Goal: Information Seeking & Learning: Compare options

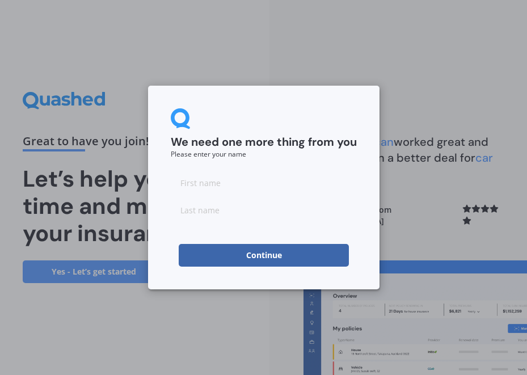
click at [262, 180] on input at bounding box center [264, 182] width 186 height 23
type input "[DEMOGRAPHIC_DATA]"
click at [258, 211] on input at bounding box center [264, 209] width 186 height 23
type input "[PERSON_NAME]"
click at [260, 260] on button "Continue" at bounding box center [264, 255] width 170 height 23
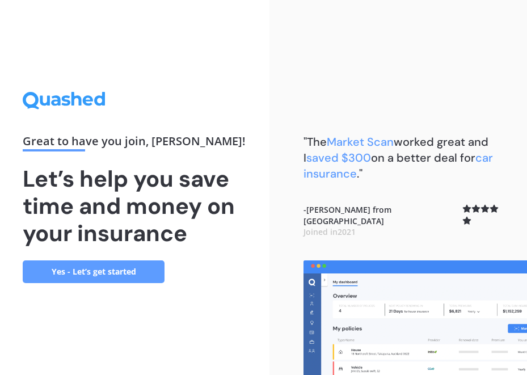
click at [75, 278] on link "Yes - Let’s get started" at bounding box center [94, 271] width 142 height 23
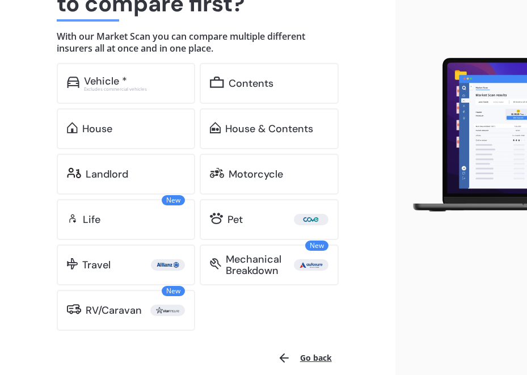
scroll to position [153, 0]
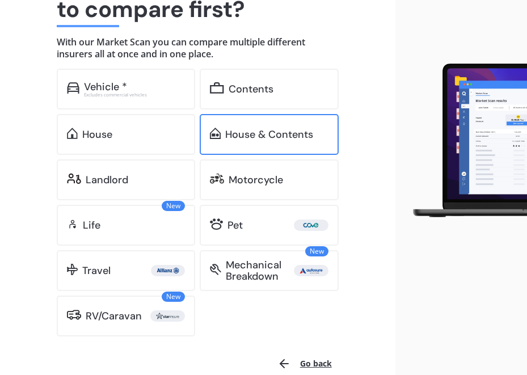
click at [222, 143] on div "House & Contents" at bounding box center [269, 134] width 138 height 41
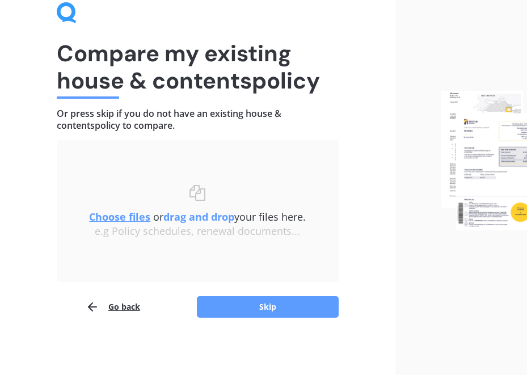
scroll to position [54, 0]
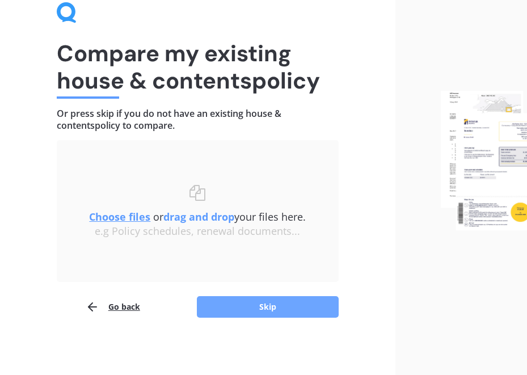
click at [302, 307] on button "Skip" at bounding box center [268, 307] width 142 height 22
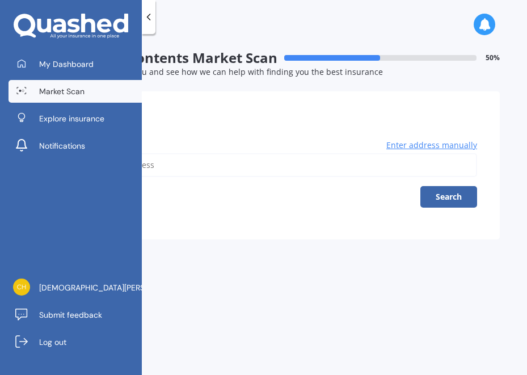
click at [238, 162] on input "Address" at bounding box center [284, 165] width 386 height 24
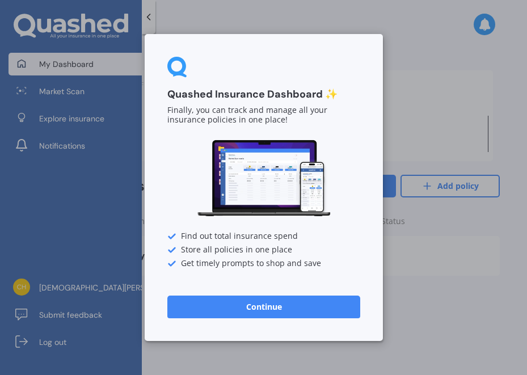
click at [307, 311] on button "Continue" at bounding box center [263, 306] width 193 height 23
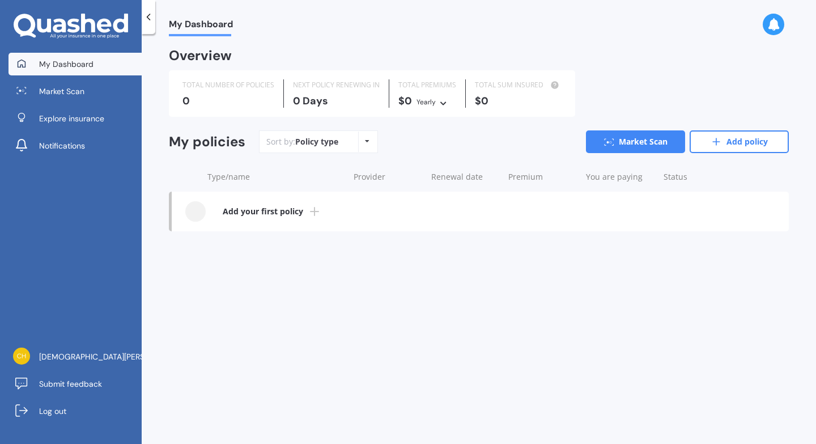
click at [371, 142] on div "Policy type Alphabetical Date added Renewing next" at bounding box center [367, 142] width 18 height 20
click at [279, 213] on b "Add your first policy" at bounding box center [263, 211] width 80 height 11
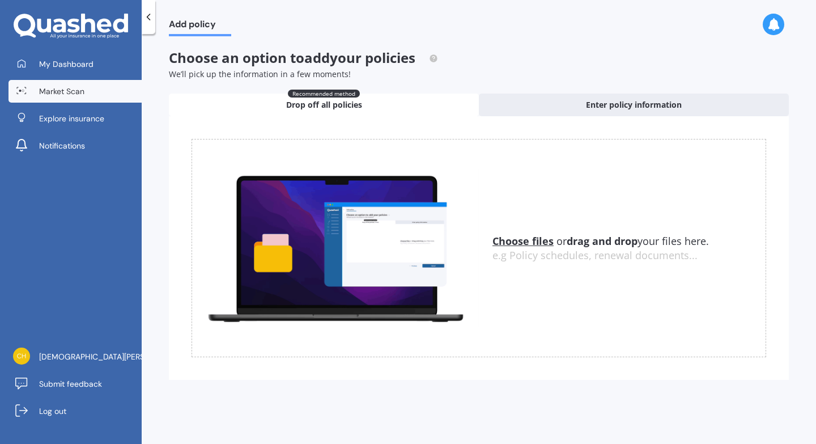
click at [84, 90] on span "Market Scan" at bounding box center [61, 91] width 45 height 11
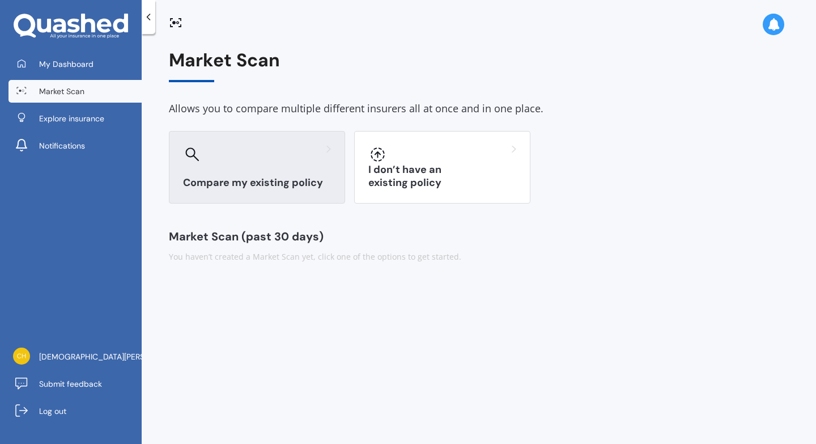
click at [221, 180] on h3 "Compare my existing policy" at bounding box center [257, 182] width 148 height 13
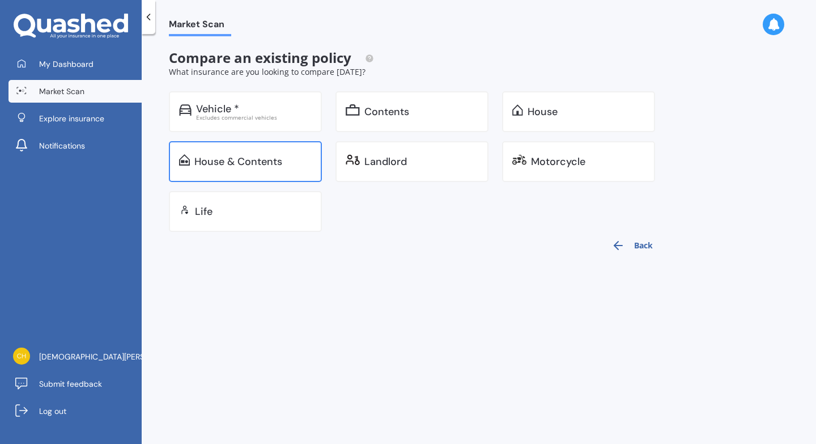
click at [222, 161] on div "House & Contents" at bounding box center [238, 161] width 88 height 11
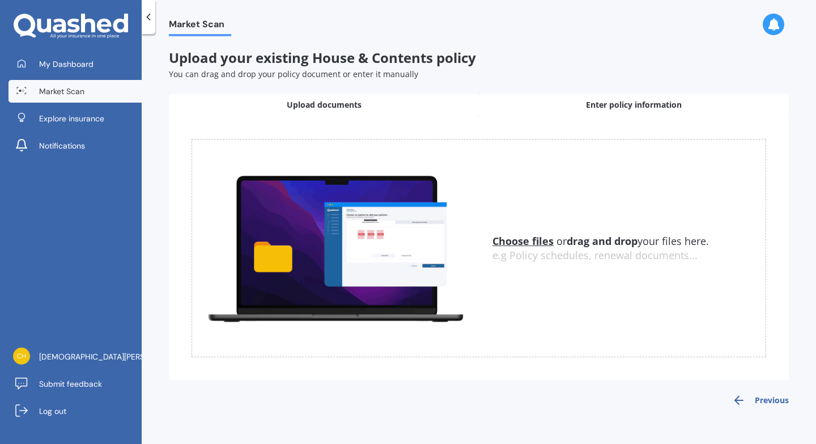
click at [633, 102] on span "Enter policy information" at bounding box center [634, 104] width 96 height 11
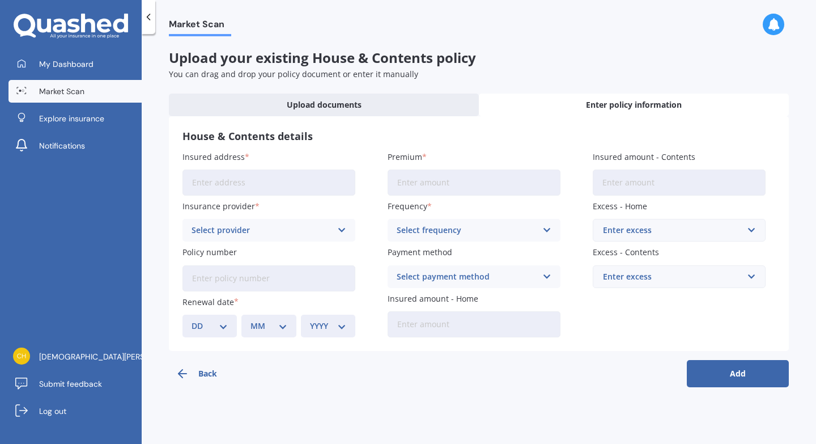
click at [268, 188] on input "Insured address" at bounding box center [269, 182] width 173 height 26
type input "[STREET_ADDRESS]"
click at [348, 231] on div "Select provider AA AMI AMP ANZ ASB Ando BNZ Co-Operative Bank FMG Initio Kiwiba…" at bounding box center [269, 230] width 173 height 23
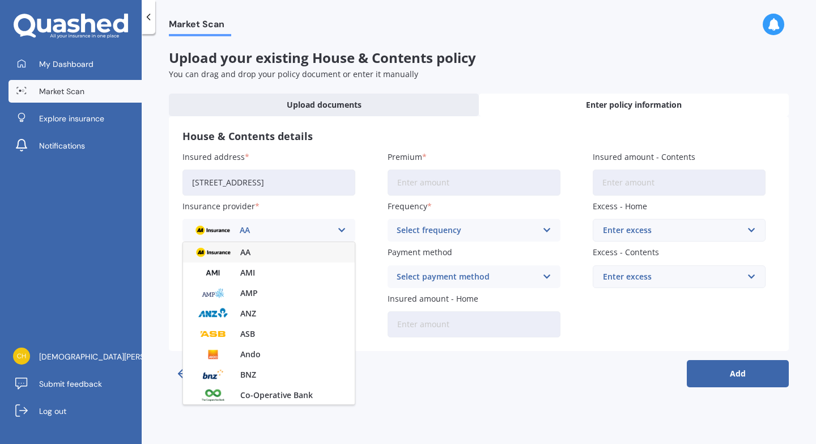
click at [339, 231] on icon at bounding box center [342, 230] width 10 height 12
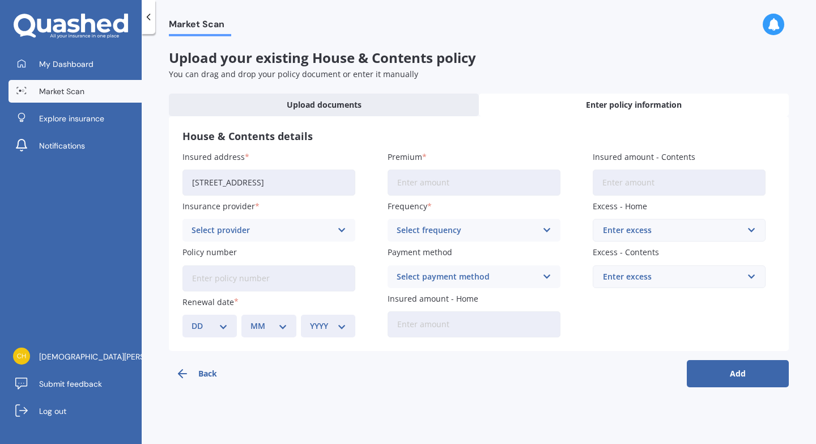
click at [347, 230] on div "Select provider AA AMI AMP ANZ ASB Ando BNZ Co-Operative Bank FMG Initio Kiwiba…" at bounding box center [269, 230] width 173 height 23
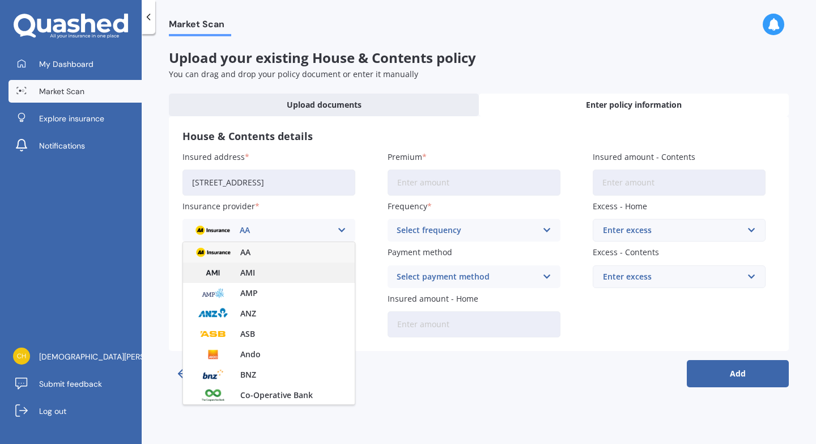
click at [319, 264] on div "AMI" at bounding box center [269, 272] width 172 height 20
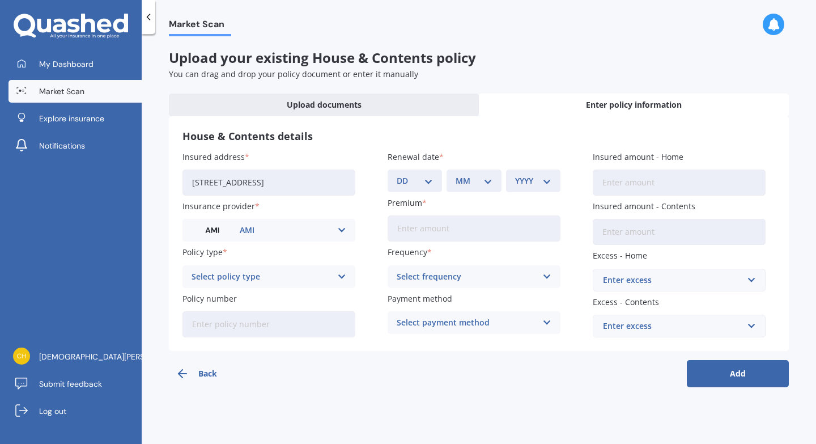
click at [671, 185] on input "Insured amount - Home" at bounding box center [679, 182] width 173 height 26
click at [549, 275] on icon at bounding box center [547, 276] width 10 height 12
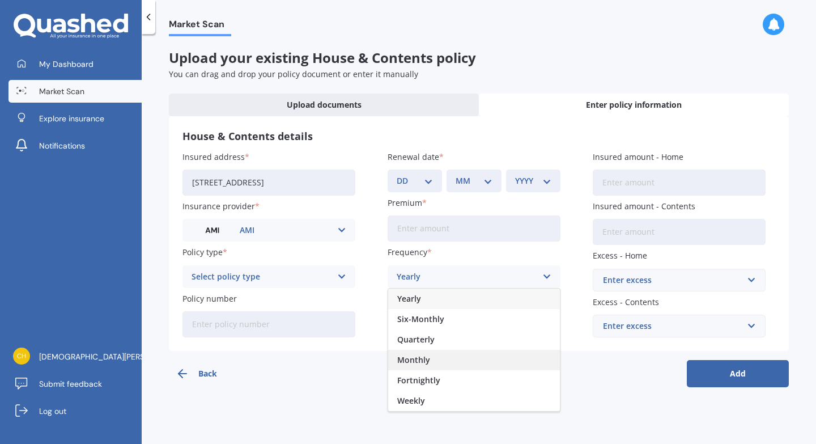
click at [520, 358] on div "Monthly" at bounding box center [474, 360] width 172 height 20
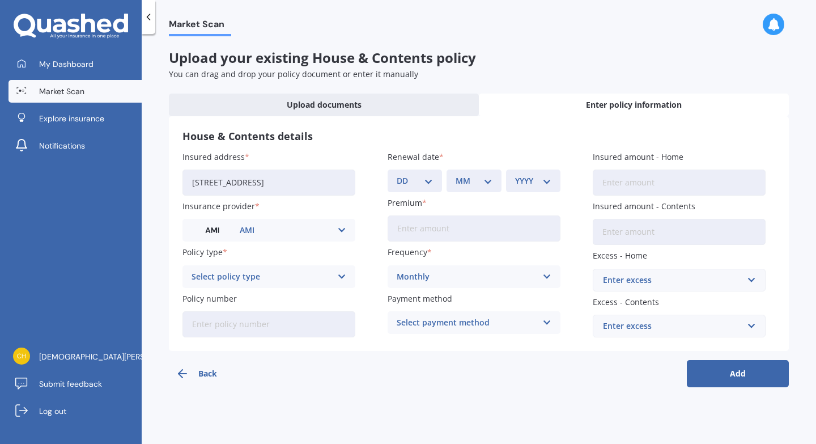
click at [537, 325] on div "Select payment method Direct debit - bank account Direct debit - credit/debit c…" at bounding box center [474, 322] width 173 height 23
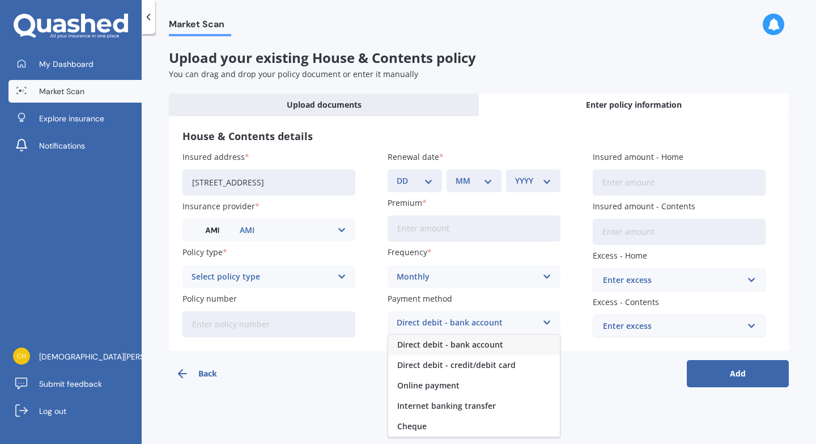
click at [517, 342] on div "Direct debit - bank account" at bounding box center [474, 344] width 172 height 20
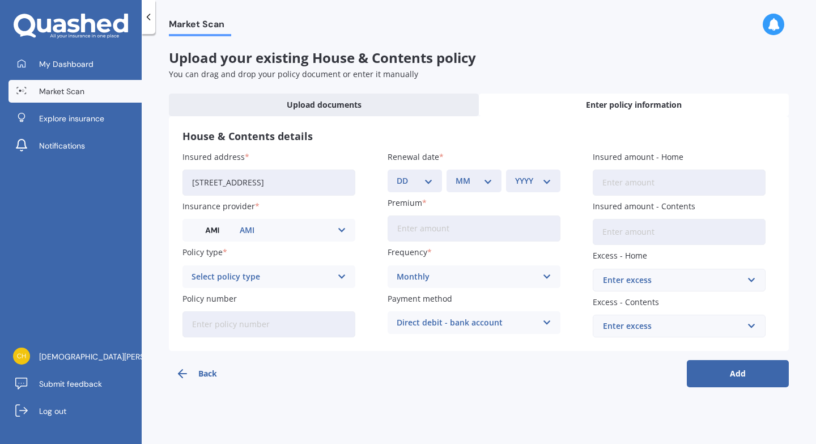
click at [260, 279] on div "Select policy type" at bounding box center [262, 276] width 140 height 12
click at [256, 299] on span "Multi-Policy House and Contents" at bounding box center [256, 299] width 129 height 8
click at [431, 183] on select "DD 01 02 03 04 05 06 07 08 09 10 11 12 13 14 15 16 17 18 19 20 21 22 23 24 25 2…" at bounding box center [415, 181] width 36 height 12
select select "26"
click at [490, 183] on select "MM 01 02 03 04 05 06 07 08 09 10 11 12" at bounding box center [474, 181] width 36 height 12
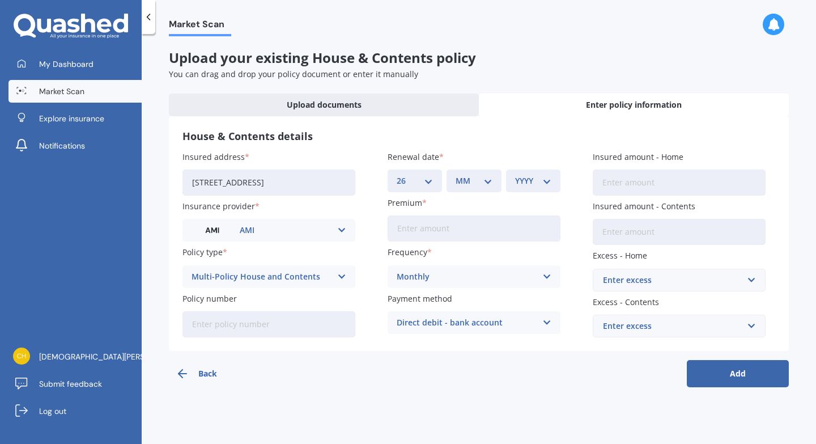
select select "01"
click at [535, 180] on select "YYYY 2027 2026 2025 2024 2023 2022 2021 2020 2019 2018 2017 2016 2015 2014 2013…" at bounding box center [533, 181] width 36 height 12
select select "2026"
click at [649, 183] on input "Insured amount - Home" at bounding box center [679, 182] width 173 height 26
type input "$535,500"
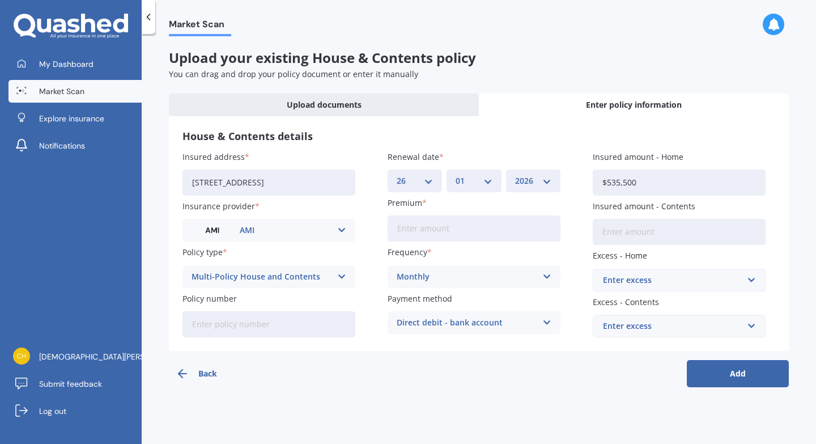
click at [646, 230] on input "Insured amount - Contents" at bounding box center [679, 232] width 173 height 26
type input "$68,000"
click at [754, 279] on input "text" at bounding box center [675, 280] width 163 height 22
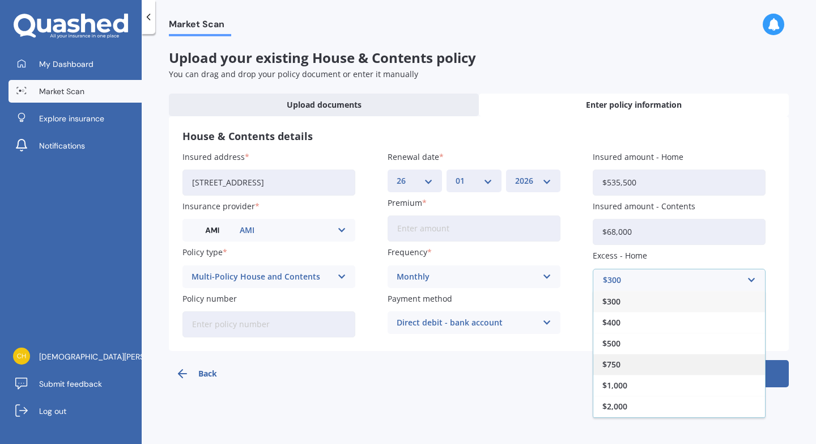
click at [717, 359] on div "$750" at bounding box center [680, 364] width 172 height 21
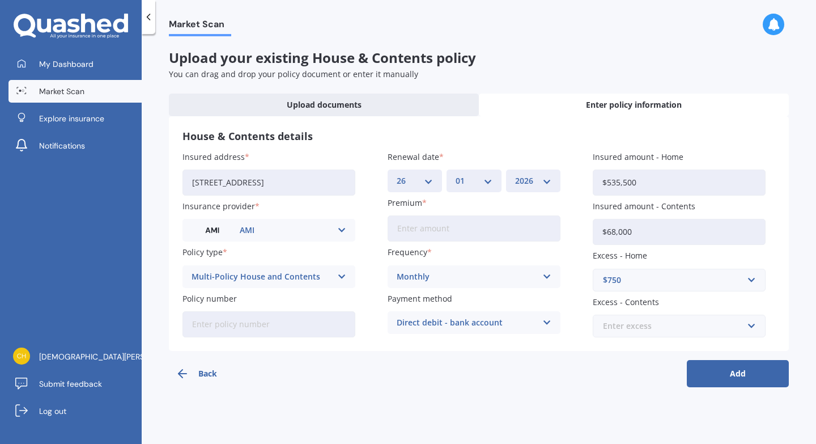
click at [754, 324] on input "text" at bounding box center [675, 326] width 163 height 22
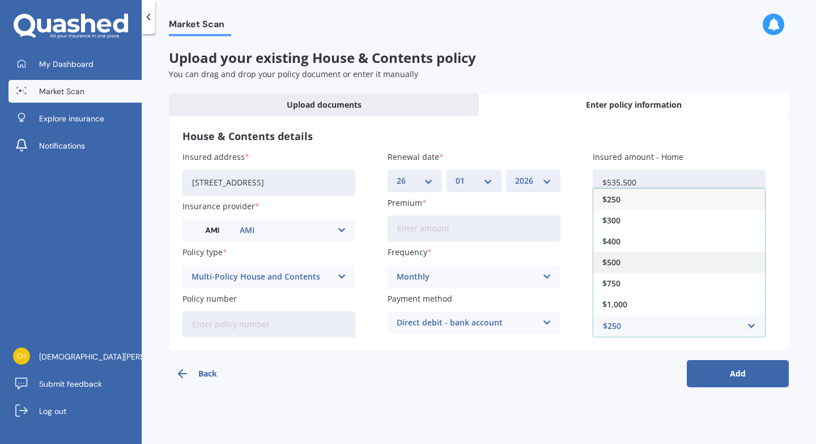
click at [720, 264] on div "$500" at bounding box center [680, 262] width 172 height 21
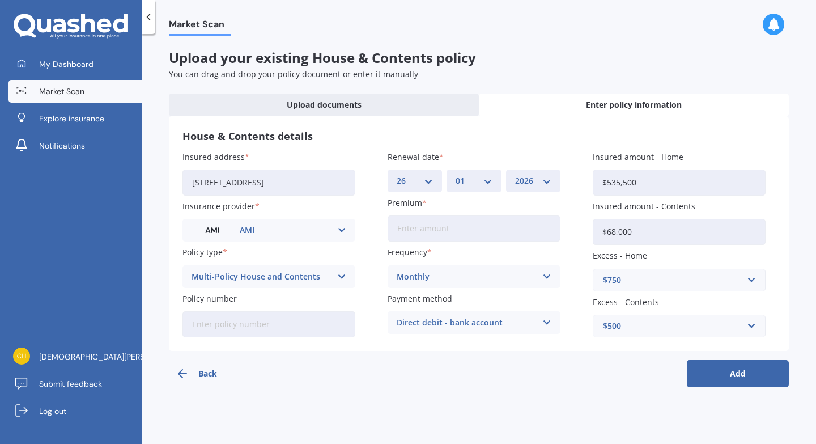
click at [736, 374] on button "Add" at bounding box center [738, 373] width 102 height 27
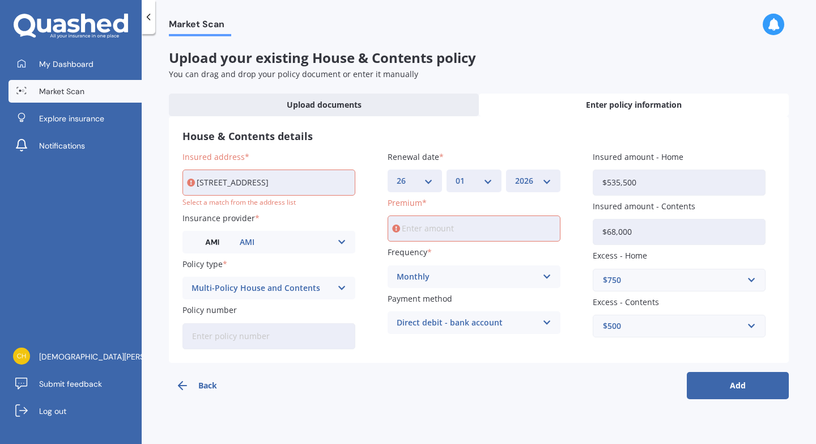
click at [346, 180] on input "[STREET_ADDRESS]" at bounding box center [269, 182] width 173 height 26
click at [462, 231] on input "Premium" at bounding box center [474, 228] width 173 height 26
click at [423, 228] on input "$228.08" at bounding box center [474, 228] width 173 height 26
click at [429, 228] on input "$228.80" at bounding box center [474, 228] width 173 height 26
click at [462, 231] on input "$228.87" at bounding box center [474, 228] width 173 height 26
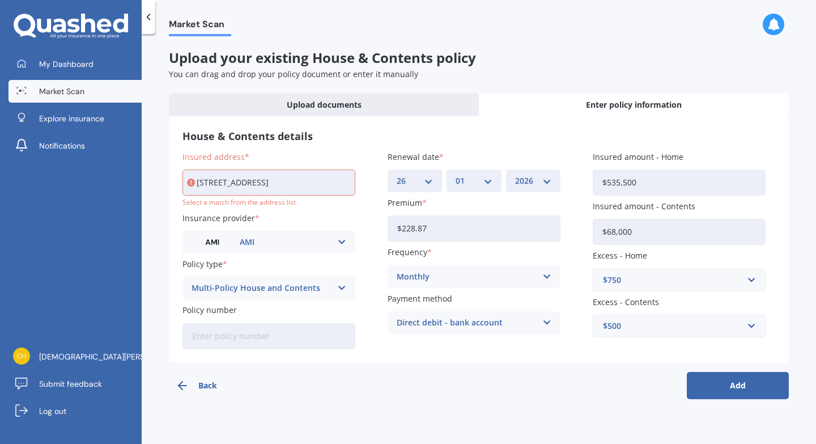
type input "$228.87"
click at [473, 268] on div "Monthly Yearly Six-Monthly Quarterly Monthly Fortnightly Weekly" at bounding box center [474, 276] width 173 height 23
click at [435, 358] on div "Monthly" at bounding box center [474, 360] width 172 height 20
click at [462, 248] on label "Frequency" at bounding box center [472, 252] width 168 height 12
click at [289, 181] on input "[STREET_ADDRESS]" at bounding box center [269, 182] width 173 height 26
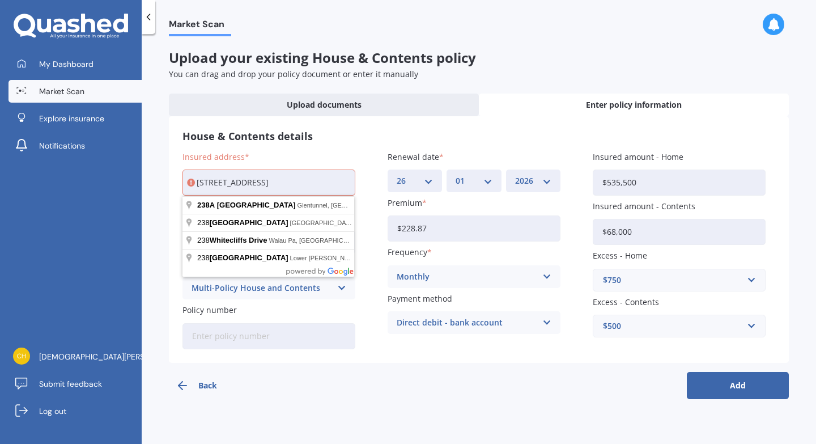
click at [368, 180] on div "Insured address [STREET_ADDRESS] Select a match from the address list Insurance…" at bounding box center [479, 250] width 593 height 198
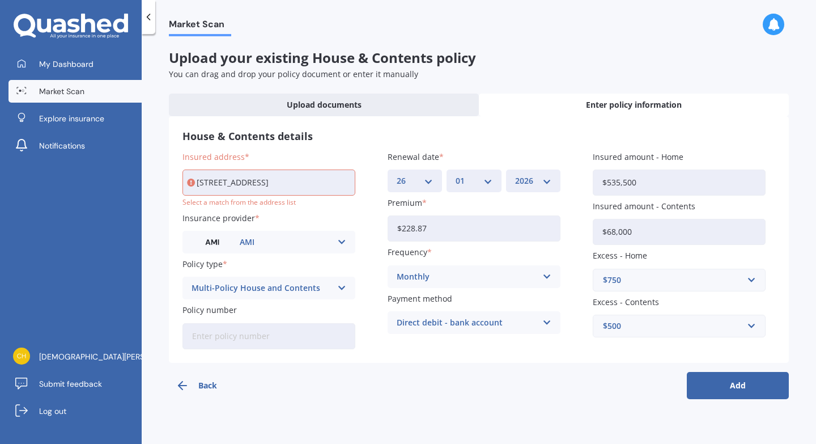
click at [296, 176] on input "[STREET_ADDRESS]" at bounding box center [269, 182] width 173 height 26
click at [380, 256] on div "Insured address [STREET_ADDRESS] Select a match from the address list Insurance…" at bounding box center [479, 250] width 593 height 198
click at [314, 179] on input "[STREET_ADDRESS]" at bounding box center [269, 182] width 173 height 26
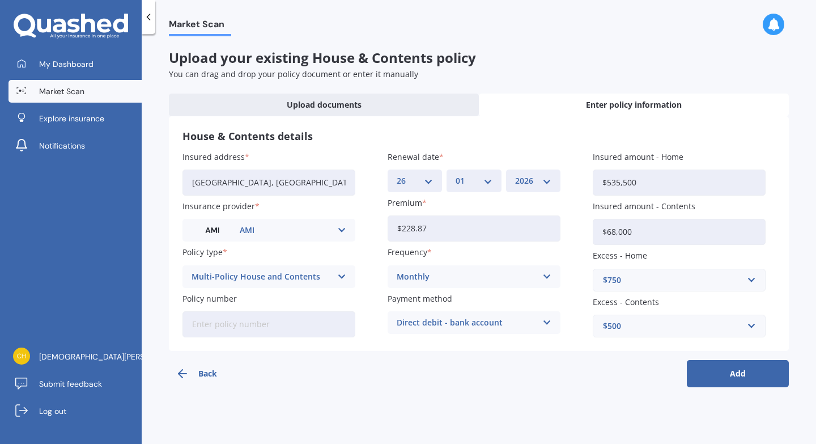
click at [247, 192] on input "[GEOGRAPHIC_DATA], [GEOGRAPHIC_DATA][PERSON_NAME] 7895" at bounding box center [269, 182] width 173 height 26
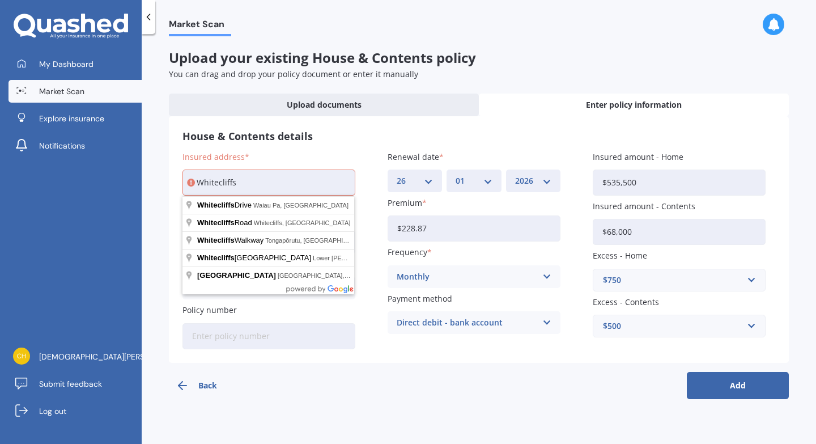
click at [198, 183] on input "Whitecliffs" at bounding box center [269, 182] width 173 height 26
click at [269, 183] on input "238 Whitecliffs" at bounding box center [269, 182] width 173 height 26
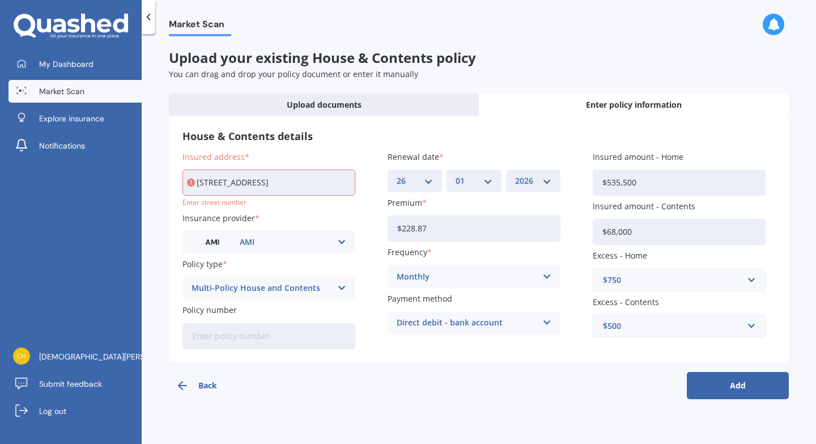
click at [380, 175] on div "Insured address [STREET_ADDRESS] Enter street number Insurance provider AMI AA …" at bounding box center [479, 250] width 593 height 198
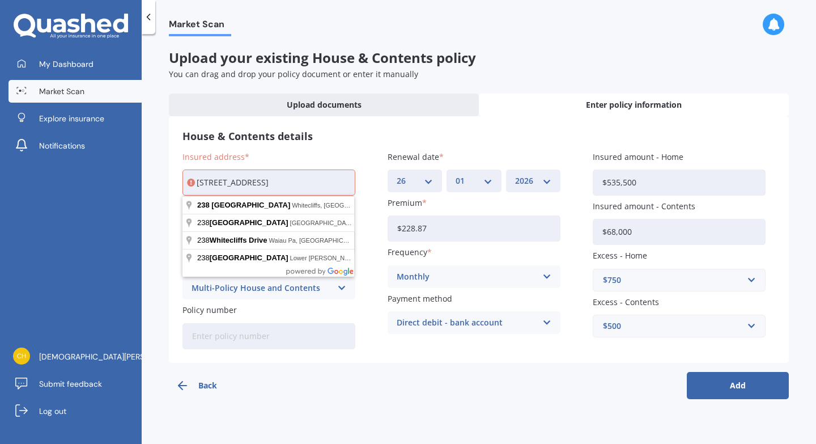
click at [321, 182] on input "[STREET_ADDRESS]" at bounding box center [269, 182] width 173 height 26
click at [169, 283] on div "House & Contents details Insured address [STREET_ADDRESS] number Insurance prov…" at bounding box center [479, 239] width 620 height 247
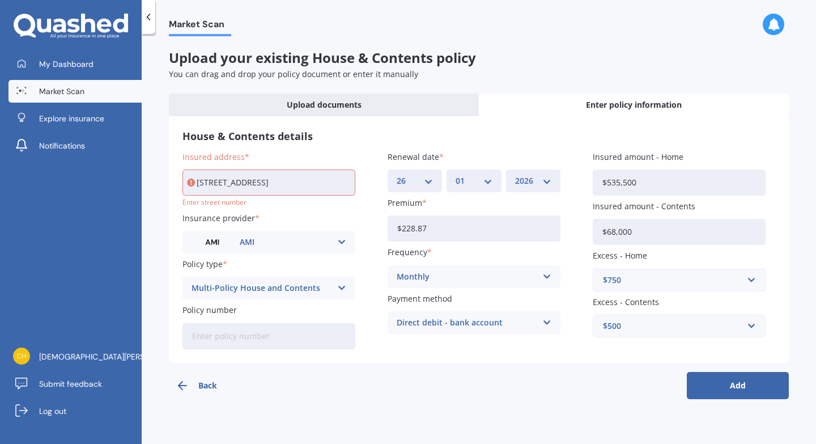
click at [287, 179] on input "[STREET_ADDRESS]" at bounding box center [269, 182] width 173 height 26
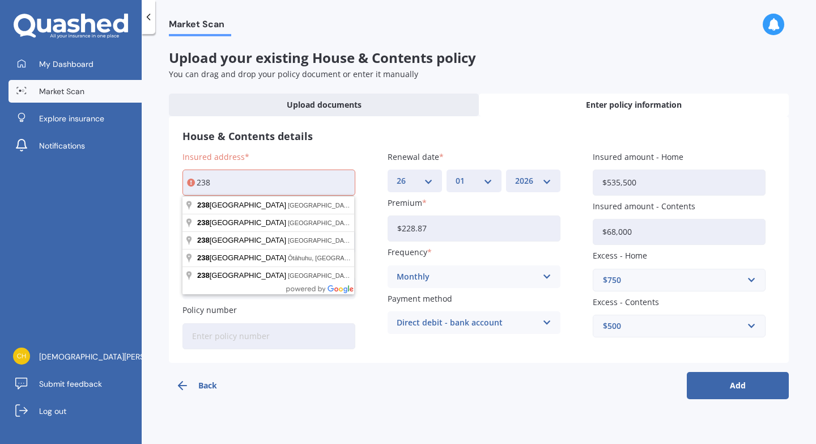
click at [277, 179] on input "238" at bounding box center [269, 182] width 173 height 26
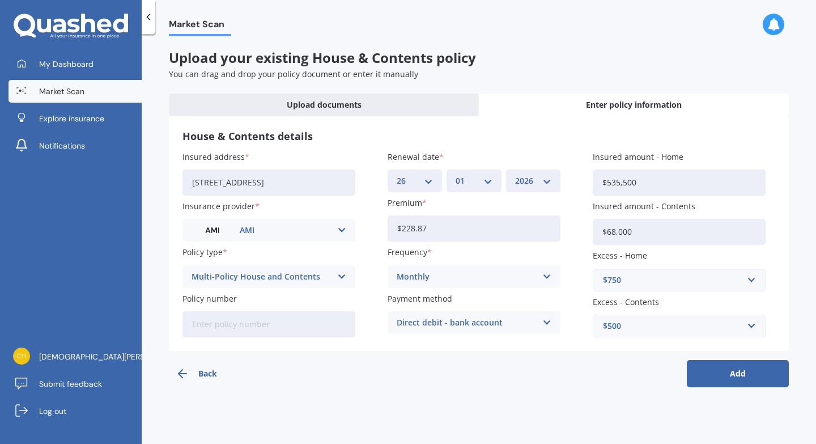
click at [297, 183] on input "[STREET_ADDRESS]" at bounding box center [269, 182] width 173 height 26
drag, startPoint x: 347, startPoint y: 187, endPoint x: 165, endPoint y: 185, distance: 182.5
click at [165, 185] on div "Market Scan Upload your existing House & Contents policy You can drag and drop …" at bounding box center [479, 241] width 675 height 410
click at [247, 187] on input "and 1010" at bounding box center [269, 182] width 173 height 26
type input "a"
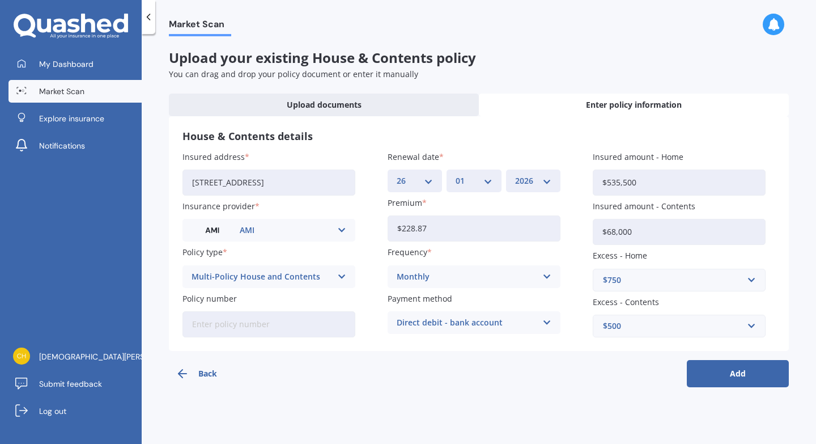
click at [211, 183] on input "[STREET_ADDRESS]" at bounding box center [269, 182] width 173 height 26
type input "[STREET_ADDRESS]"
click at [192, 184] on input "[STREET_ADDRESS]" at bounding box center [269, 182] width 173 height 26
drag, startPoint x: 323, startPoint y: 183, endPoint x: 179, endPoint y: 179, distance: 144.0
click at [179, 179] on div "House & Contents details Insured address [GEOGRAPHIC_DATA] 7673 Insurance provi…" at bounding box center [479, 233] width 620 height 235
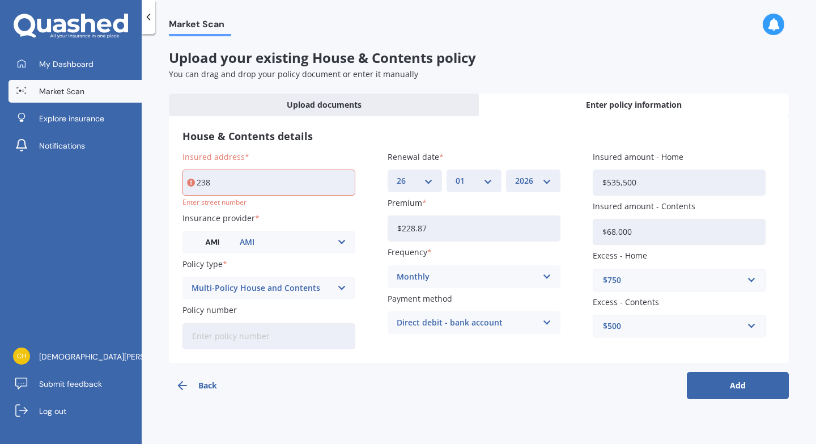
click at [339, 159] on label "Insured address" at bounding box center [267, 157] width 168 height 12
click at [339, 169] on input "238" at bounding box center [269, 182] width 173 height 26
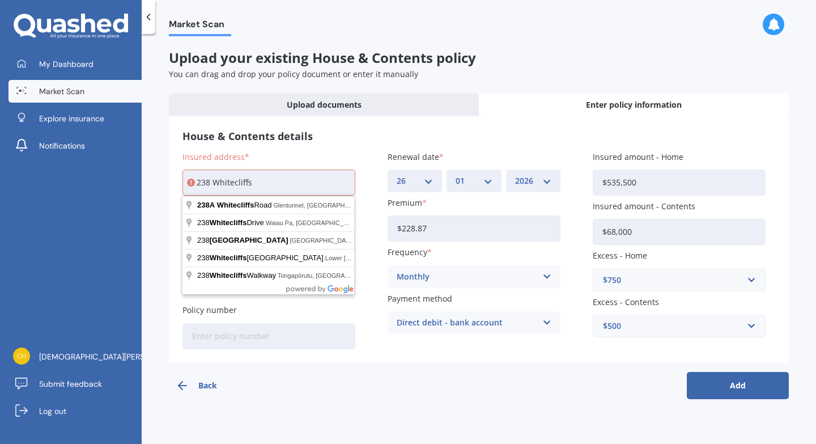
click at [687, 372] on button "Add" at bounding box center [738, 385] width 102 height 27
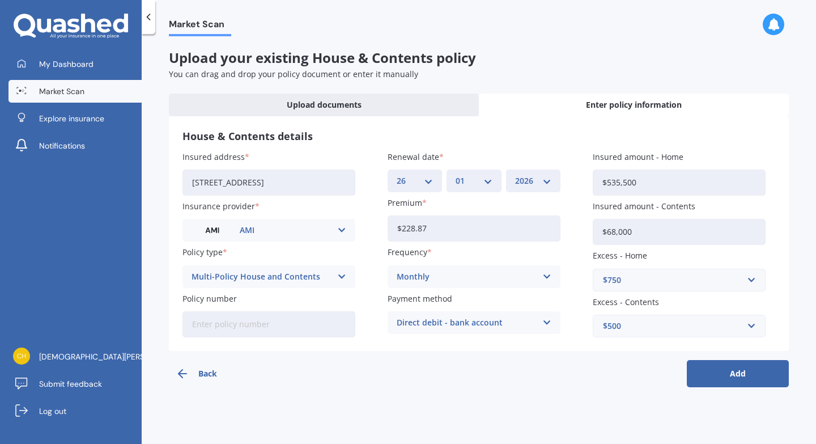
click at [212, 184] on input "[STREET_ADDRESS]" at bounding box center [269, 182] width 173 height 26
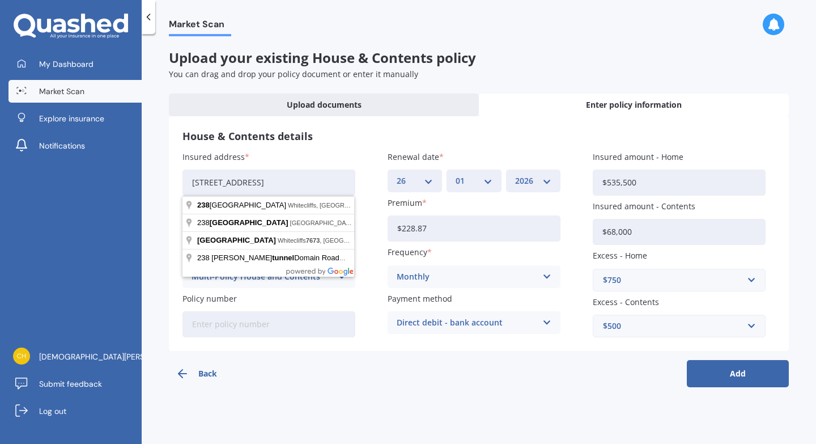
type input "[STREET_ADDRESS]"
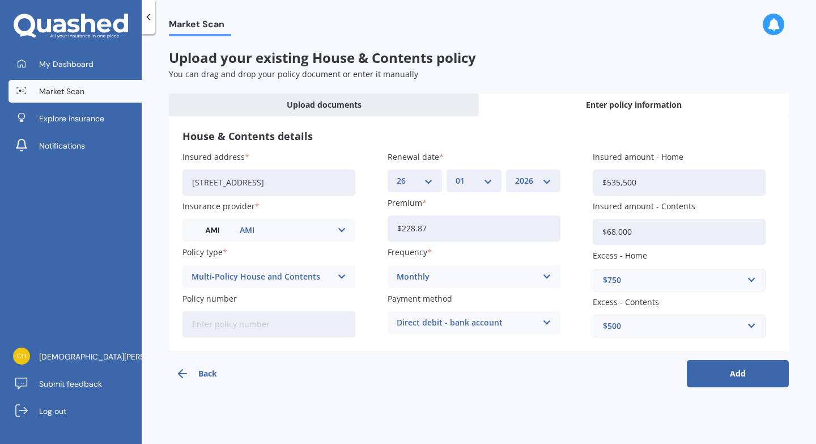
click at [368, 174] on div "Insured address [STREET_ADDRESS] Insurance provider AMI AA AMI AMP ANZ ASB Ando…" at bounding box center [479, 244] width 593 height 186
click at [745, 381] on button "Add" at bounding box center [738, 373] width 102 height 27
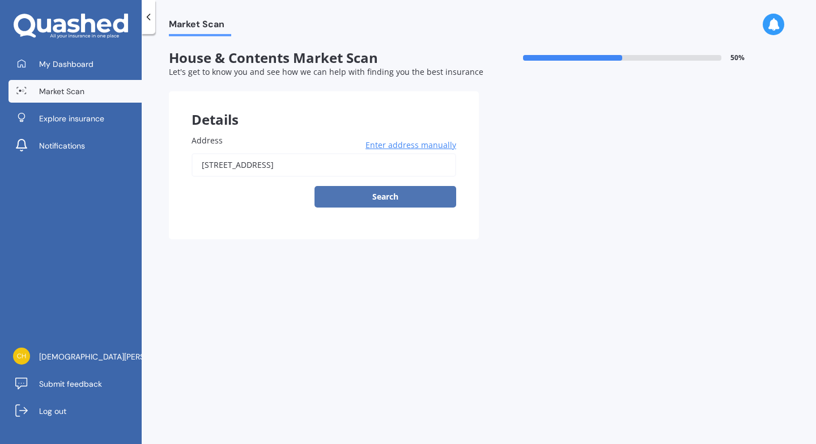
click at [431, 198] on button "Search" at bounding box center [386, 197] width 142 height 22
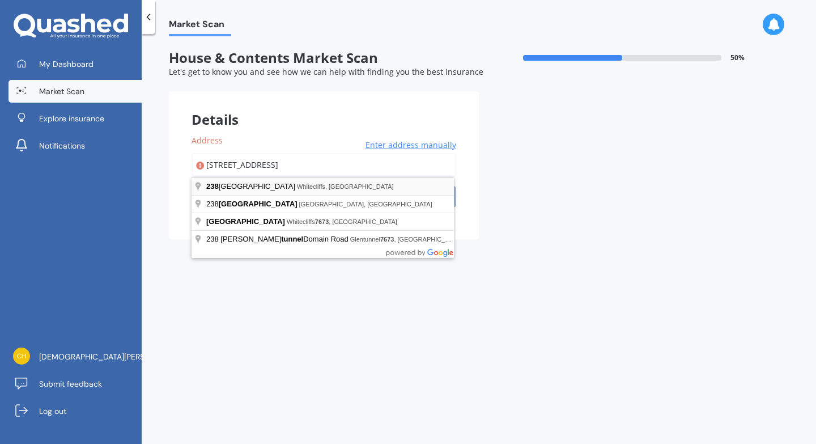
type input "[STREET_ADDRESS]"
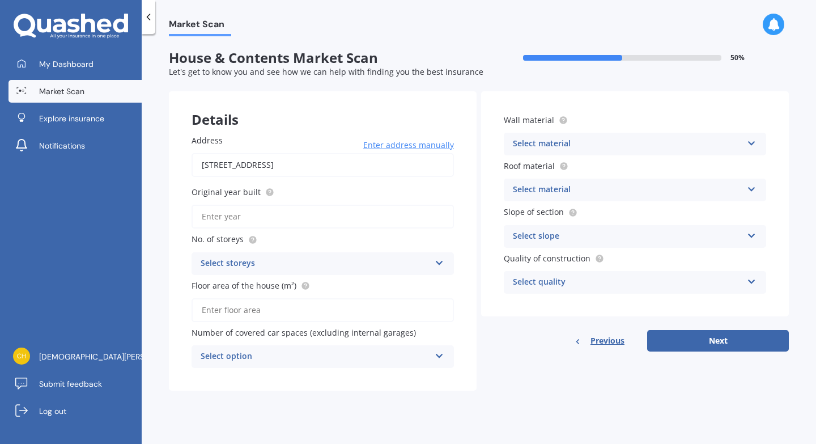
click at [299, 216] on input "Original year built" at bounding box center [323, 217] width 262 height 24
type input "2020"
click at [279, 264] on div "Select storeys" at bounding box center [316, 264] width 230 height 14
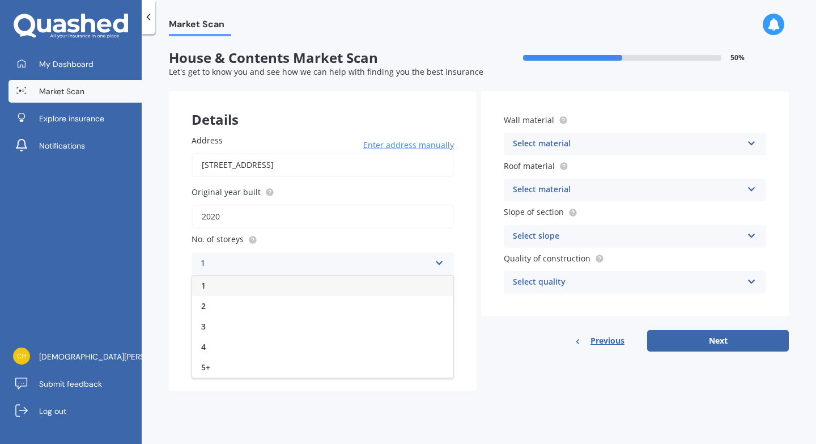
click at [260, 279] on div "1" at bounding box center [322, 285] width 261 height 20
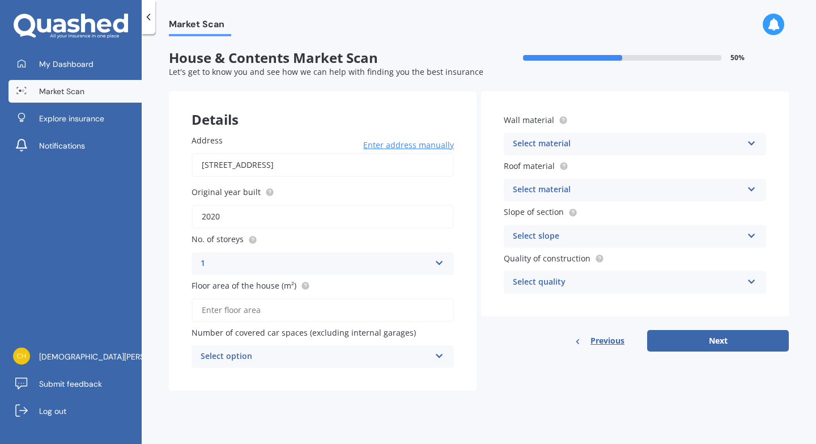
click at [277, 309] on input "Floor area of the house (m²)" at bounding box center [323, 310] width 262 height 24
type input "120"
click at [279, 353] on div "Select option" at bounding box center [316, 357] width 230 height 14
click at [485, 371] on div "Details Address [STREET_ADDRESS] Enter address manually Search Original year bu…" at bounding box center [479, 240] width 620 height 299
click at [434, 360] on div "0 0 1 2 3 4 5+" at bounding box center [323, 356] width 262 height 23
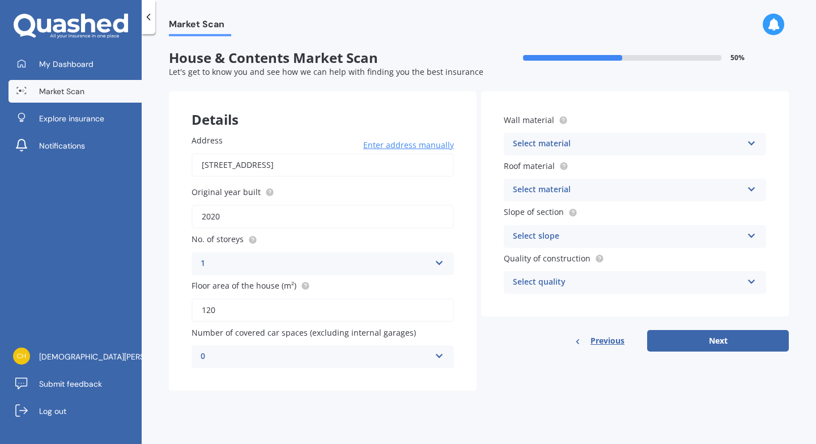
click at [501, 353] on div "Details Address [STREET_ADDRESS] Enter address manually Search Original year bu…" at bounding box center [479, 240] width 620 height 299
click at [437, 351] on icon at bounding box center [440, 354] width 10 height 8
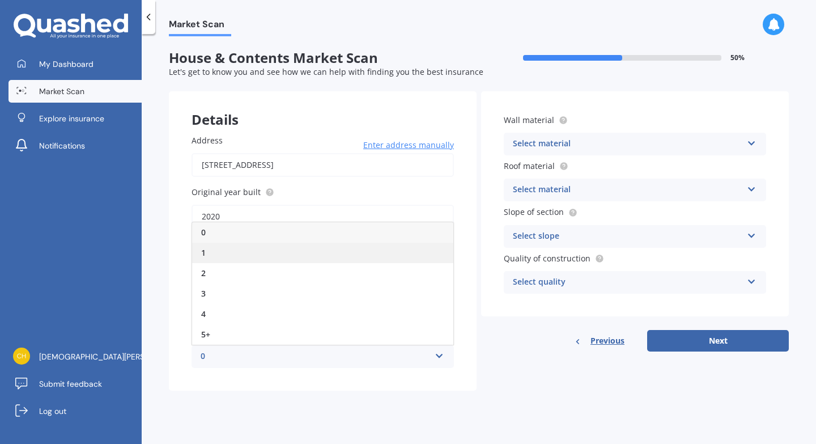
click at [278, 248] on div "1" at bounding box center [322, 253] width 261 height 20
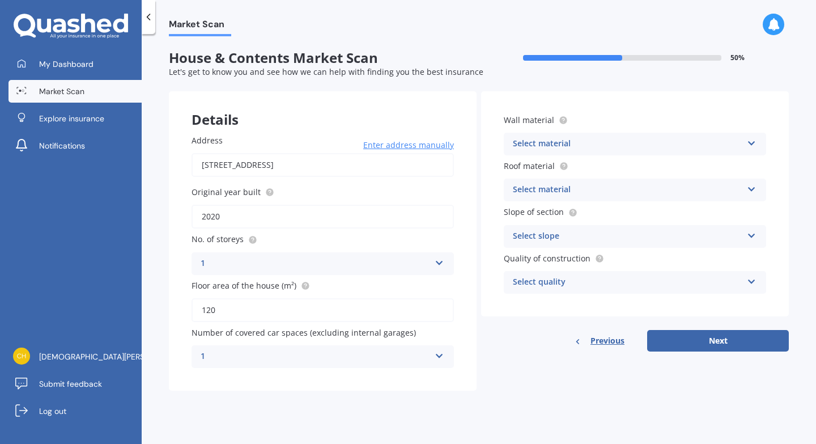
click at [607, 145] on div "Select material" at bounding box center [628, 144] width 230 height 14
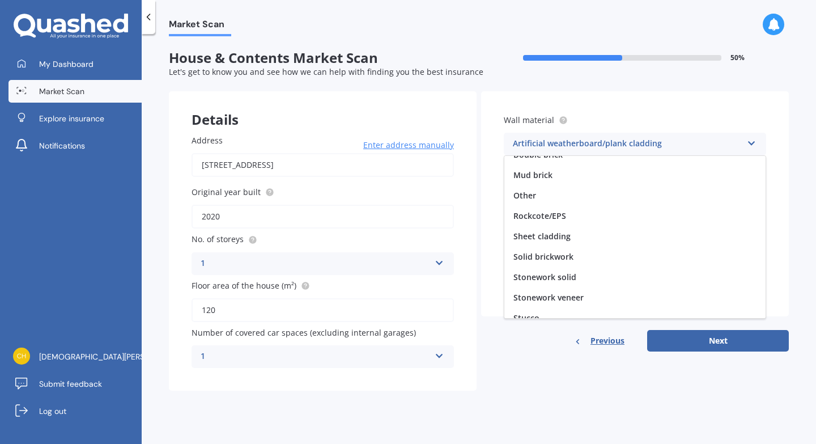
scroll to position [69, 0]
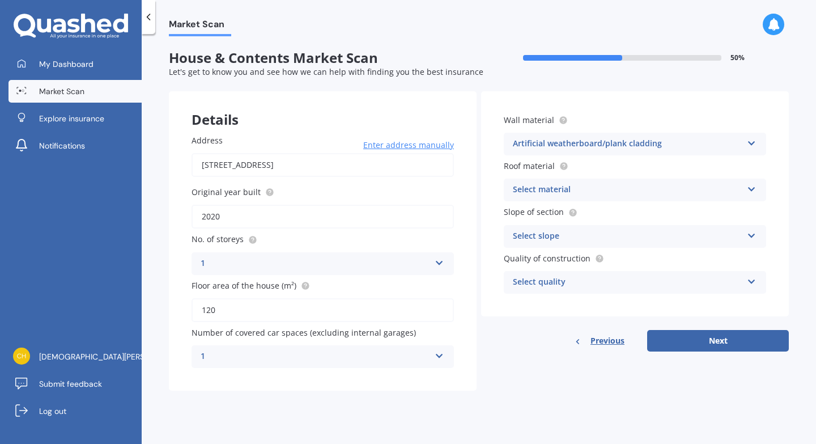
click at [766, 227] on div "Wall material Artificial weatherboard/plank cladding Artificial weatherboard/pl…" at bounding box center [635, 203] width 308 height 225
click at [743, 142] on div "Artificial weatherboard/plank cladding Artificial weatherboard/plank cladding B…" at bounding box center [635, 144] width 262 height 23
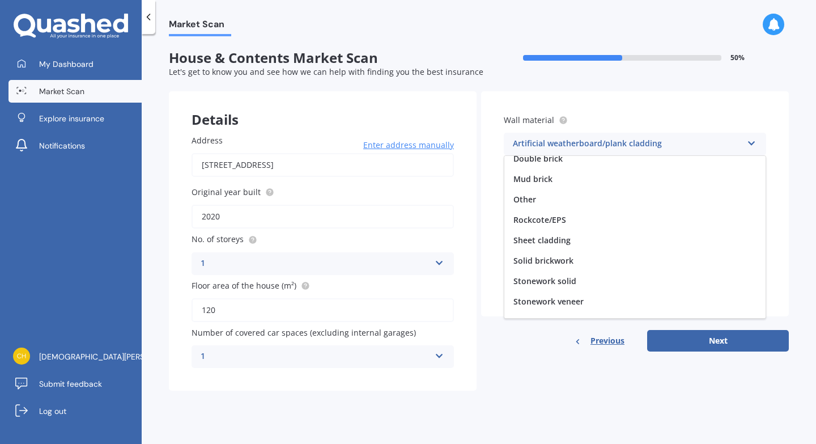
scroll to position [0, 0]
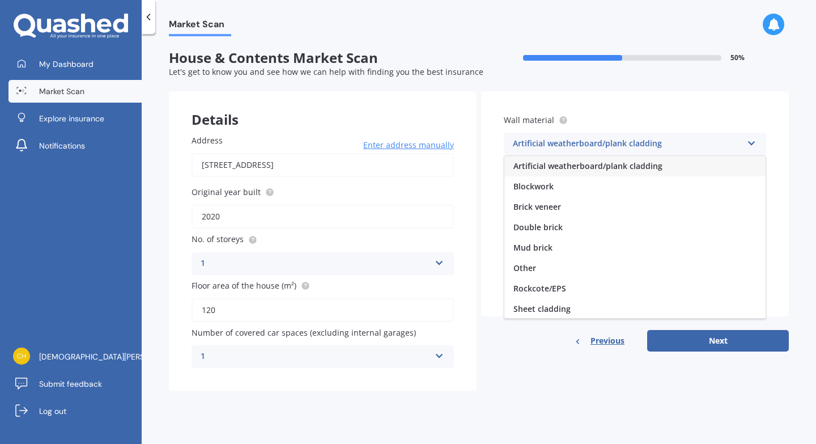
click at [773, 172] on div "Wall material Artificial weatherboard/plank cladding Artificial weatherboard/pl…" at bounding box center [635, 203] width 308 height 225
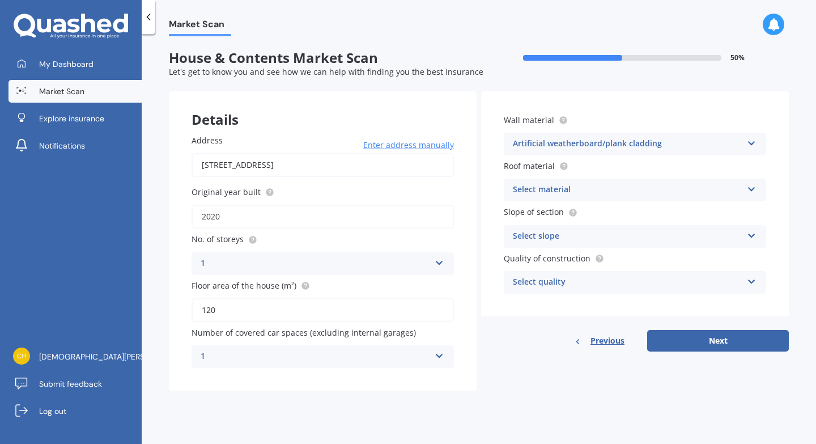
click at [751, 190] on icon at bounding box center [752, 187] width 10 height 8
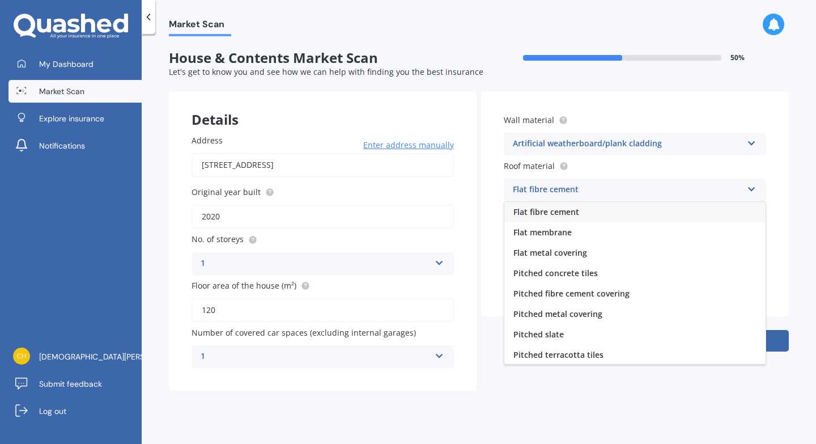
click at [790, 238] on div "Market Scan House & Contents Market Scan 50 % Let's get to know you and see how…" at bounding box center [479, 241] width 675 height 410
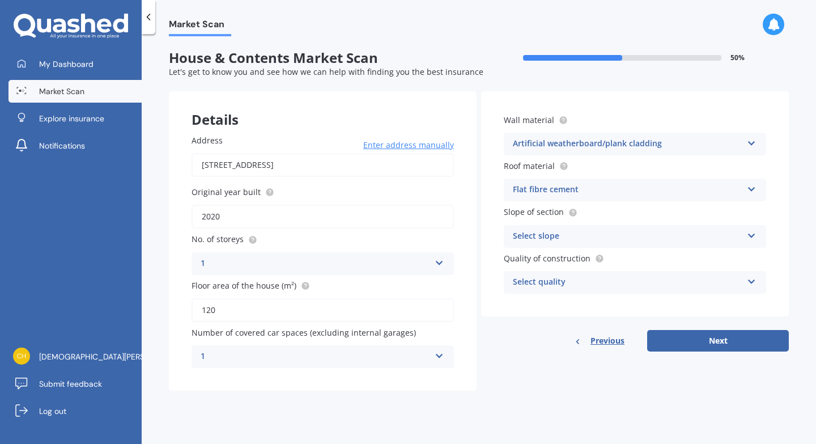
click at [752, 234] on icon at bounding box center [752, 234] width 10 height 8
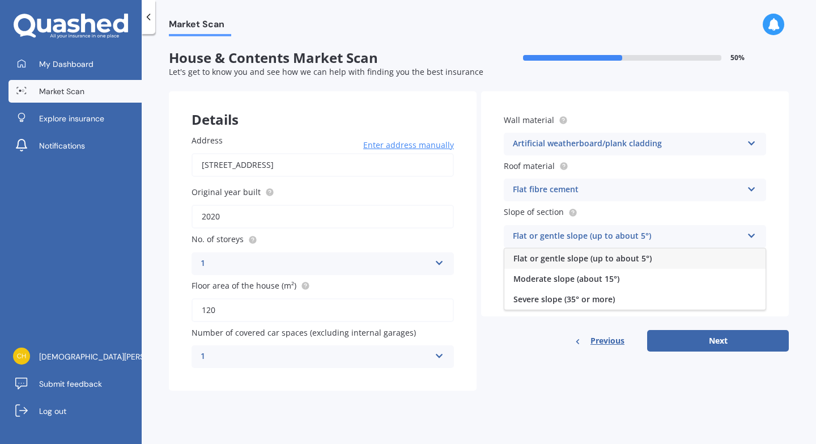
click at [723, 255] on div "Flat or gentle slope (up to about 5°)" at bounding box center [635, 258] width 261 height 20
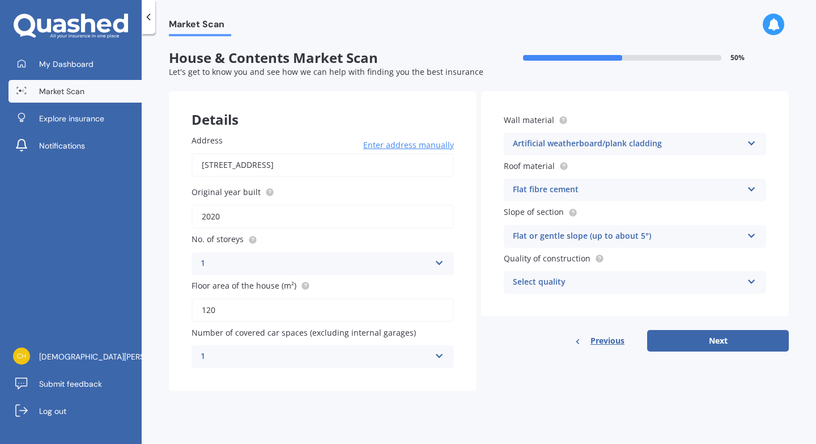
click at [743, 278] on div "Select quality Standard High Prestige" at bounding box center [635, 282] width 262 height 23
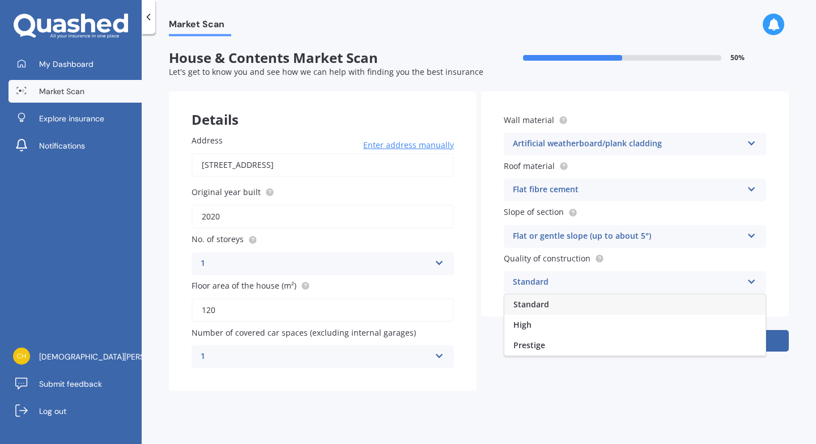
click at [696, 303] on div "Standard" at bounding box center [635, 304] width 261 height 20
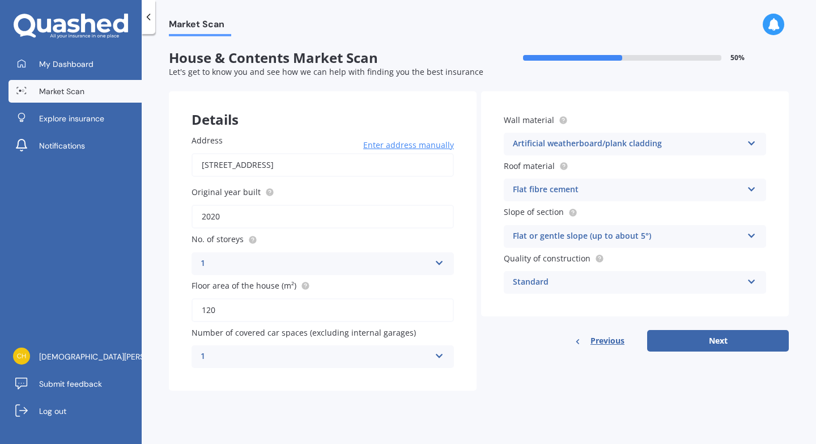
click at [752, 189] on icon at bounding box center [752, 187] width 10 height 8
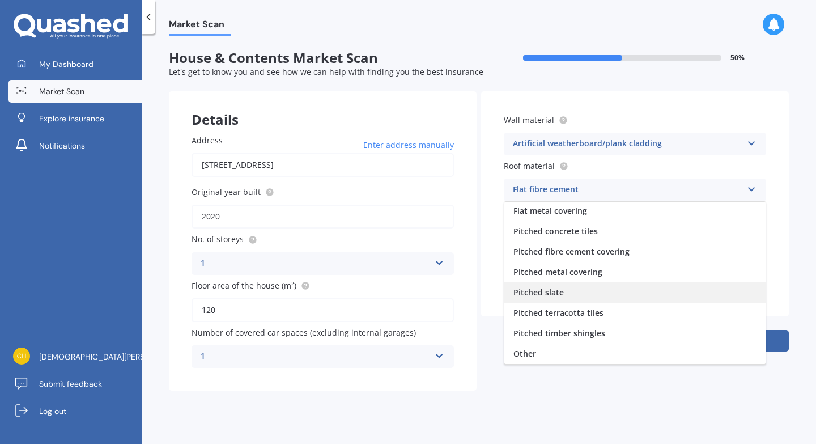
scroll to position [33, 0]
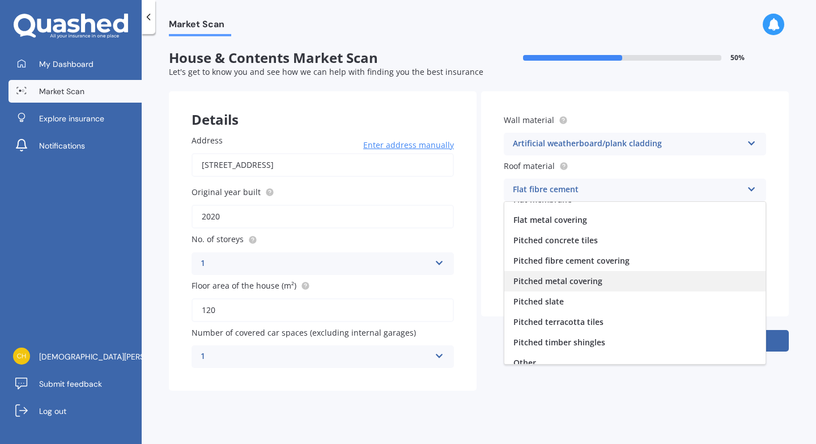
click at [645, 285] on div "Pitched metal covering" at bounding box center [635, 281] width 261 height 20
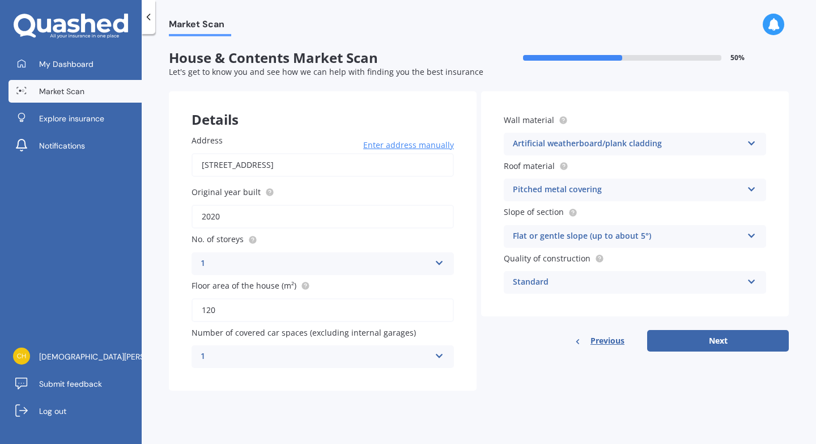
click at [643, 143] on div "Artificial weatherboard/plank cladding" at bounding box center [628, 144] width 230 height 14
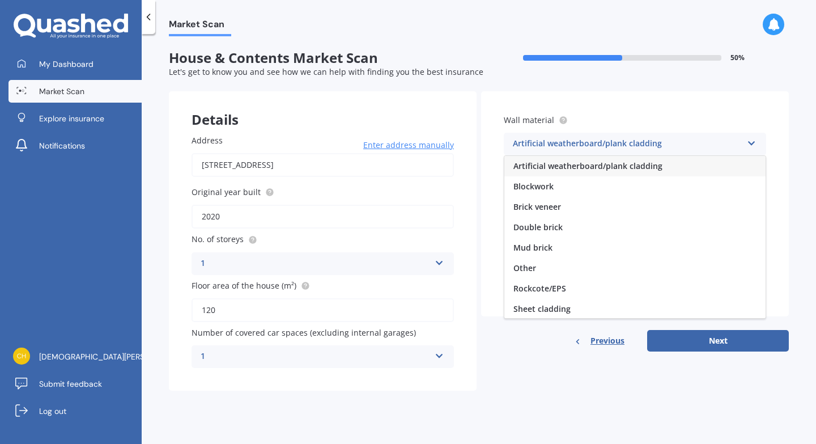
click at [643, 143] on div "Artificial weatherboard/plank cladding" at bounding box center [628, 144] width 230 height 14
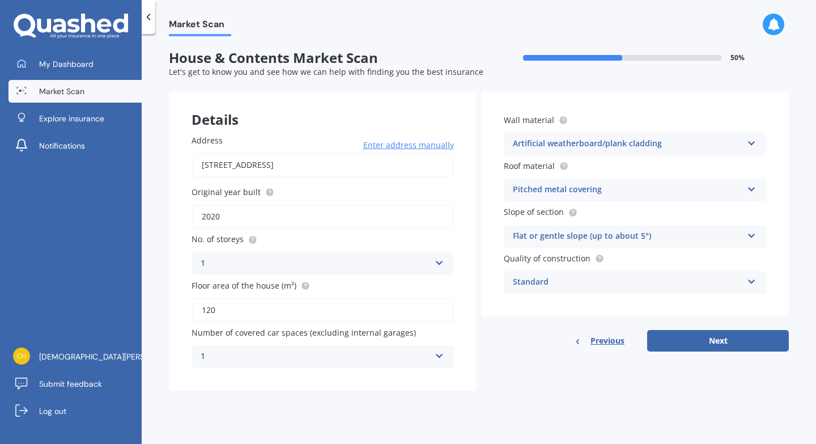
click at [734, 144] on div "Artificial weatherboard/plank cladding" at bounding box center [628, 144] width 230 height 14
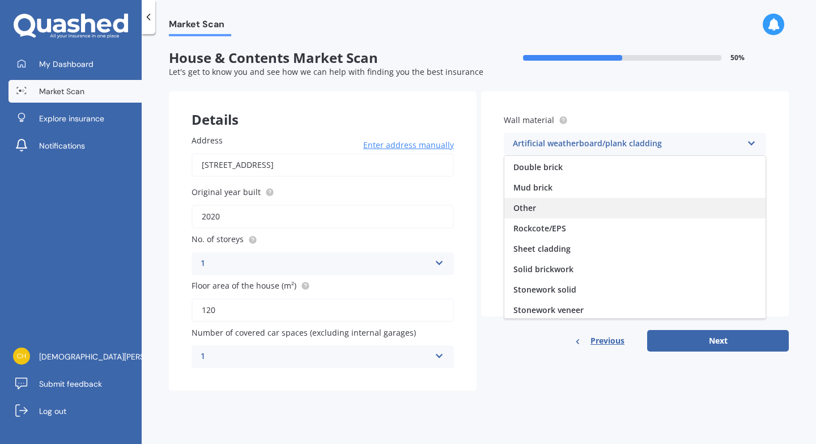
scroll to position [58, 0]
click at [666, 211] on div "Other" at bounding box center [635, 210] width 261 height 20
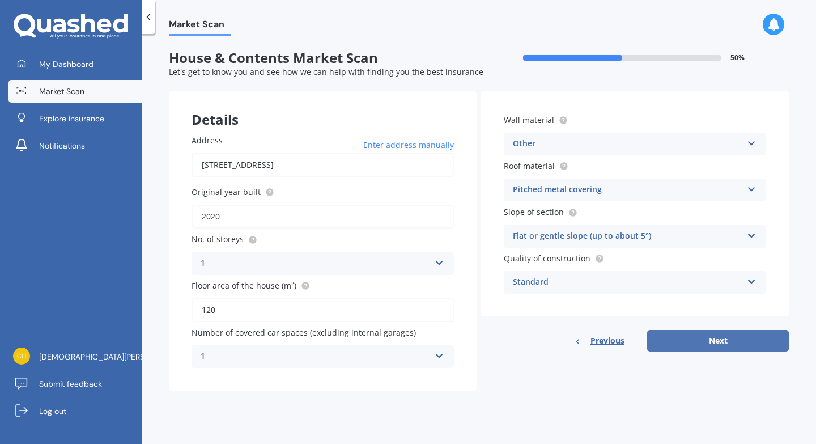
click at [717, 342] on button "Next" at bounding box center [718, 341] width 142 height 22
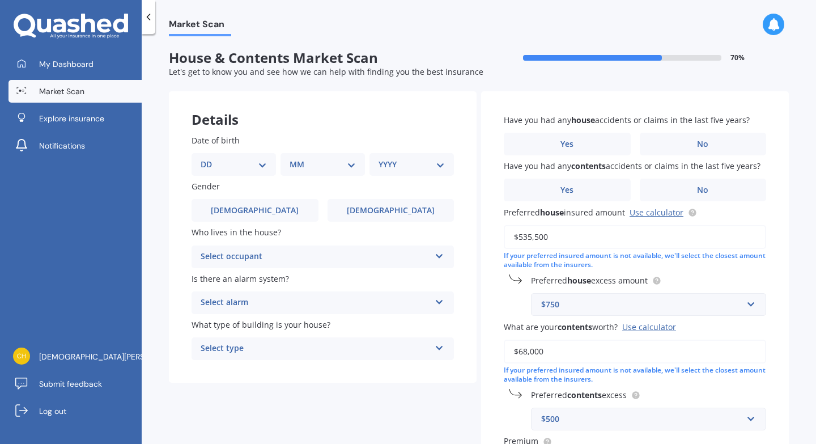
click at [258, 163] on select "DD 01 02 03 04 05 06 07 08 09 10 11 12 13 14 15 16 17 18 19 20 21 22 23 24 25 2…" at bounding box center [234, 164] width 66 height 12
select select "18"
click at [319, 165] on select "MM 01 02 03 04 05 06 07 08 09 10 11 12" at bounding box center [325, 164] width 62 height 12
select select "10"
click at [396, 158] on select "YYYY 2009 2008 2007 2006 2005 2004 2003 2002 2001 2000 1999 1998 1997 1996 1995…" at bounding box center [410, 164] width 62 height 12
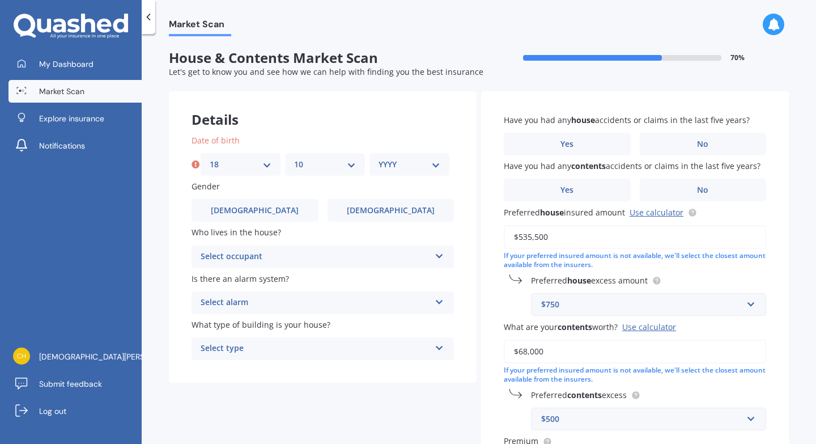
select select "1993"
click at [377, 213] on span "[DEMOGRAPHIC_DATA]" at bounding box center [391, 211] width 90 height 10
click at [0, 0] on input "[DEMOGRAPHIC_DATA]" at bounding box center [0, 0] width 0 height 0
click at [378, 256] on div "Select occupant" at bounding box center [316, 257] width 230 height 14
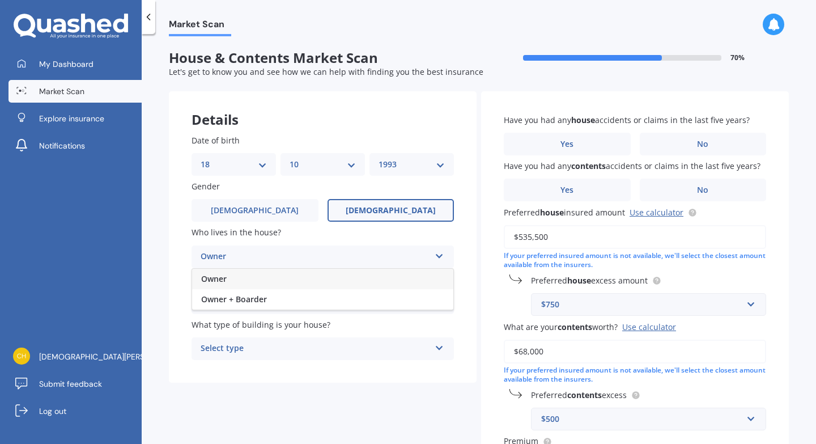
click at [368, 274] on div "Owner" at bounding box center [322, 279] width 261 height 20
click at [361, 300] on div "Select alarm" at bounding box center [316, 303] width 230 height 14
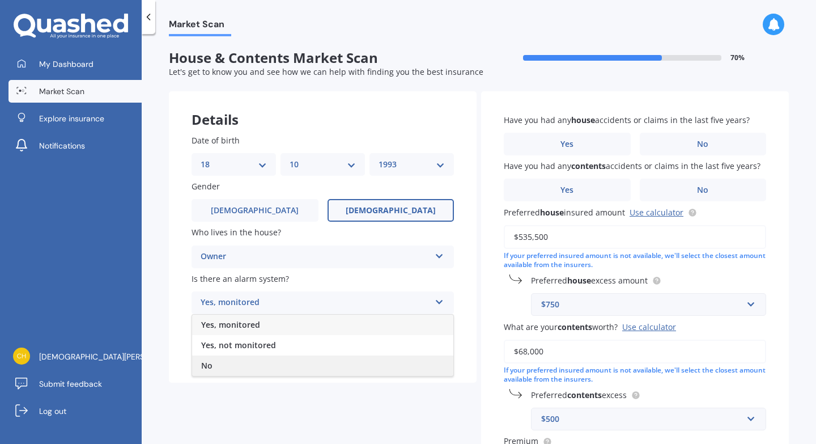
click at [345, 362] on div "No" at bounding box center [322, 365] width 261 height 20
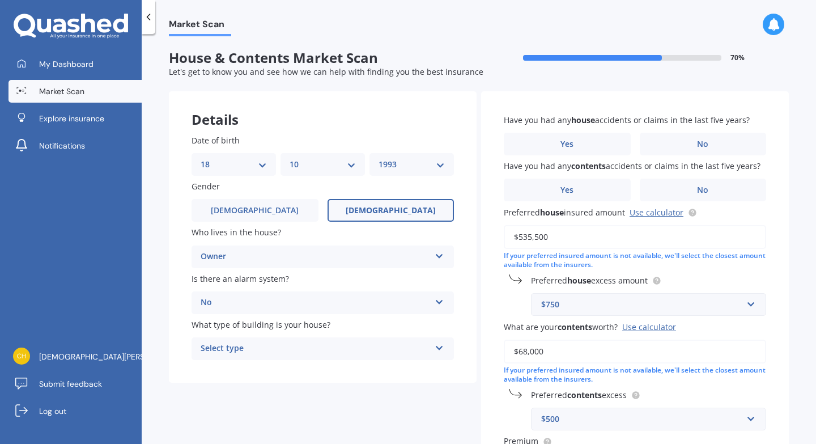
click at [342, 341] on div "Select type Freestanding Multi-unit (in a block of 6 or less) Multi-unit (in a …" at bounding box center [323, 348] width 262 height 23
click at [333, 363] on div "Freestanding" at bounding box center [322, 371] width 261 height 20
click at [678, 146] on label "No" at bounding box center [703, 144] width 127 height 23
click at [0, 0] on input "No" at bounding box center [0, 0] width 0 height 0
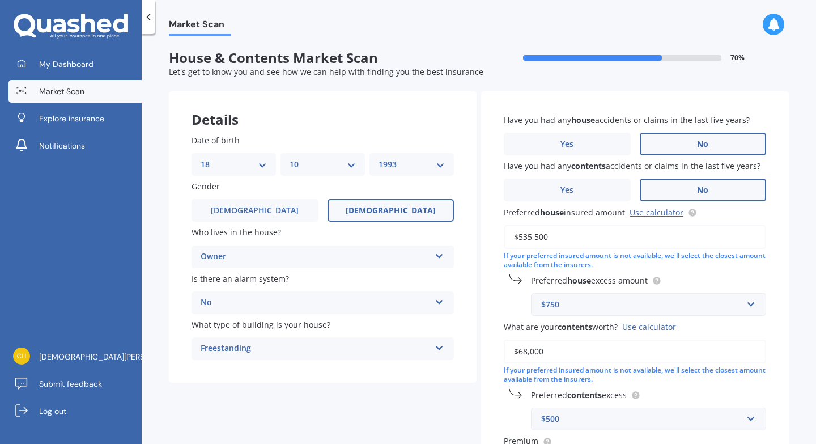
click at [688, 185] on label "No" at bounding box center [703, 190] width 127 height 23
click at [0, 0] on input "No" at bounding box center [0, 0] width 0 height 0
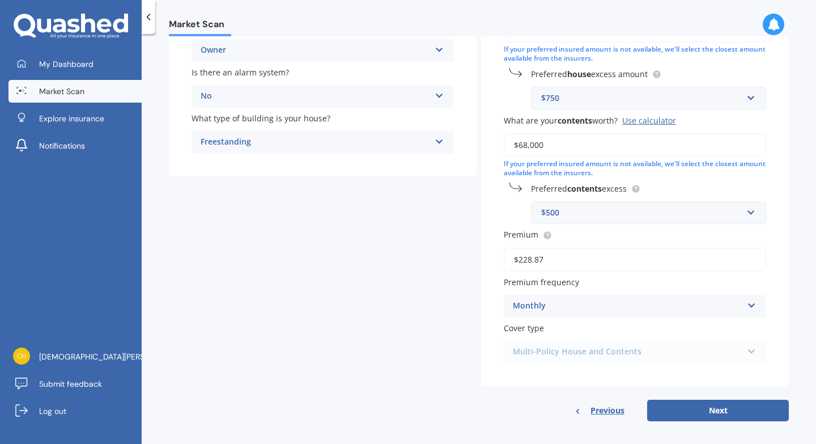
scroll to position [213, 0]
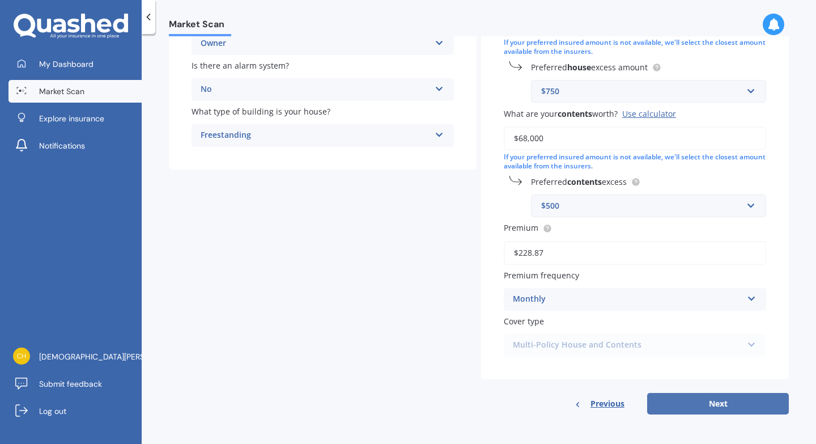
click at [704, 404] on button "Next" at bounding box center [718, 404] width 142 height 22
select select "18"
select select "10"
select select "1993"
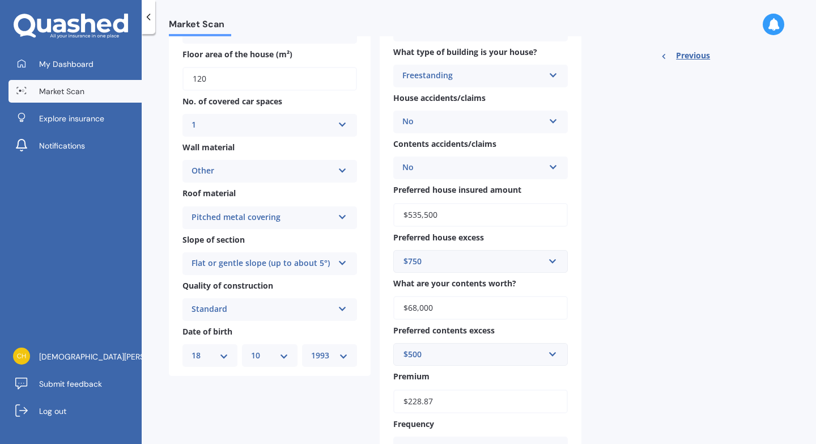
scroll to position [0, 0]
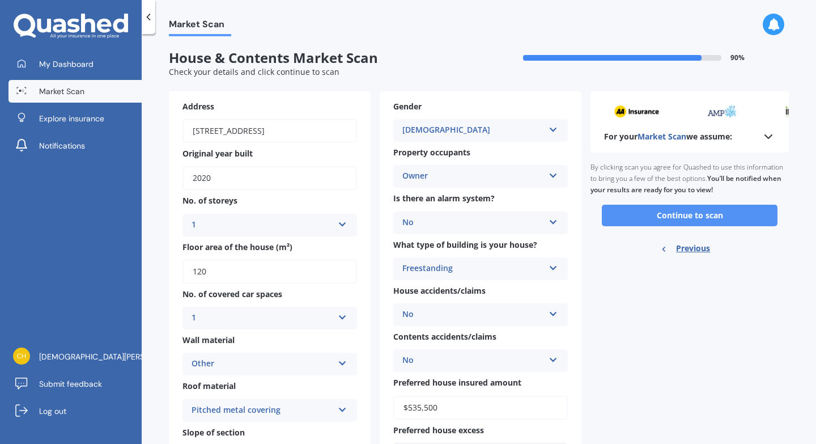
click at [664, 213] on button "Continue to scan" at bounding box center [690, 216] width 176 height 22
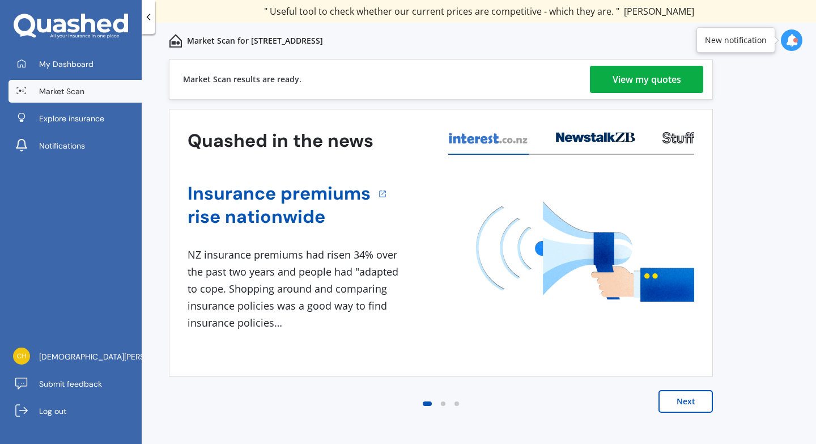
click at [663, 82] on div "View my quotes" at bounding box center [647, 79] width 69 height 27
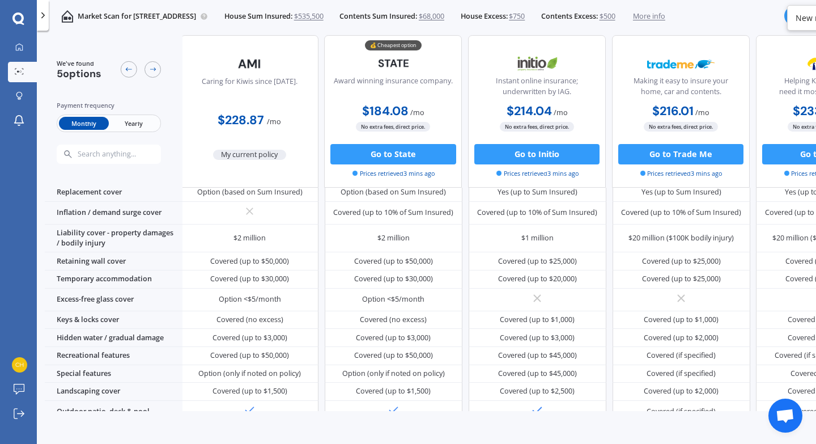
scroll to position [0, 2]
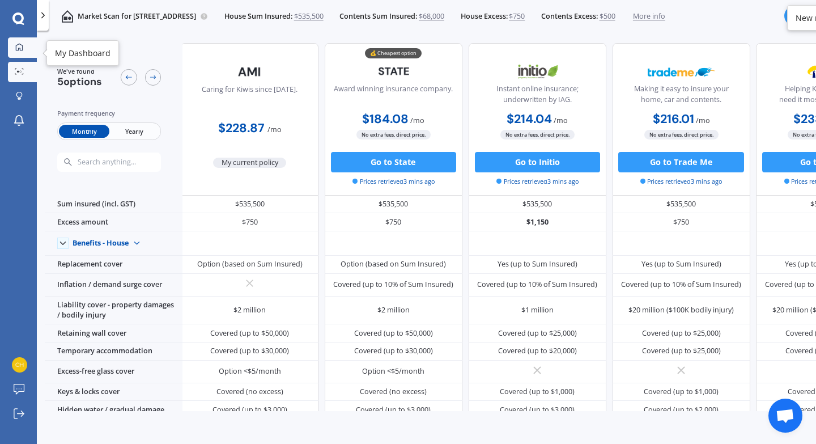
click at [24, 54] on link "My Dashboard" at bounding box center [22, 47] width 29 height 20
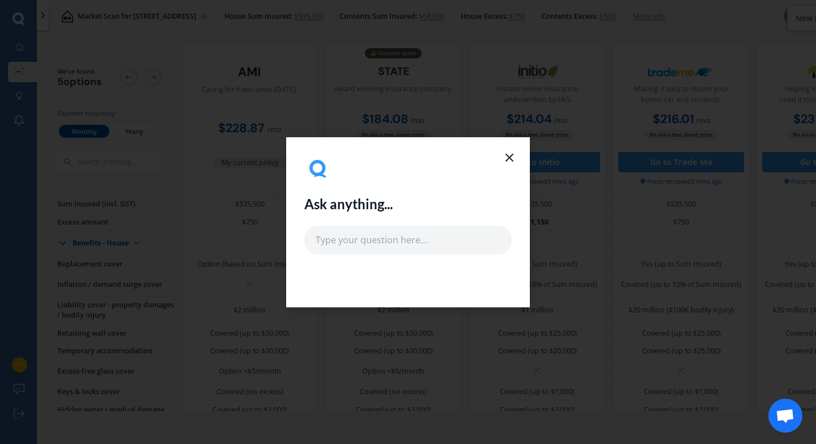
click at [509, 160] on icon at bounding box center [510, 158] width 14 height 14
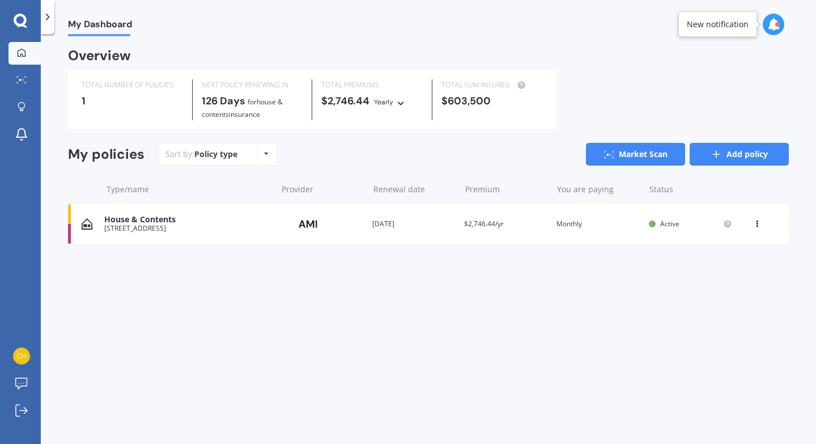
click at [720, 155] on icon at bounding box center [716, 154] width 11 height 11
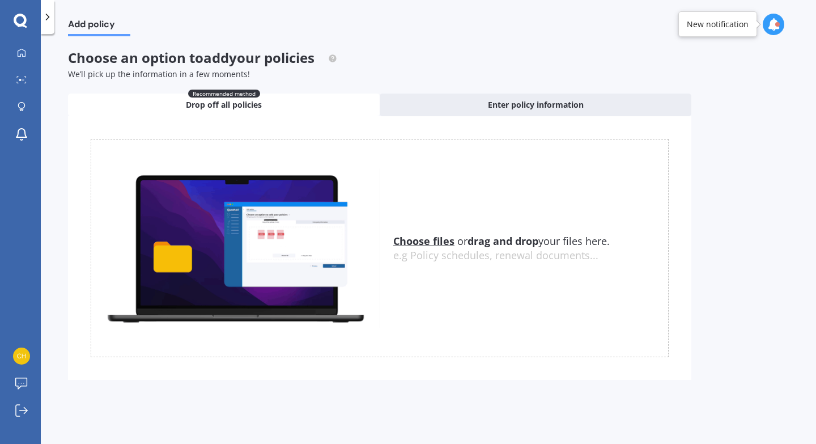
click at [429, 240] on u "Choose files" at bounding box center [423, 241] width 61 height 14
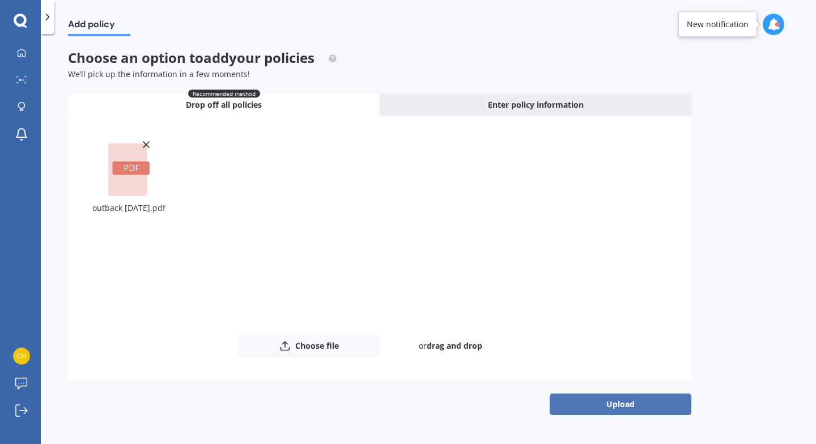
click at [611, 409] on button "Upload" at bounding box center [621, 404] width 142 height 22
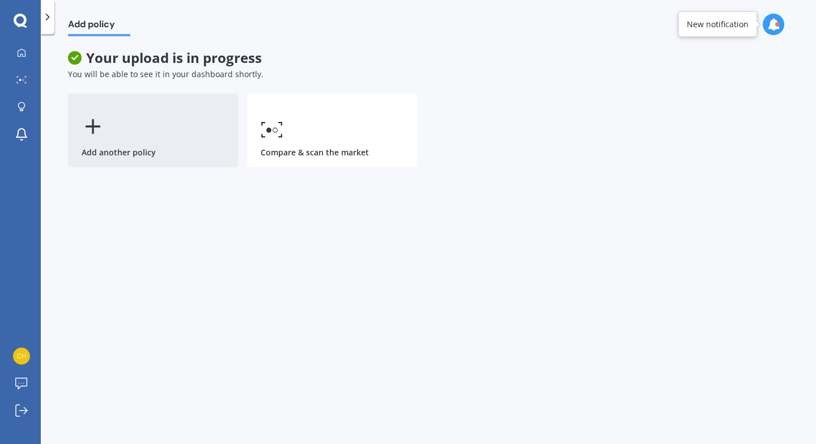
click at [164, 145] on div "Add another policy" at bounding box center [153, 131] width 170 height 74
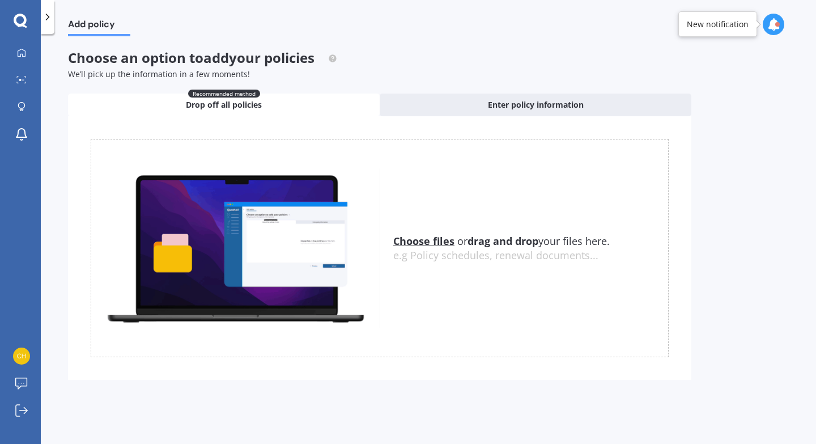
click at [410, 240] on u "Choose files" at bounding box center [423, 241] width 61 height 14
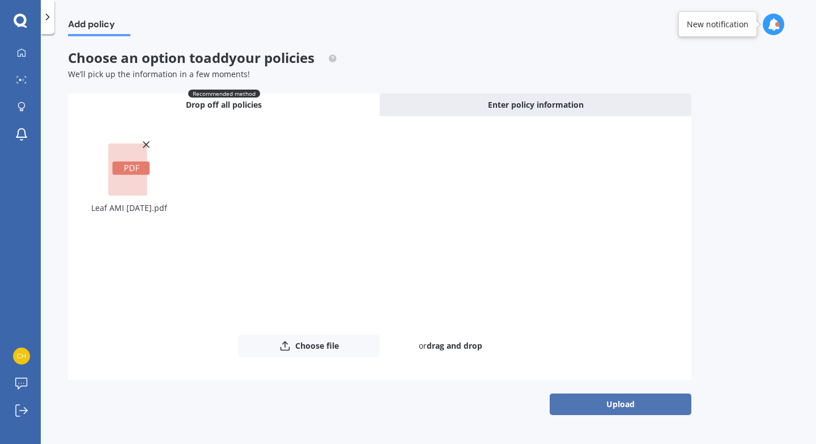
click at [596, 402] on button "Upload" at bounding box center [621, 404] width 142 height 22
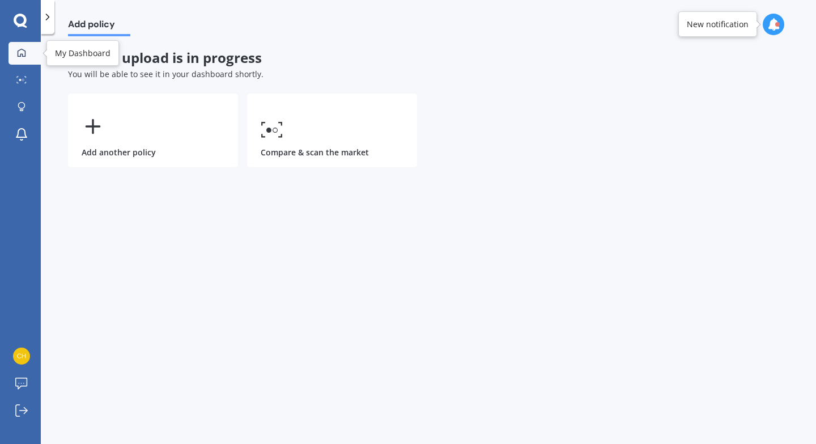
click at [24, 58] on div at bounding box center [21, 53] width 17 height 10
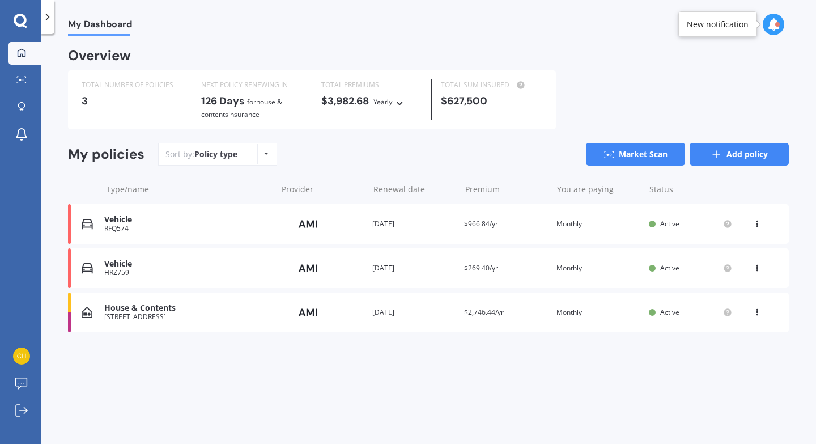
click at [726, 156] on link "Add policy" at bounding box center [739, 154] width 99 height 23
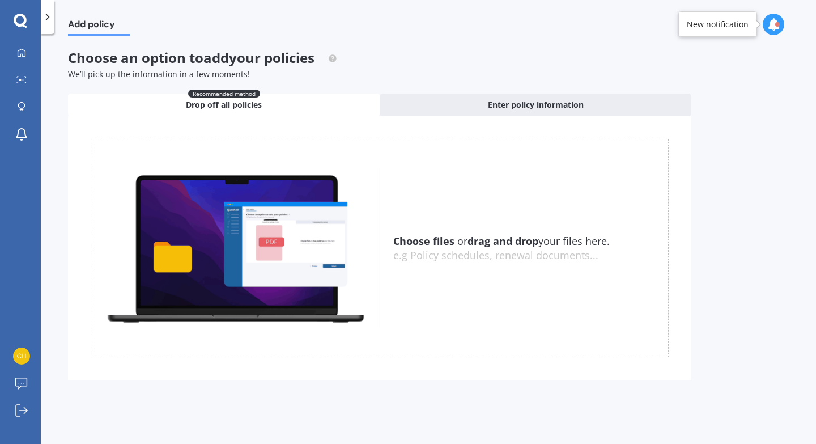
click at [411, 241] on u "Choose files" at bounding box center [423, 241] width 61 height 14
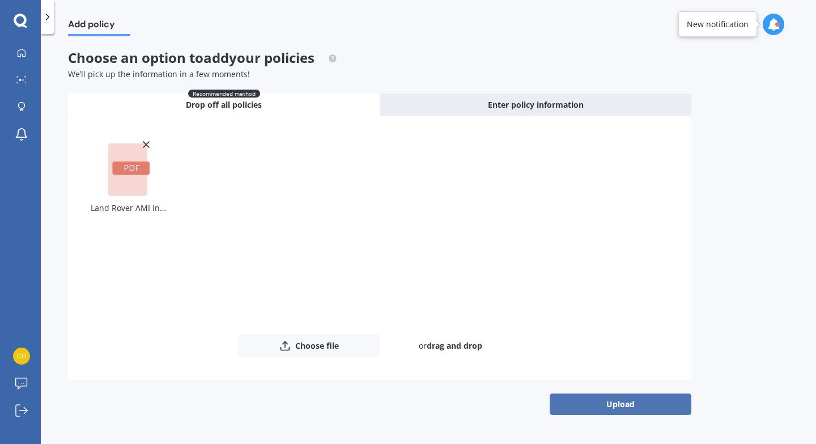
click at [584, 409] on button "Upload" at bounding box center [621, 404] width 142 height 22
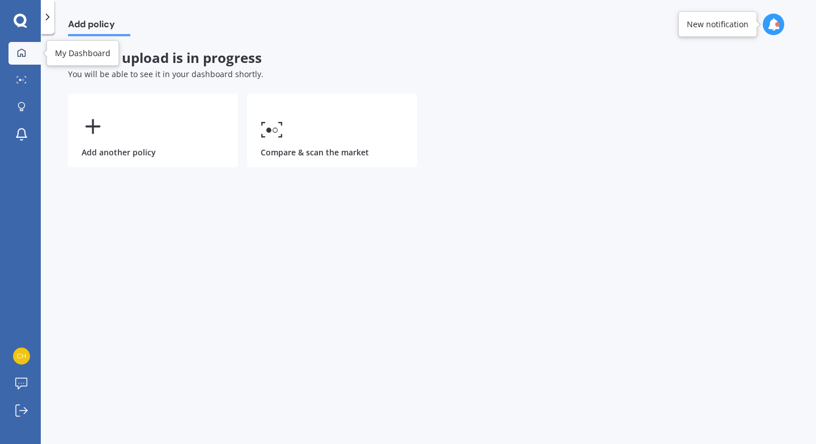
click at [29, 53] on div at bounding box center [21, 53] width 17 height 10
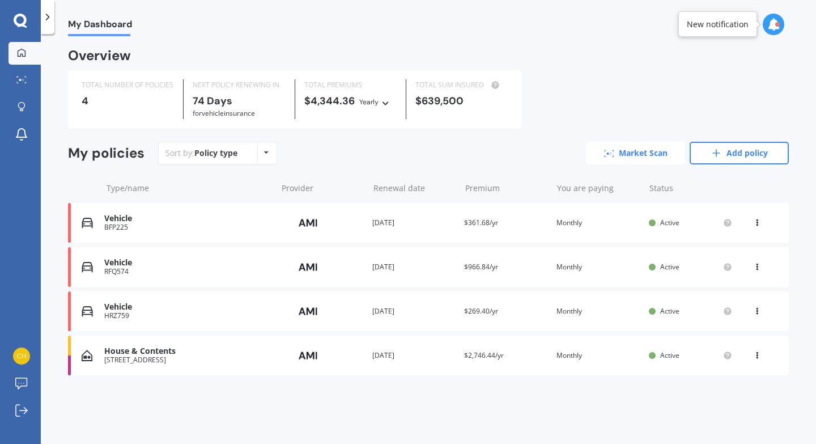
click at [664, 155] on link "Market Scan" at bounding box center [635, 153] width 99 height 23
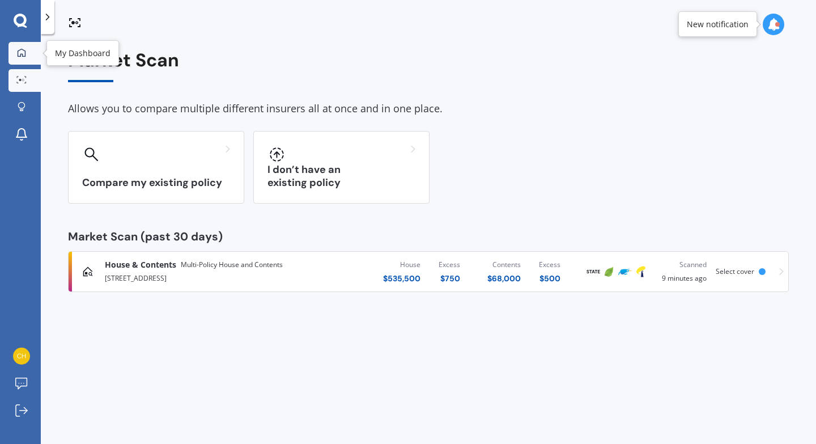
click at [29, 50] on div at bounding box center [21, 53] width 17 height 10
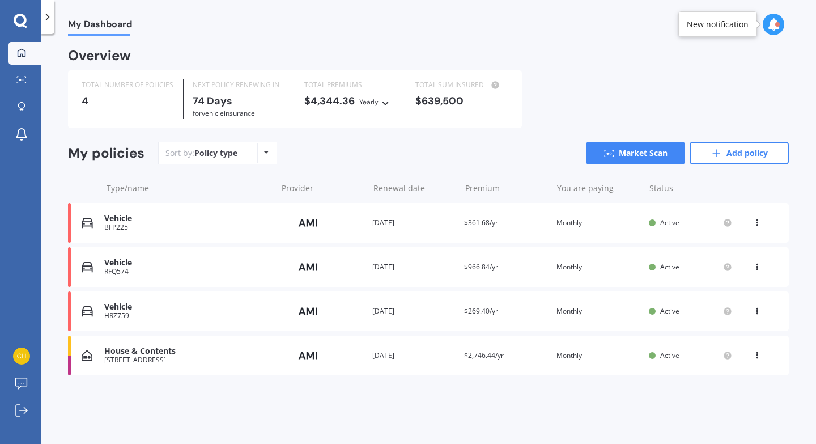
click at [193, 310] on div "Vehicle" at bounding box center [187, 307] width 167 height 10
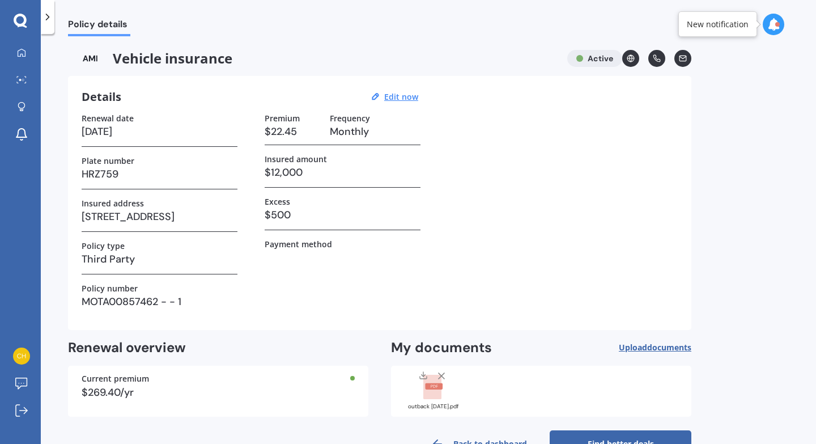
scroll to position [34, 0]
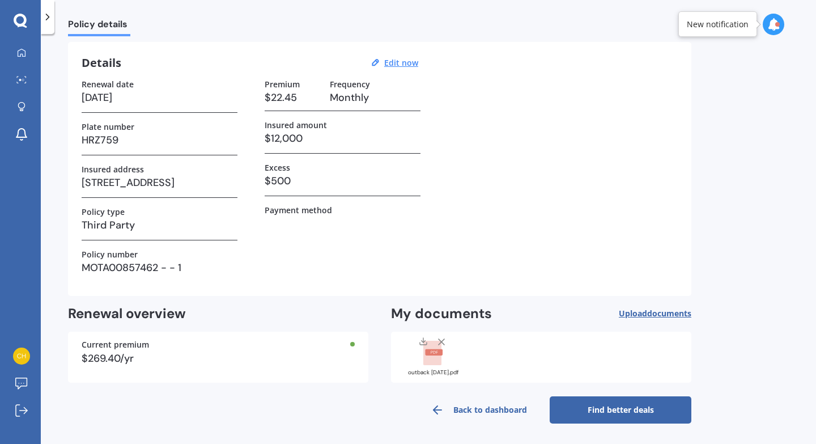
click at [664, 416] on link "Find better deals" at bounding box center [621, 409] width 142 height 27
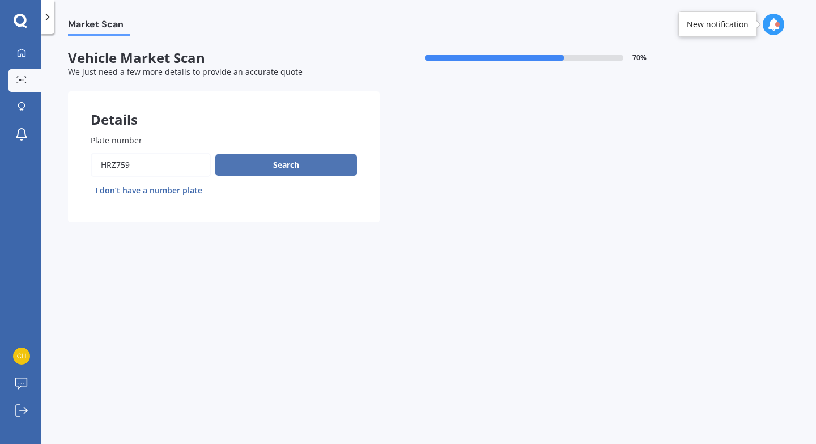
click at [303, 169] on button "Search" at bounding box center [286, 165] width 142 height 22
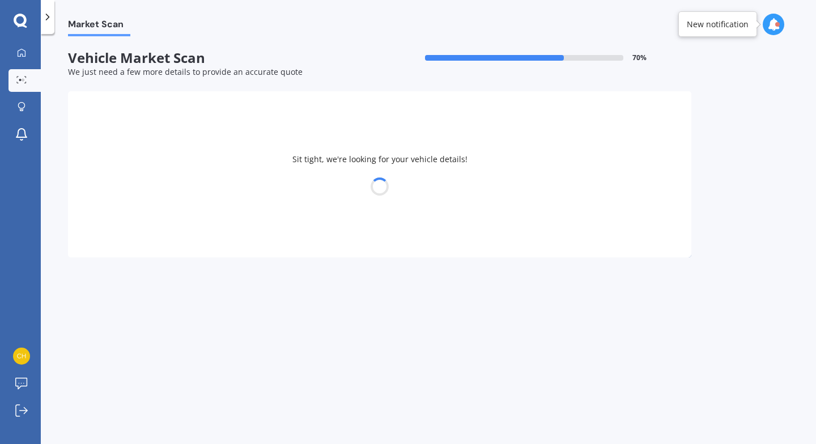
select select "SUBARU"
select select "OUTBACK"
select select "18"
select select "10"
select select "1993"
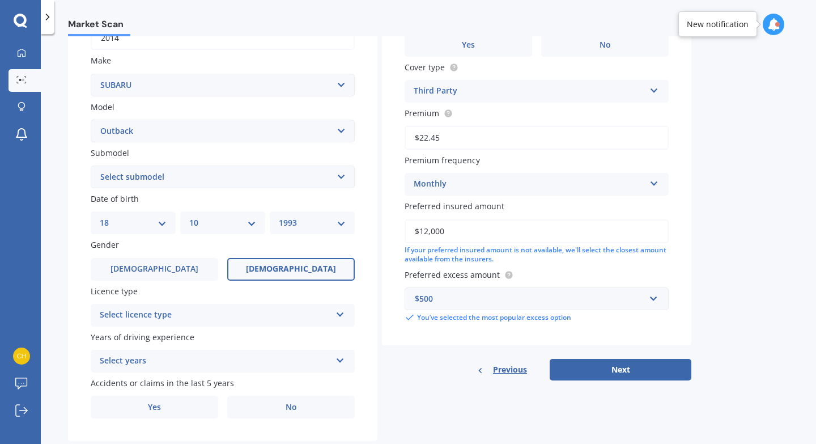
scroll to position [223, 0]
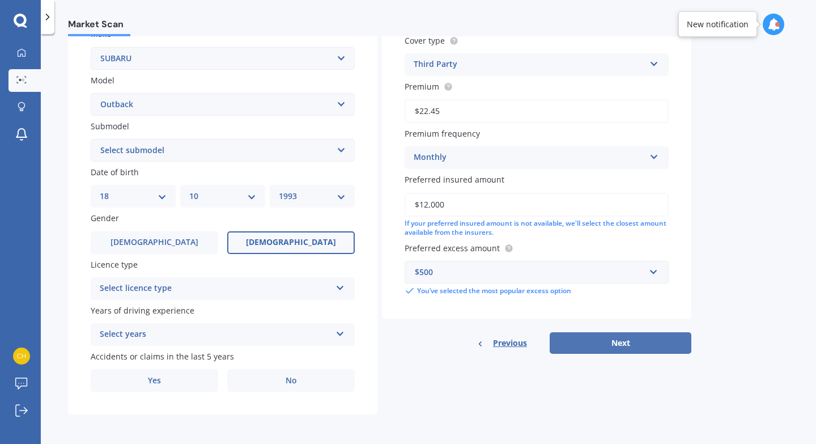
click at [597, 347] on button "Next" at bounding box center [621, 343] width 142 height 22
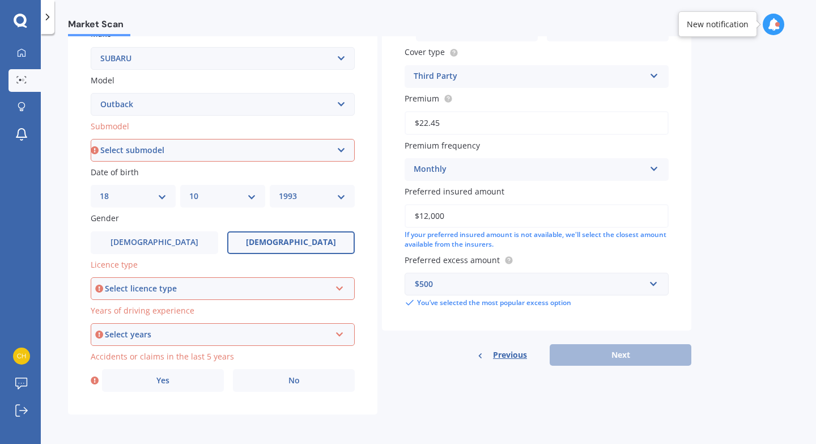
click at [341, 289] on icon at bounding box center [340, 286] width 10 height 8
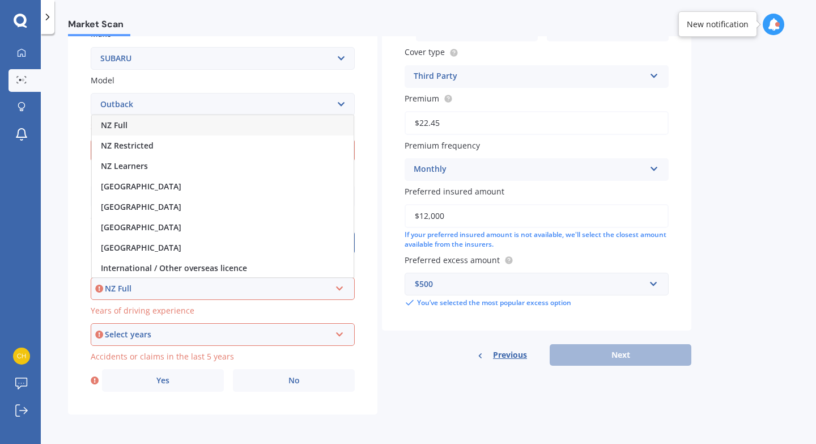
click at [319, 290] on div "NZ Full" at bounding box center [218, 288] width 226 height 12
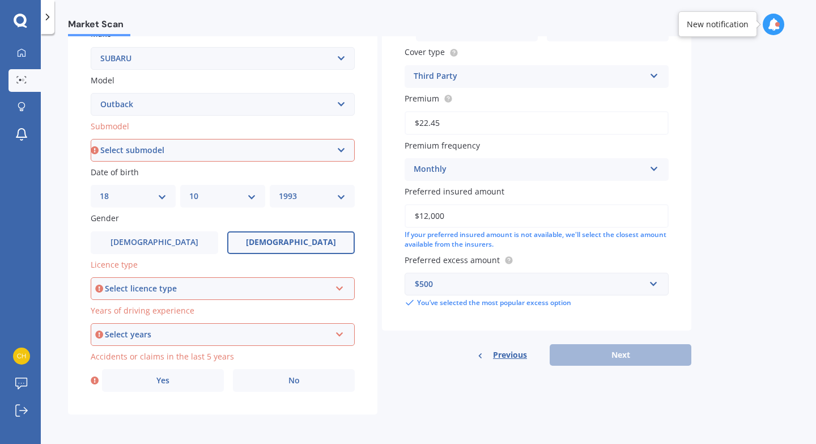
click at [332, 287] on div "Select licence type NZ Full NZ Restricted NZ Learners [GEOGRAPHIC_DATA] [GEOGRA…" at bounding box center [223, 288] width 264 height 23
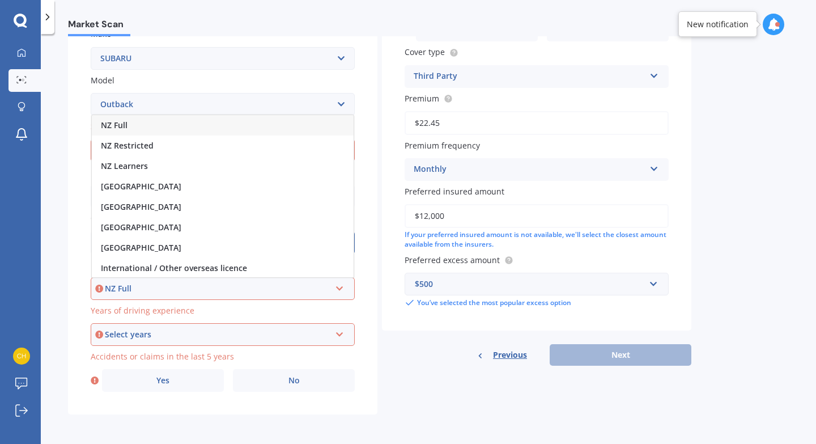
click at [268, 126] on div "NZ Full" at bounding box center [223, 125] width 262 height 20
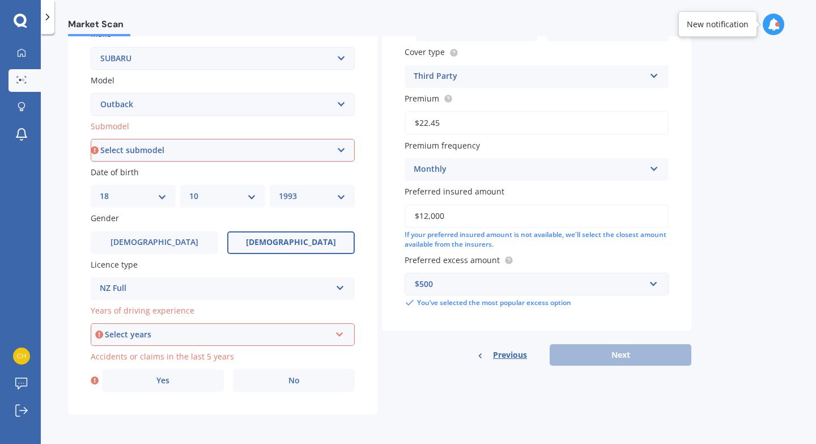
click at [278, 331] on div "Select years" at bounding box center [218, 334] width 226 height 12
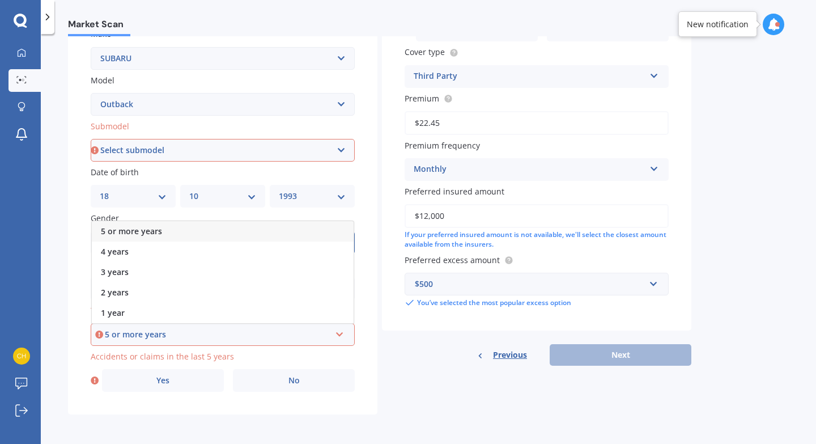
click at [251, 227] on div "5 or more years" at bounding box center [223, 231] width 262 height 20
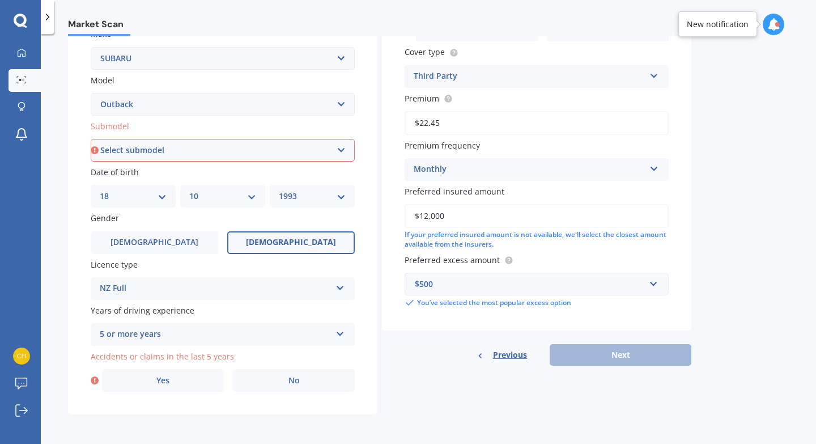
click at [342, 150] on select "Select submodel 2.0 Diesel 2.0 Diesel turbo 2.0D premium 2.5 2.5i 2.5i Luxury 2…" at bounding box center [223, 150] width 264 height 23
select select "2.0 DIESEL"
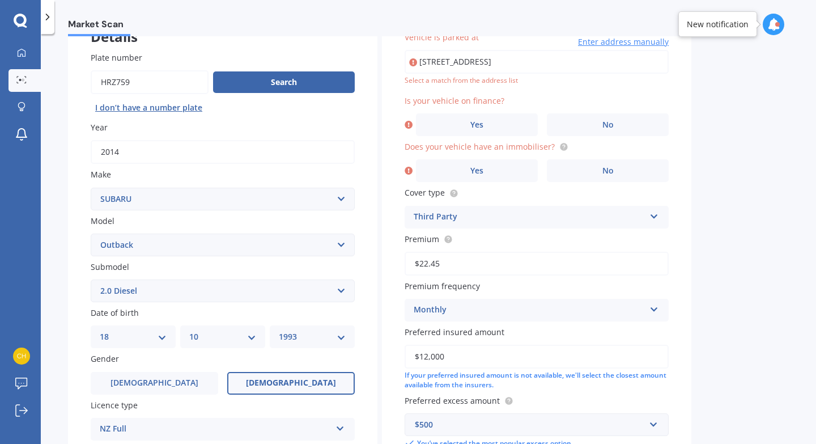
scroll to position [20, 0]
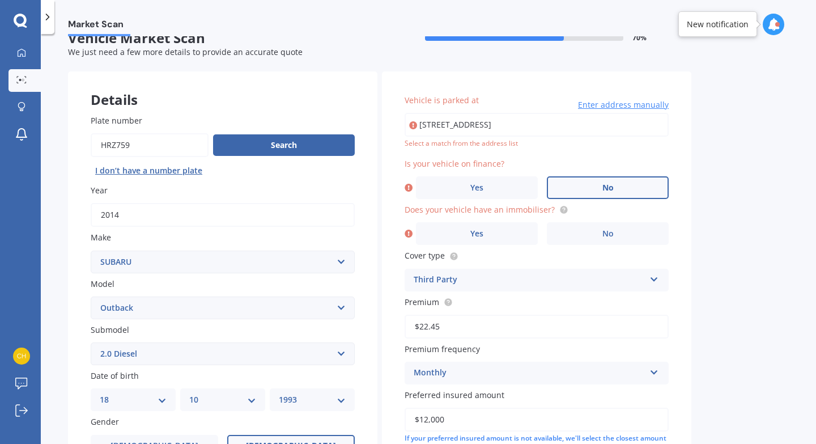
click at [588, 193] on label "No" at bounding box center [608, 187] width 122 height 23
click at [0, 0] on input "No" at bounding box center [0, 0] width 0 height 0
click at [592, 226] on label "No" at bounding box center [608, 233] width 122 height 23
click at [0, 0] on input "No" at bounding box center [0, 0] width 0 height 0
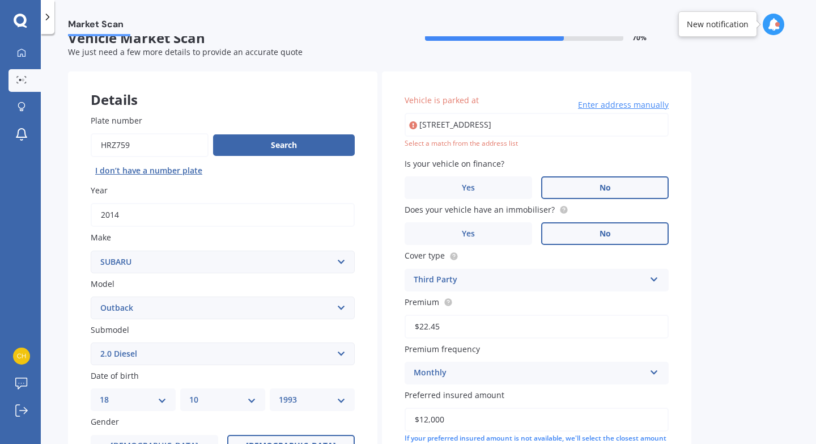
click at [649, 126] on input "[STREET_ADDRESS]" at bounding box center [537, 125] width 264 height 24
type input "[STREET_ADDRESS]"
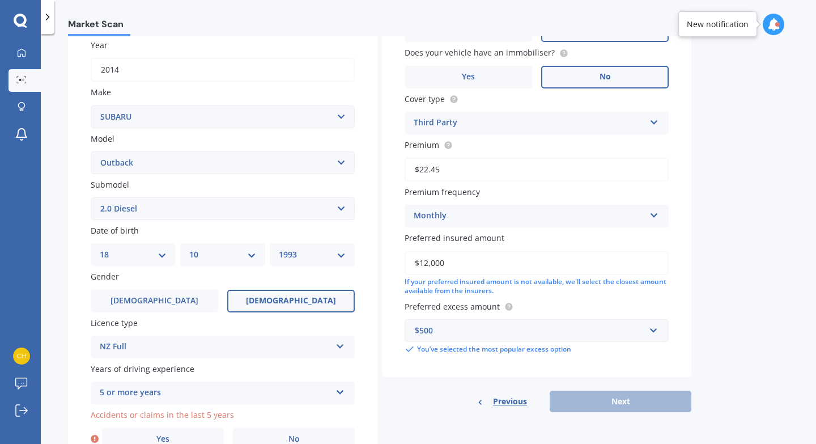
scroll to position [223, 0]
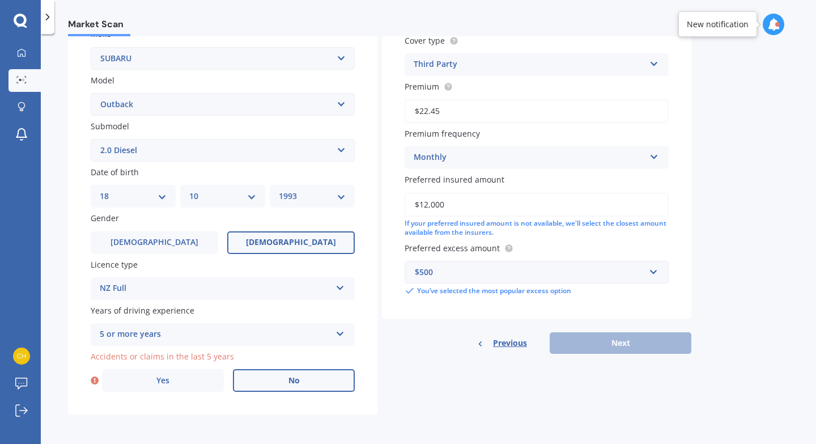
click at [269, 379] on label "No" at bounding box center [294, 380] width 122 height 23
click at [0, 0] on input "No" at bounding box center [0, 0] width 0 height 0
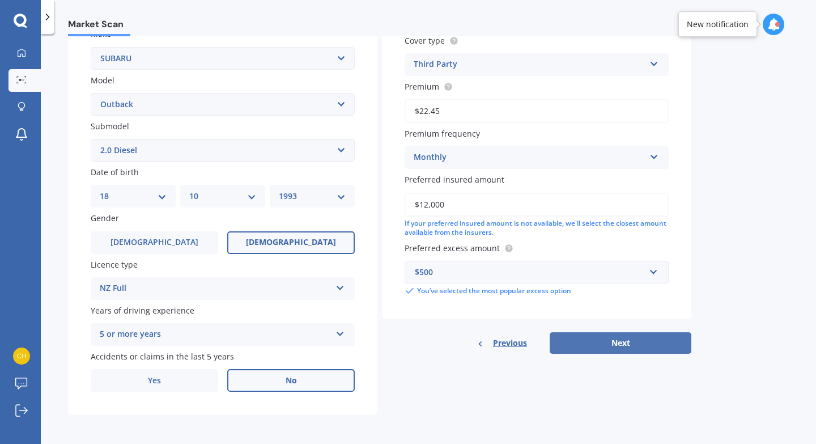
click at [606, 342] on button "Next" at bounding box center [621, 343] width 142 height 22
select select "18"
select select "10"
select select "1993"
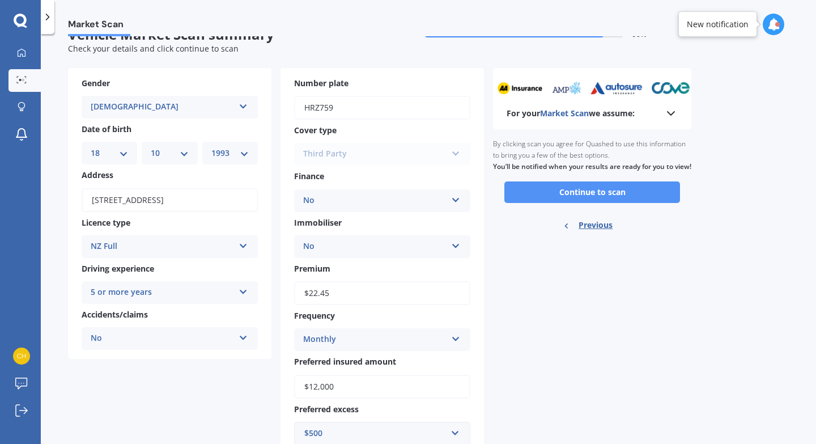
scroll to position [62, 0]
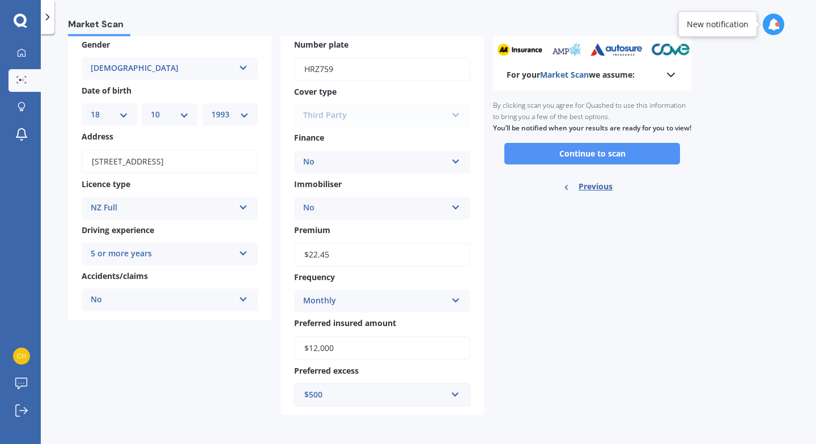
click at [588, 164] on button "Continue to scan" at bounding box center [593, 154] width 176 height 22
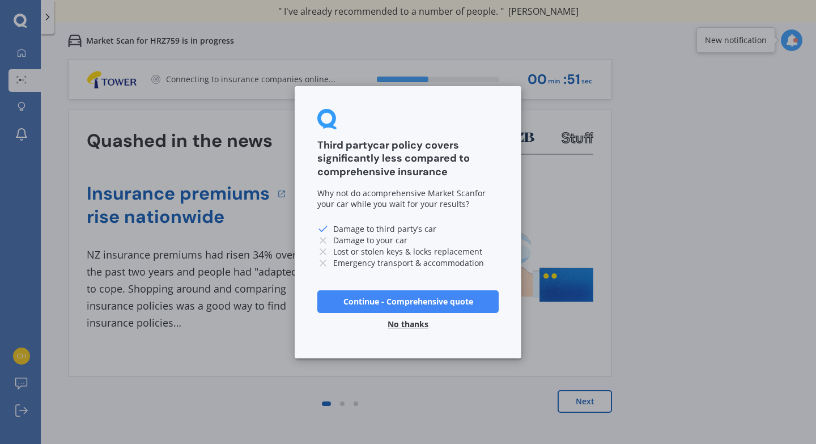
click at [421, 324] on button "No thanks" at bounding box center [408, 323] width 54 height 23
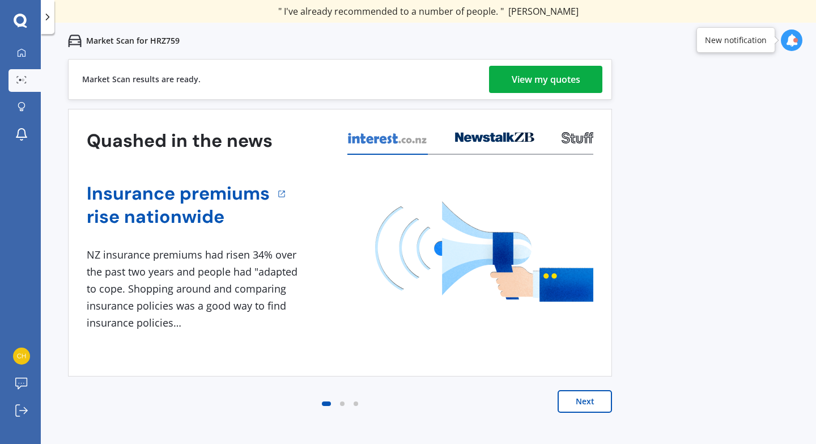
click at [555, 81] on div "View my quotes" at bounding box center [546, 79] width 69 height 27
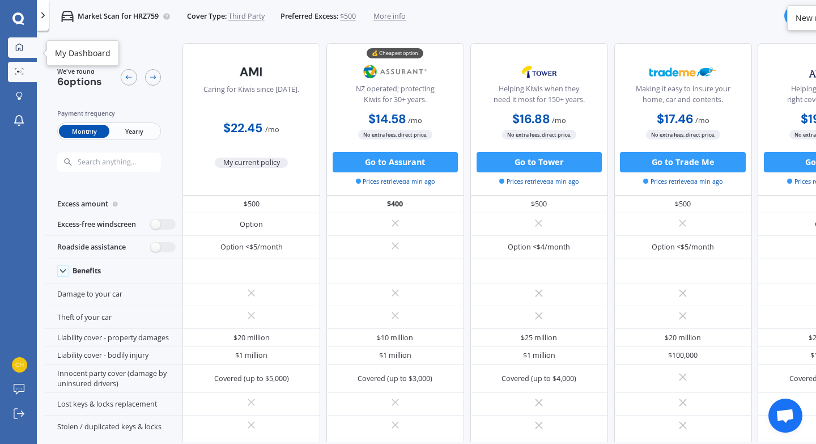
click at [12, 49] on div at bounding box center [19, 48] width 15 height 10
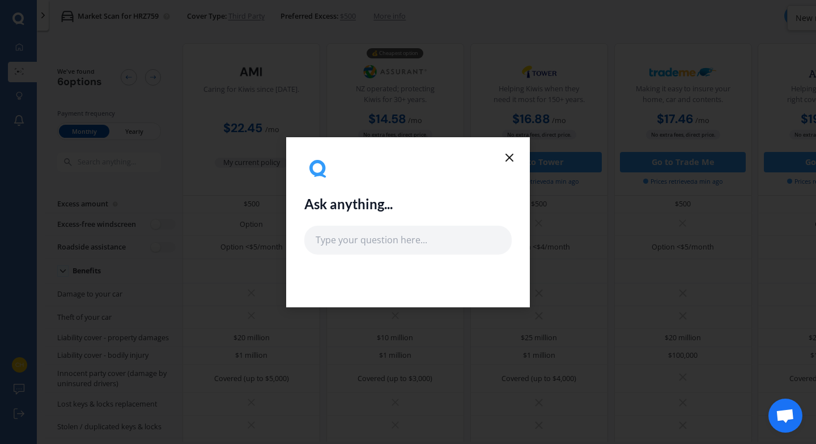
click at [511, 158] on icon at bounding box center [510, 158] width 14 height 14
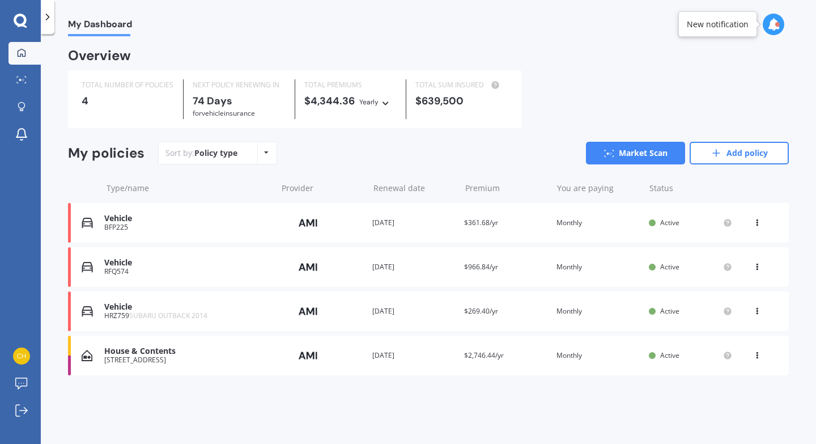
click at [451, 266] on div "Renewal date [DATE]" at bounding box center [413, 266] width 83 height 11
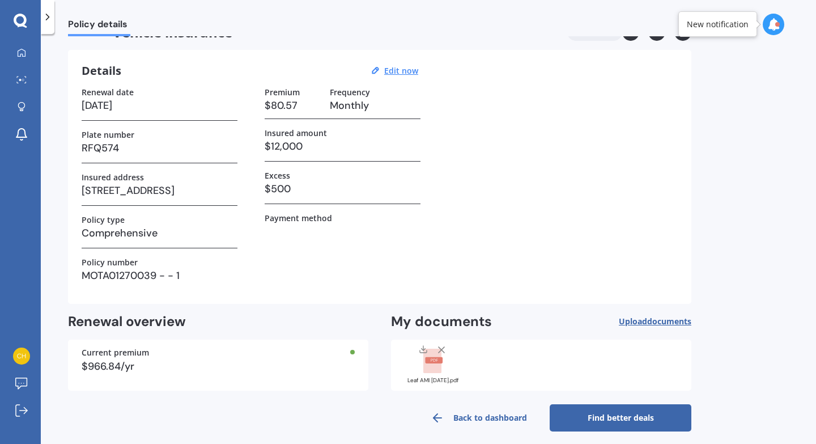
scroll to position [34, 0]
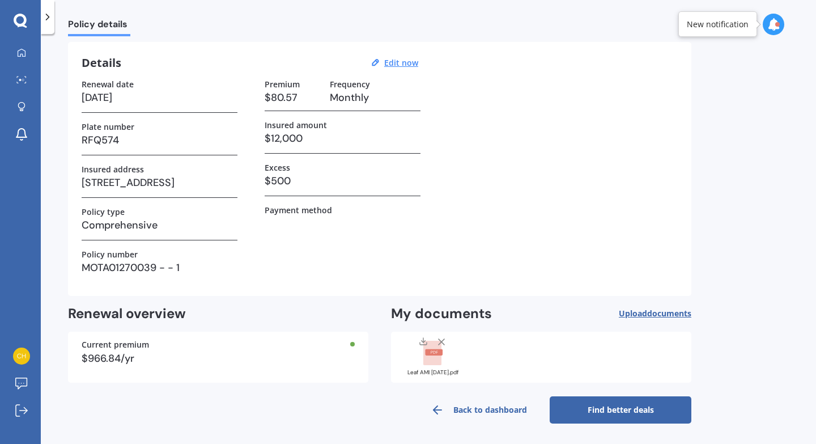
click at [635, 418] on link "Find better deals" at bounding box center [621, 409] width 142 height 27
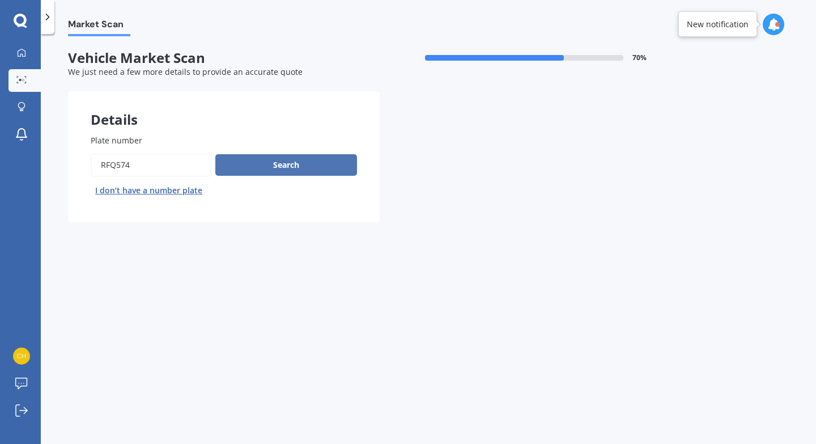
click at [319, 168] on button "Search" at bounding box center [286, 165] width 142 height 22
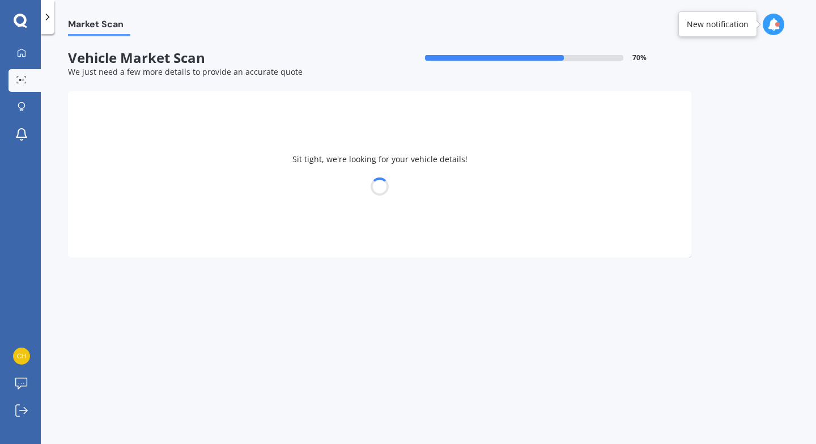
select select "NISSAN"
select select "LEAF"
select select "18"
select select "10"
select select "1993"
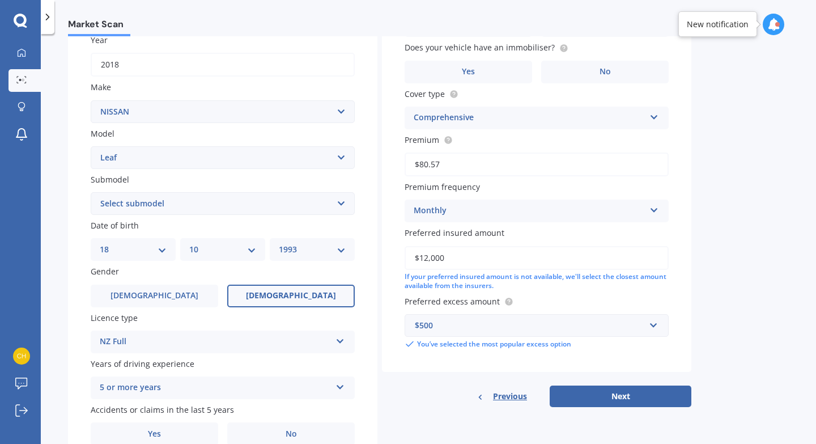
scroll to position [223, 0]
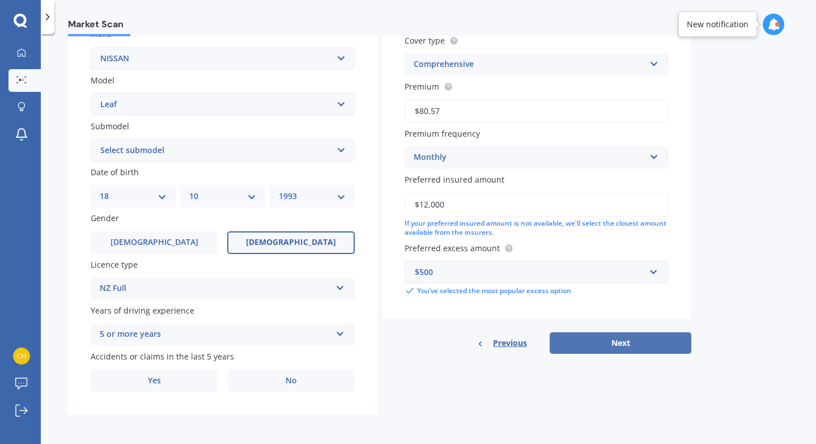
click at [646, 345] on button "Next" at bounding box center [621, 343] width 142 height 22
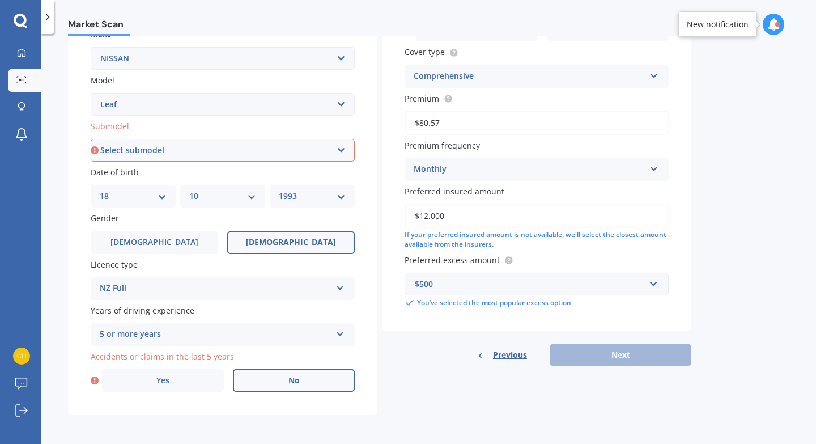
click at [277, 384] on label "No" at bounding box center [294, 380] width 122 height 23
click at [0, 0] on input "No" at bounding box center [0, 0] width 0 height 0
click at [342, 146] on select "Select submodel EV Hybrid" at bounding box center [223, 150] width 264 height 23
select select "EV"
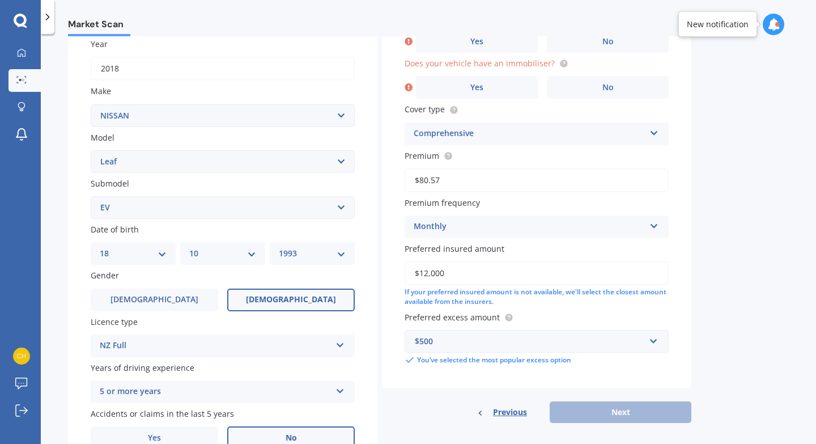
scroll to position [78, 0]
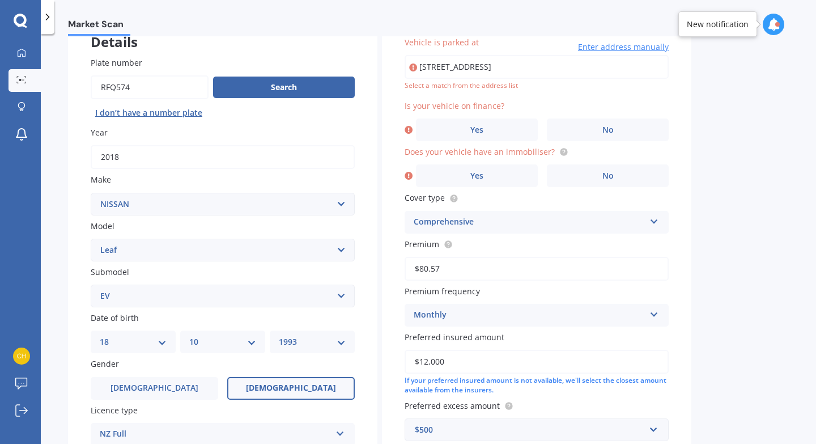
type input "[STREET_ADDRESS]"
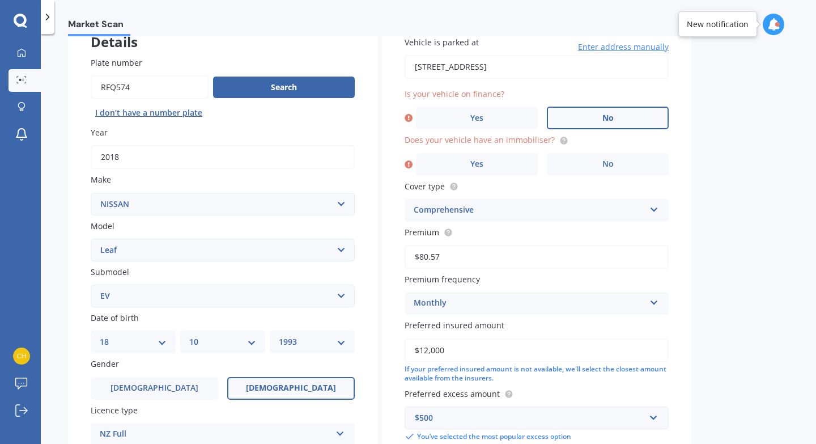
click at [593, 121] on label "No" at bounding box center [608, 118] width 122 height 23
click at [0, 0] on input "No" at bounding box center [0, 0] width 0 height 0
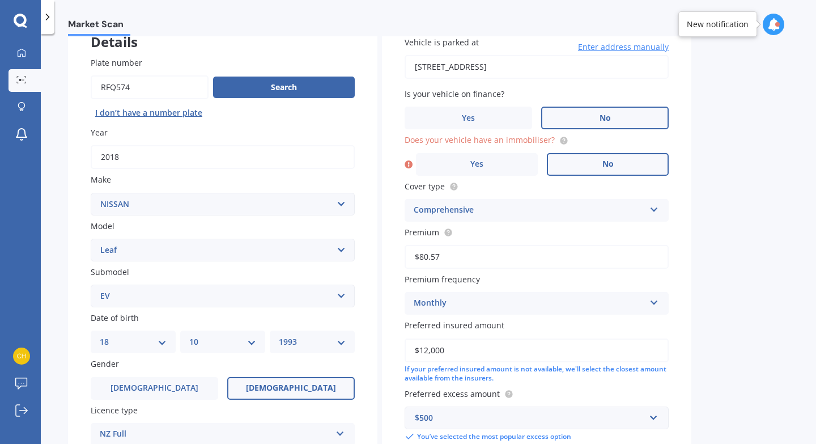
click at [597, 159] on label "No" at bounding box center [608, 164] width 122 height 23
click at [0, 0] on input "No" at bounding box center [0, 0] width 0 height 0
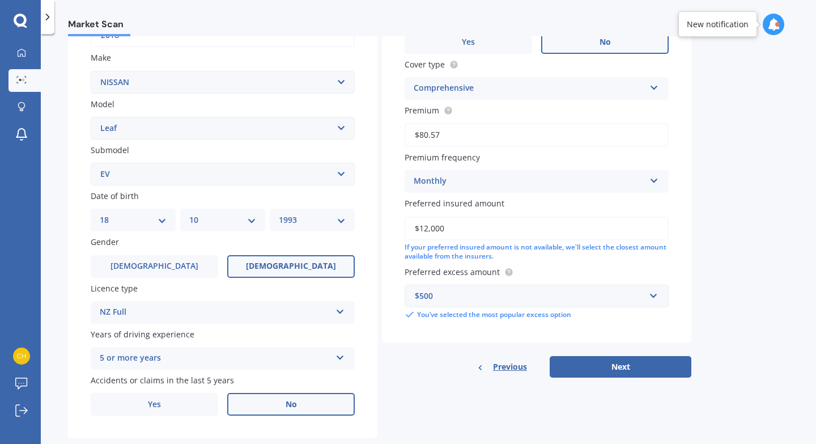
scroll to position [223, 0]
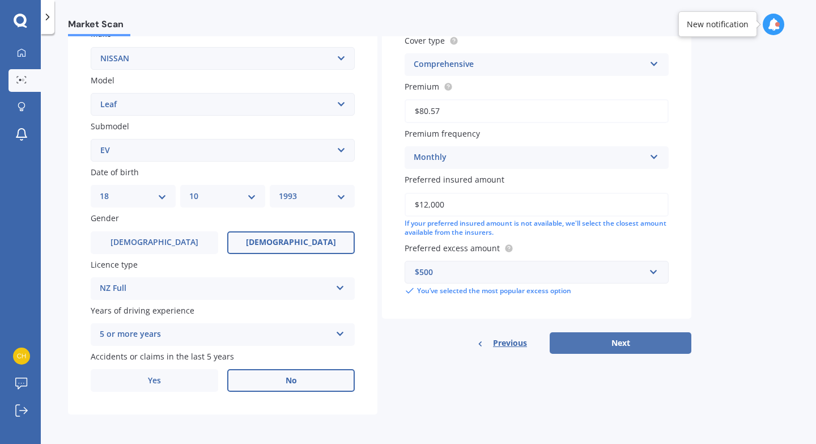
click at [621, 341] on button "Next" at bounding box center [621, 343] width 142 height 22
select select "18"
select select "10"
select select "1993"
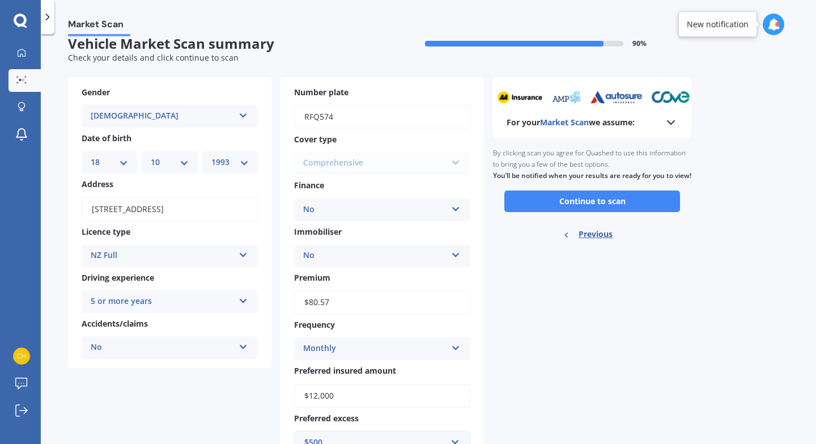
scroll to position [0, 0]
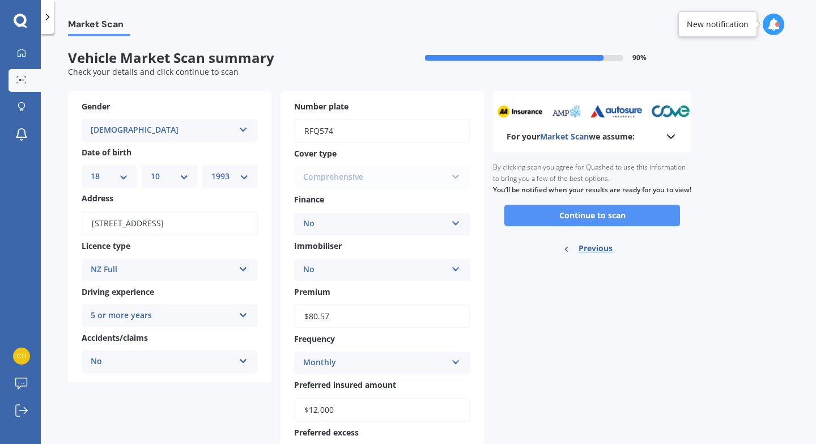
click at [603, 226] on button "Continue to scan" at bounding box center [593, 216] width 176 height 22
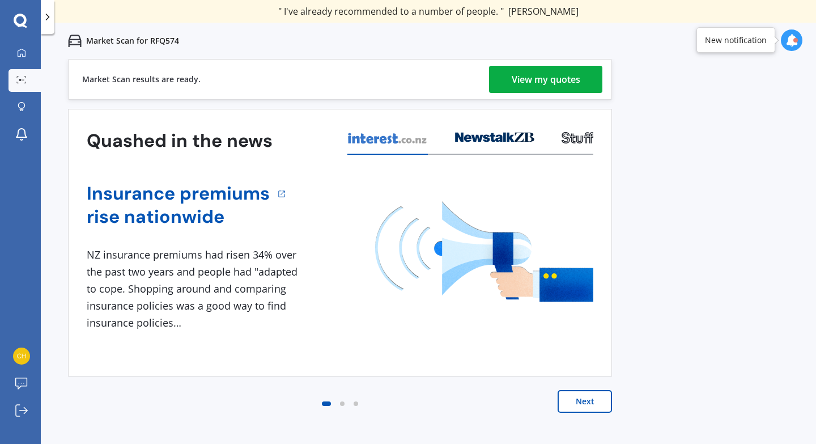
click at [577, 78] on div "View my quotes" at bounding box center [546, 79] width 69 height 27
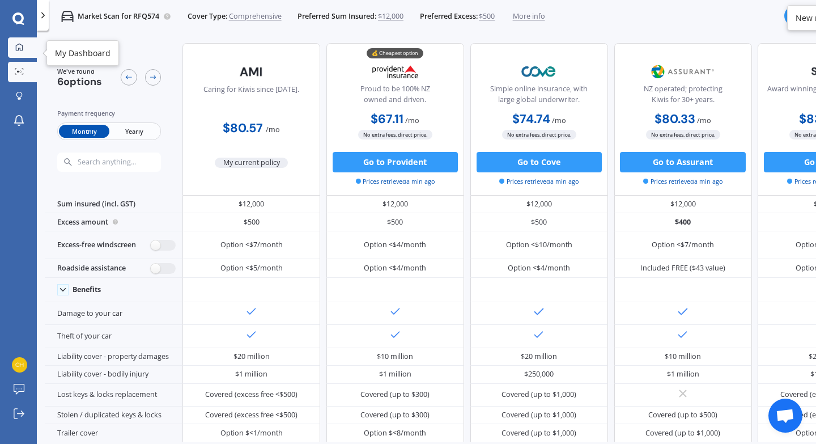
click at [20, 48] on icon at bounding box center [19, 47] width 7 height 7
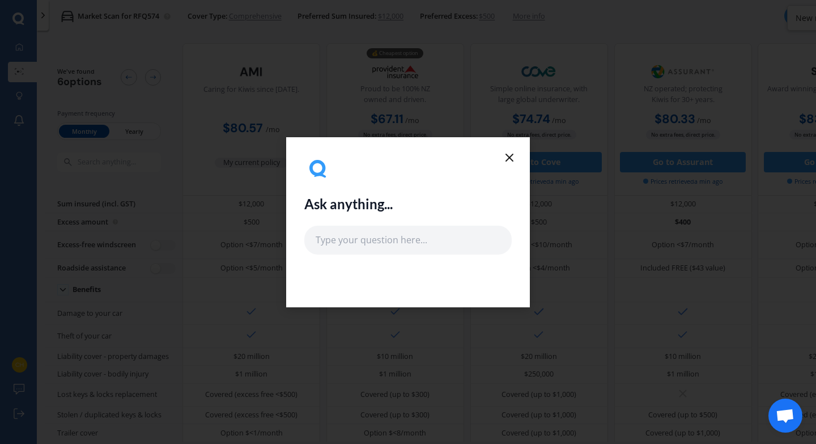
click at [507, 160] on icon at bounding box center [510, 158] width 14 height 14
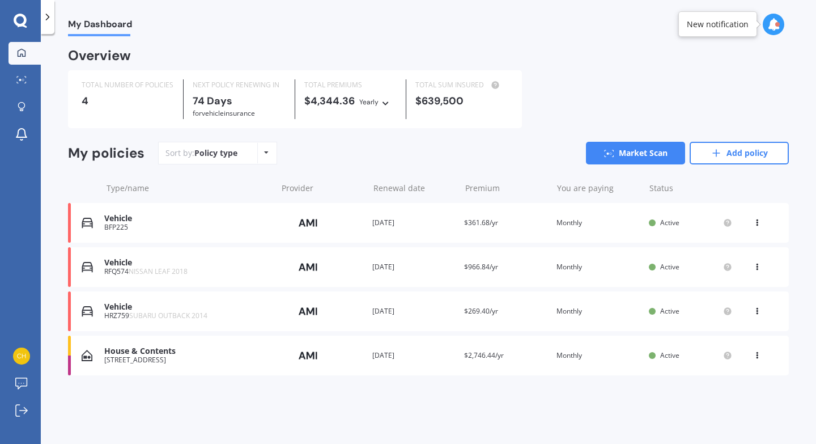
click at [226, 226] on div "BFP225" at bounding box center [187, 227] width 167 height 8
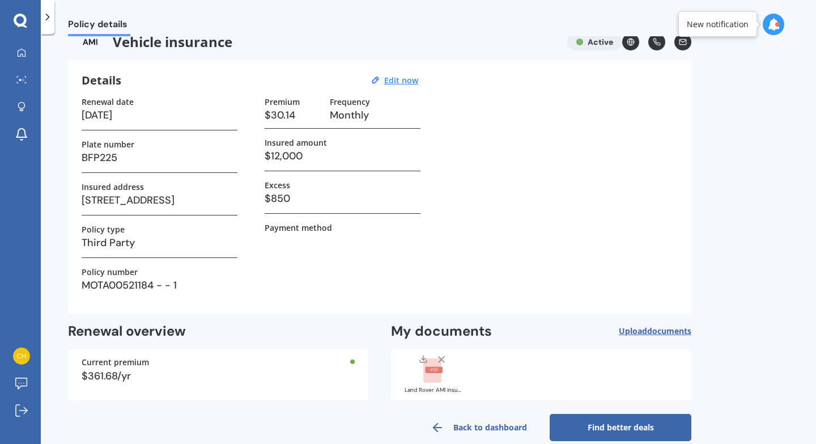
scroll to position [18, 0]
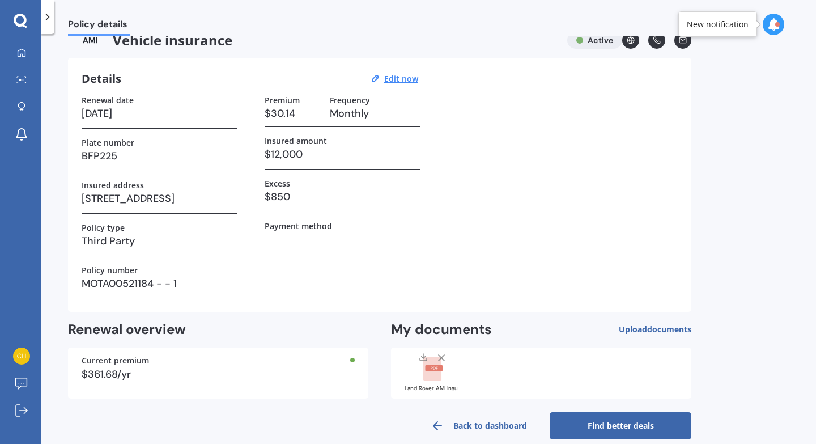
click at [624, 430] on link "Find better deals" at bounding box center [621, 425] width 142 height 27
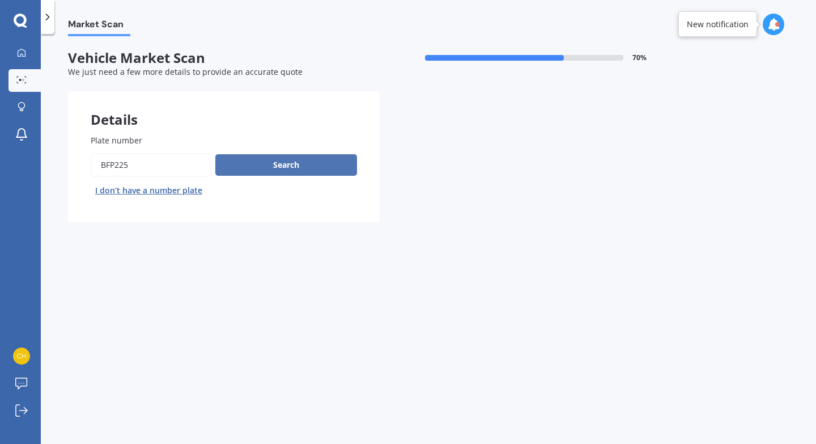
click at [304, 159] on button "Search" at bounding box center [286, 165] width 142 height 22
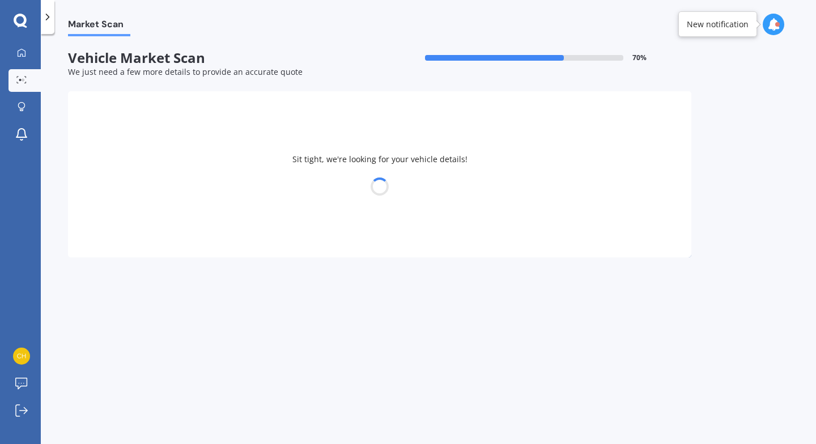
select select "18"
select select "10"
select select "1993"
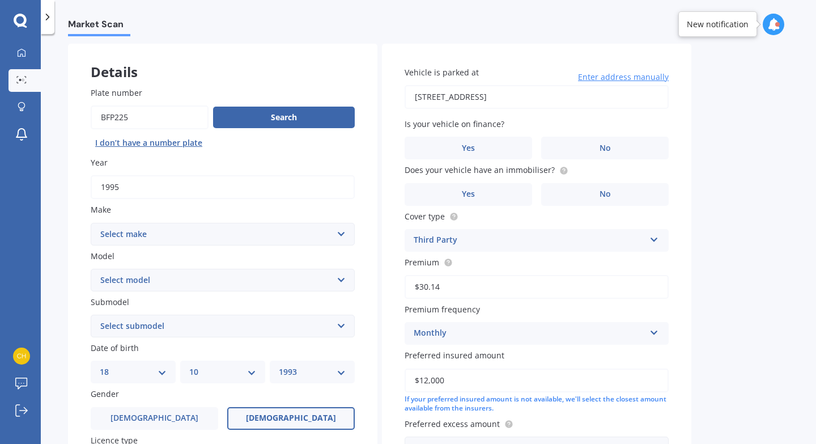
scroll to position [50, 0]
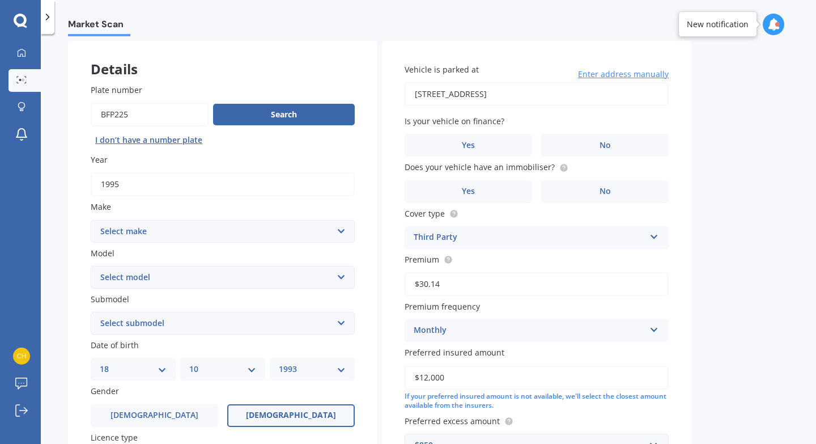
click at [339, 227] on select "Select make AC ALFA ROMEO ASTON [PERSON_NAME] AUDI AUSTIN BEDFORD Bentley BMW B…" at bounding box center [223, 231] width 264 height 23
select select "LANDROVER"
click at [196, 272] on select "Select model 110 130 90 Defender Discovery Evoque Freelander Range Rover Range …" at bounding box center [223, 277] width 264 height 23
select select "DISCOVERY"
click at [183, 320] on select "Select submodel (All other) Diesel V8 petrol" at bounding box center [223, 323] width 264 height 23
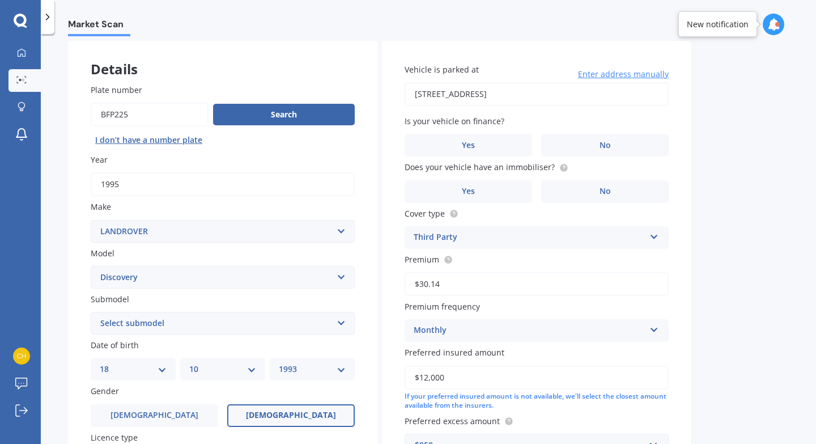
select select "DIESEL"
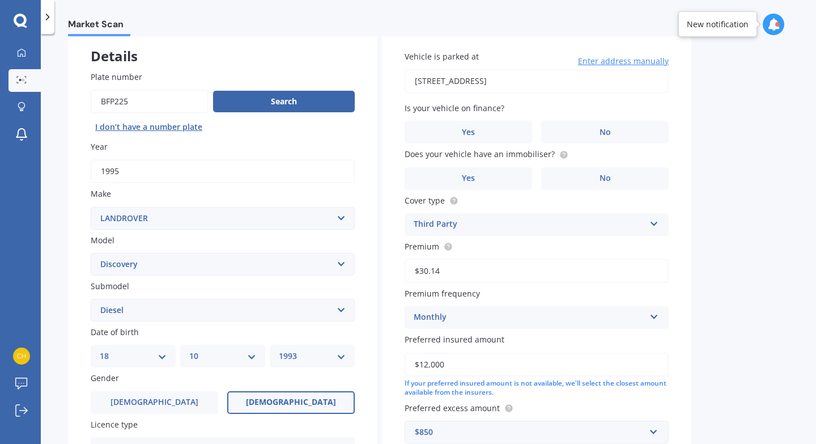
scroll to position [0, 0]
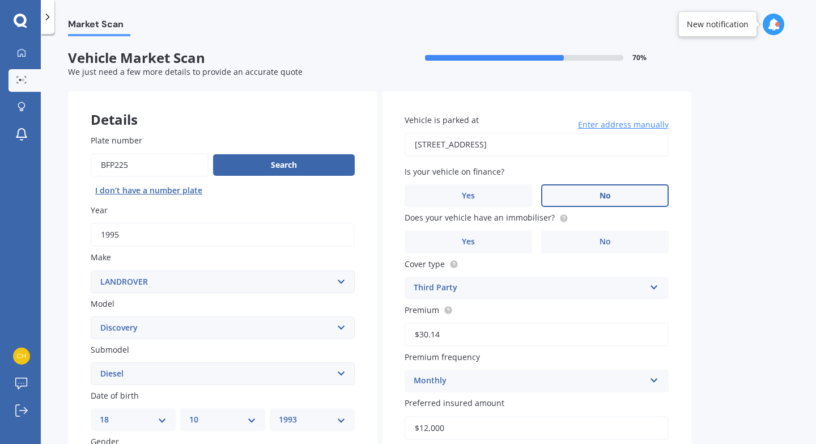
click at [592, 196] on label "No" at bounding box center [605, 195] width 128 height 23
click at [0, 0] on input "No" at bounding box center [0, 0] width 0 height 0
click at [588, 243] on label "No" at bounding box center [605, 242] width 128 height 23
click at [0, 0] on input "No" at bounding box center [0, 0] width 0 height 0
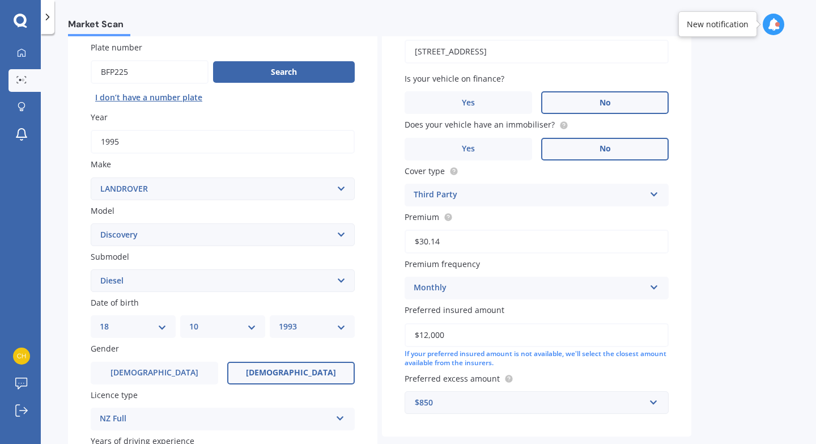
scroll to position [223, 0]
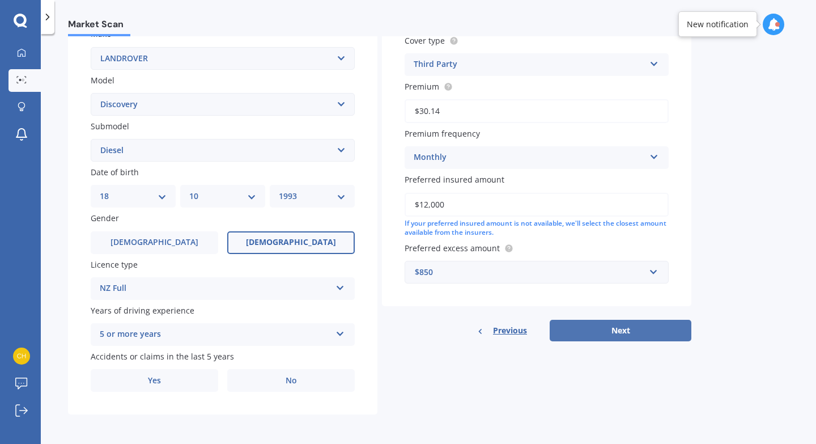
click at [591, 324] on button "Next" at bounding box center [621, 331] width 142 height 22
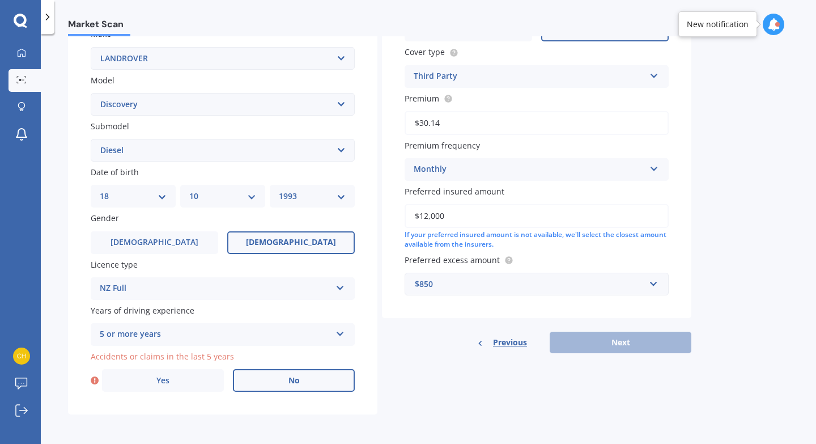
click at [285, 382] on label "No" at bounding box center [294, 380] width 122 height 23
click at [0, 0] on input "No" at bounding box center [0, 0] width 0 height 0
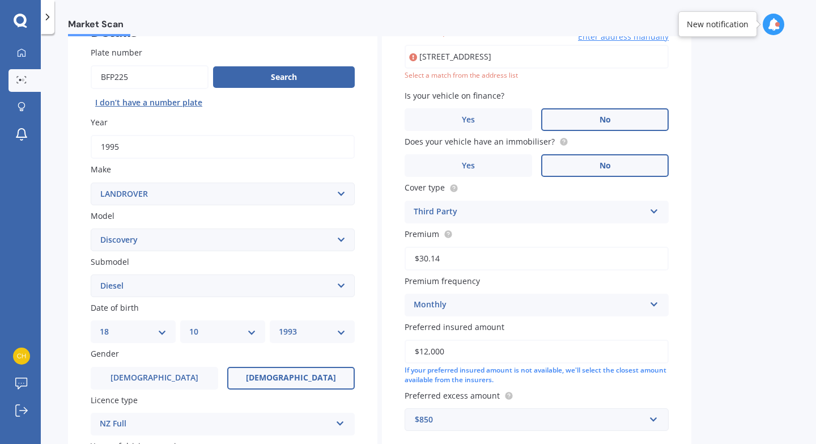
scroll to position [78, 0]
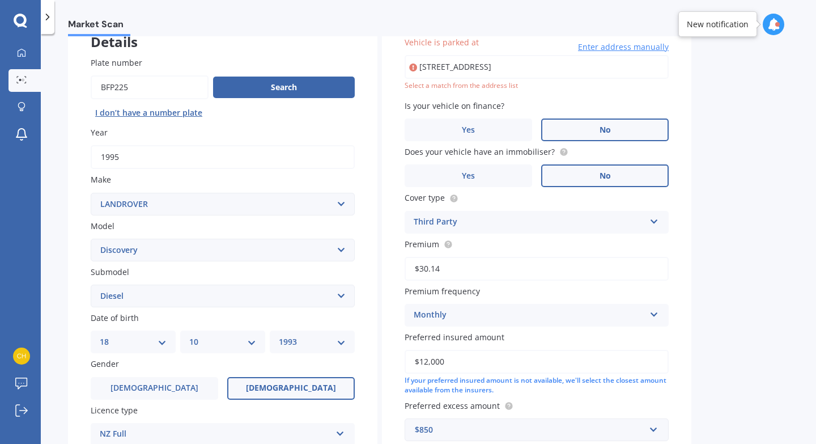
type input "[STREET_ADDRESS]"
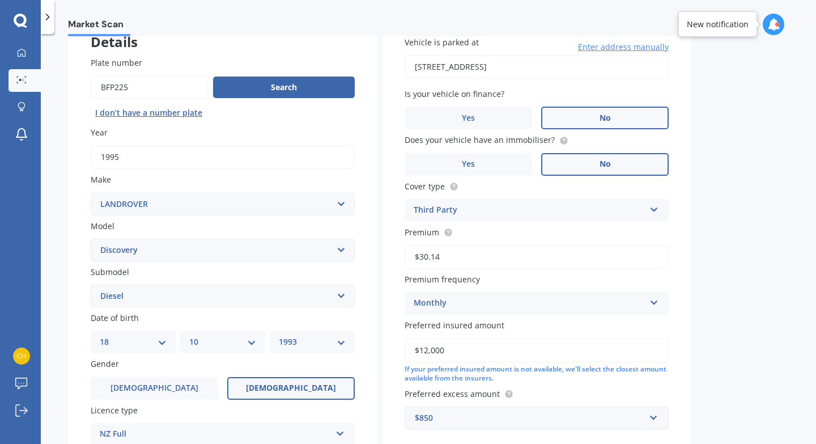
scroll to position [223, 0]
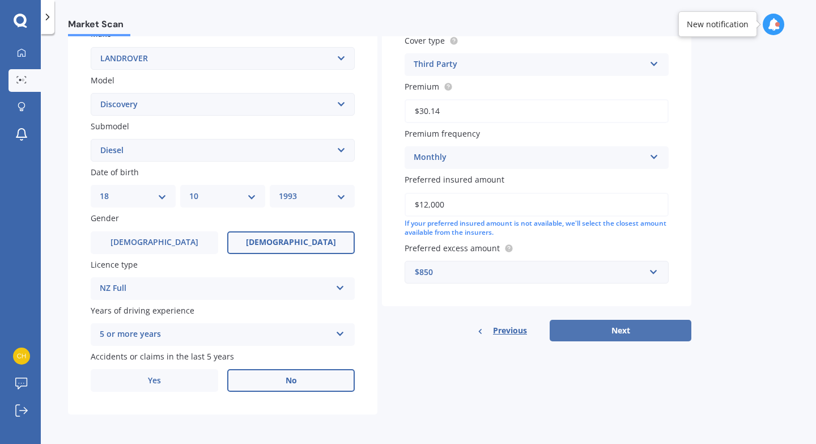
click at [602, 331] on button "Next" at bounding box center [621, 331] width 142 height 22
select select "18"
select select "10"
select select "1993"
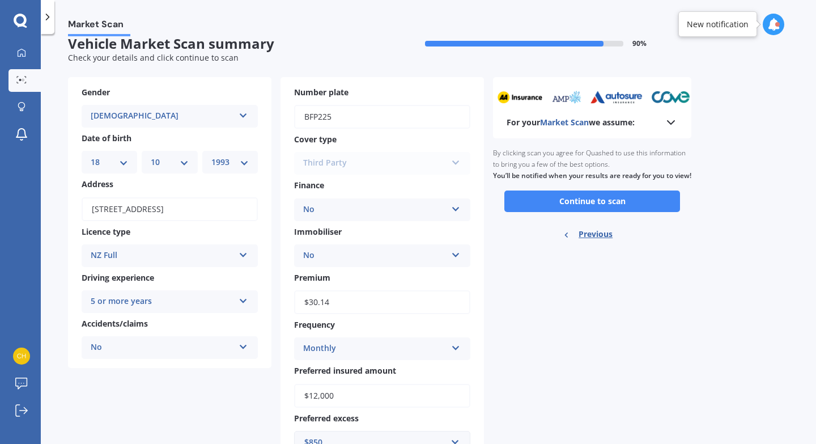
scroll to position [0, 0]
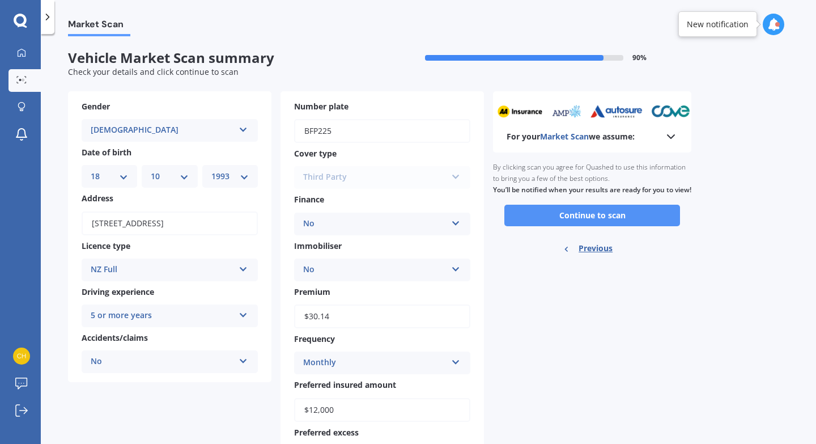
click at [607, 226] on button "Continue to scan" at bounding box center [593, 216] width 176 height 22
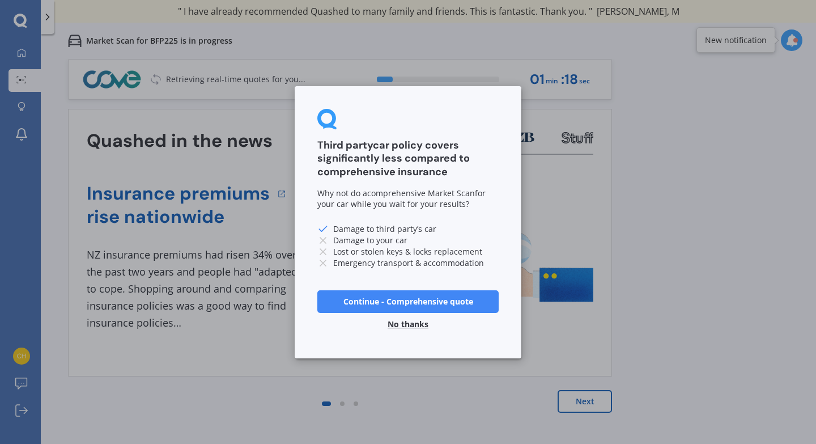
click at [419, 327] on button "No thanks" at bounding box center [408, 323] width 54 height 23
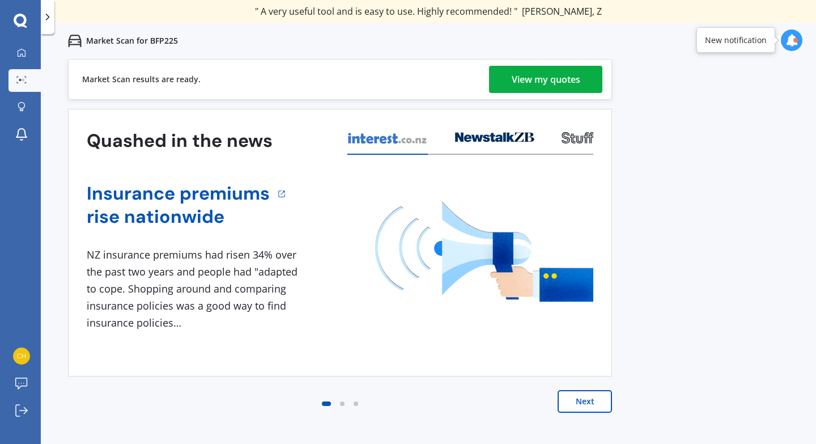
click at [548, 80] on div "View my quotes" at bounding box center [546, 79] width 69 height 27
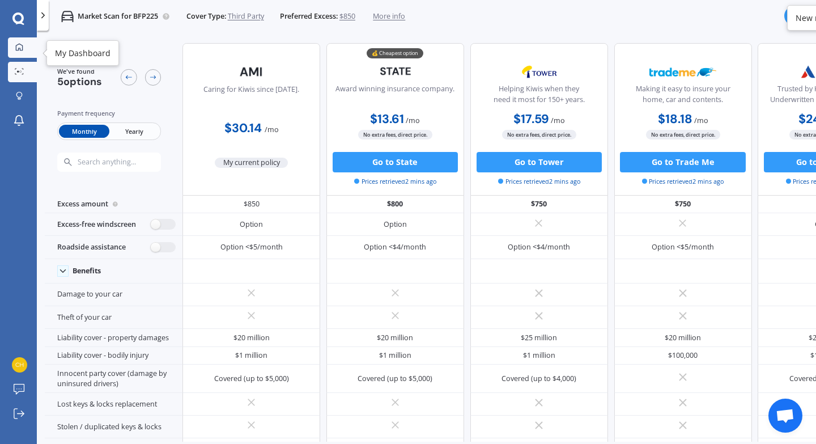
click at [28, 53] on link "My Dashboard" at bounding box center [22, 47] width 29 height 20
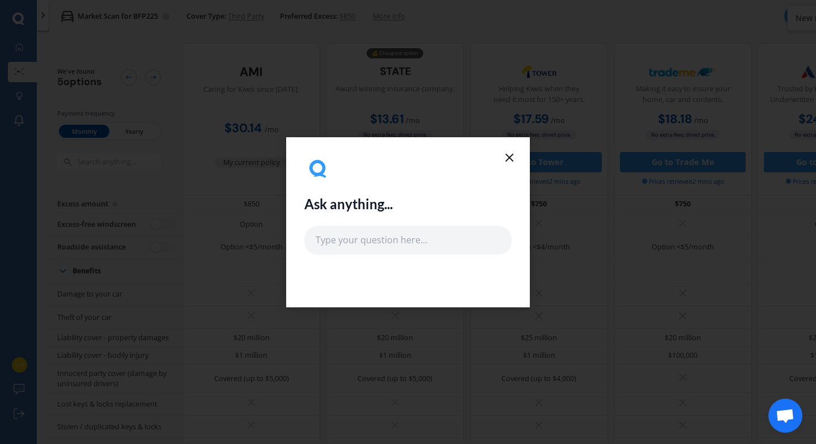
click at [514, 162] on icon at bounding box center [510, 158] width 14 height 14
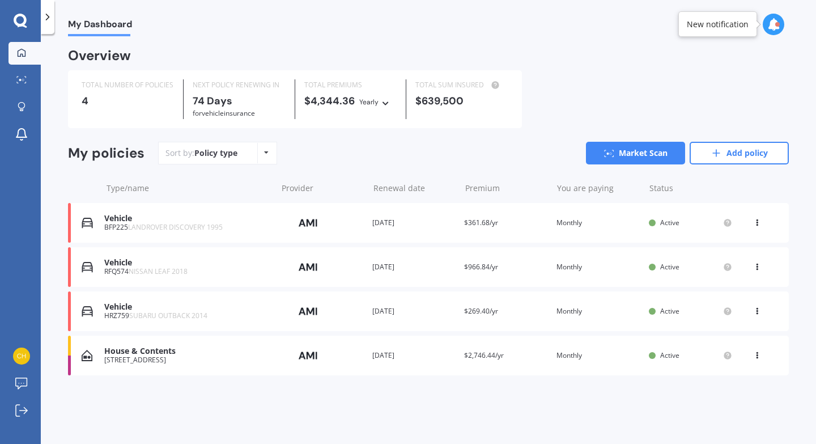
click at [261, 355] on div "House & Contents" at bounding box center [187, 351] width 167 height 10
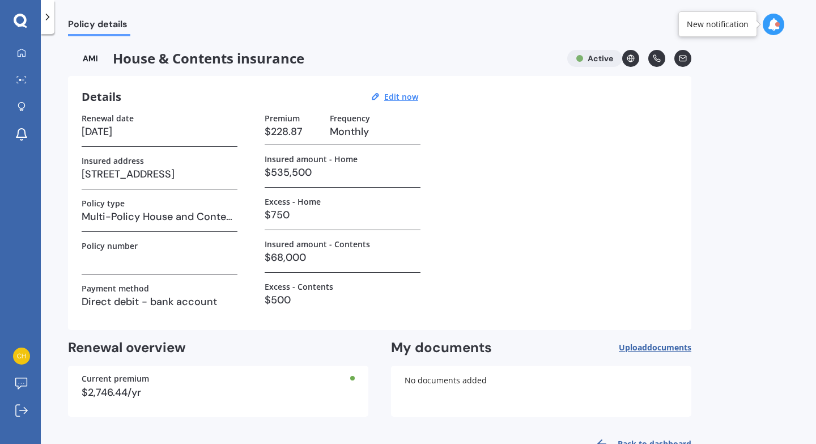
scroll to position [34, 0]
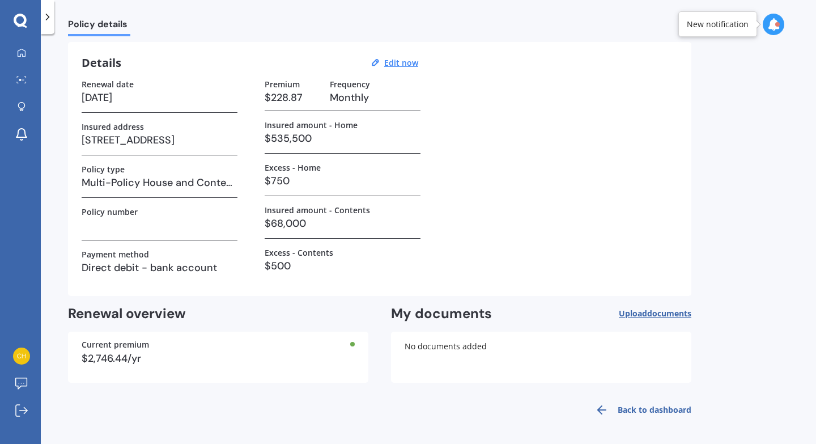
click at [651, 313] on span "documents" at bounding box center [669, 313] width 44 height 11
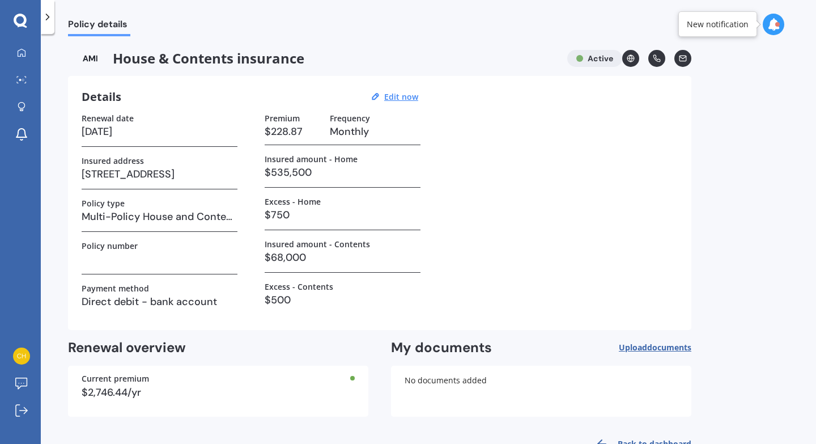
click at [585, 58] on div "House & Contents insurance Active" at bounding box center [380, 58] width 624 height 17
click at [30, 57] on link "My Dashboard" at bounding box center [25, 53] width 32 height 23
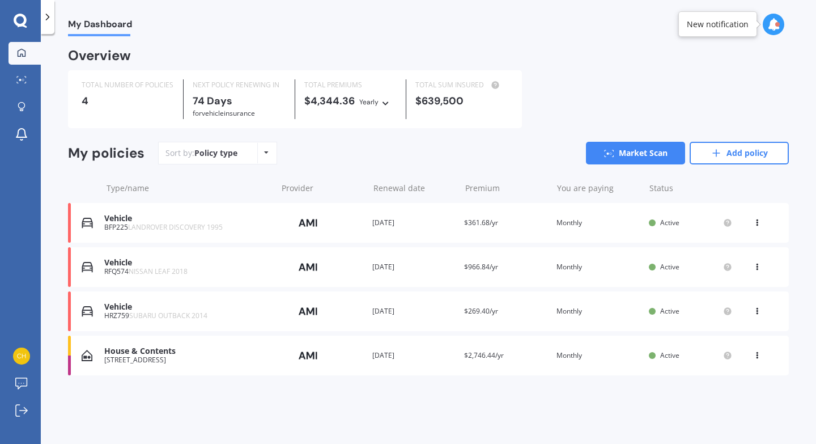
click at [688, 351] on div "House & Contents [STREET_ADDRESS] Provider Renewal date [DATE] Premium $2,746.4…" at bounding box center [428, 356] width 721 height 40
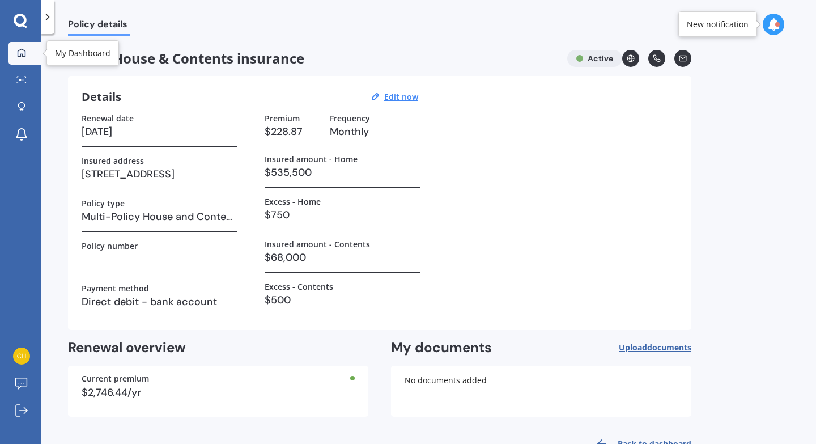
click at [29, 52] on div at bounding box center [21, 53] width 17 height 10
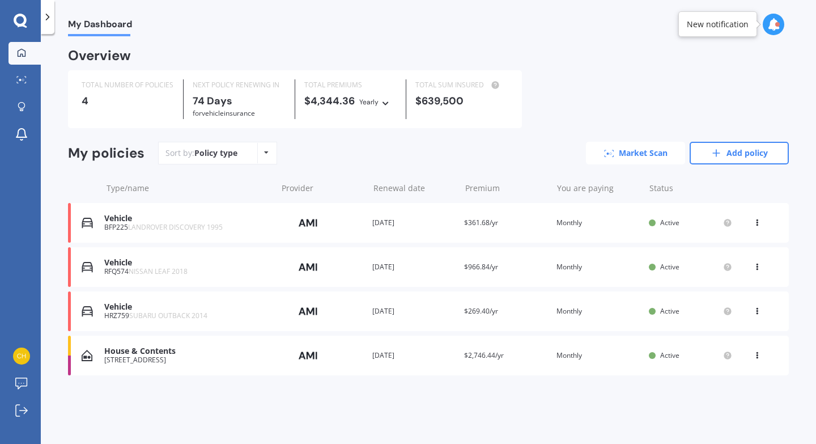
click at [604, 150] on icon at bounding box center [609, 153] width 10 height 7
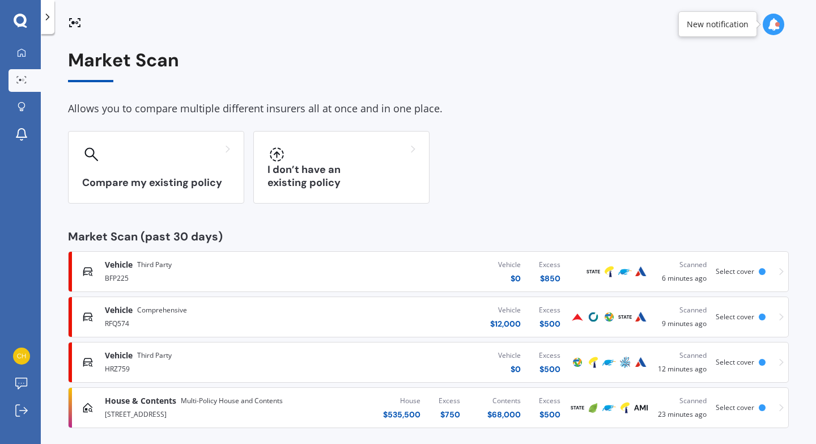
scroll to position [9, 0]
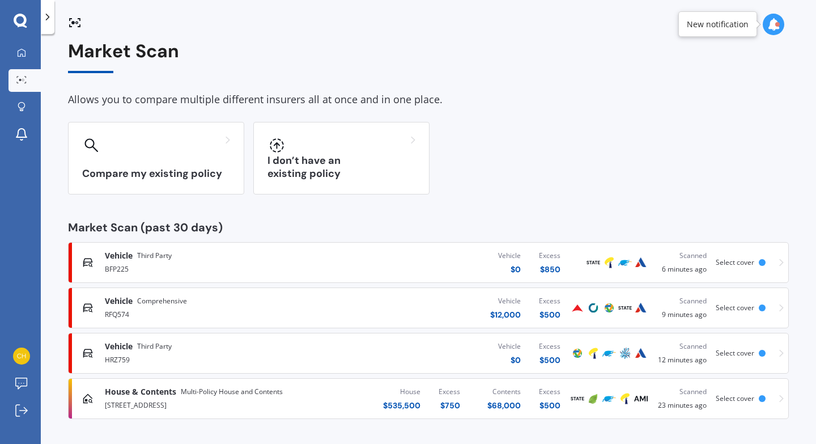
click at [571, 402] on img at bounding box center [578, 399] width 14 height 14
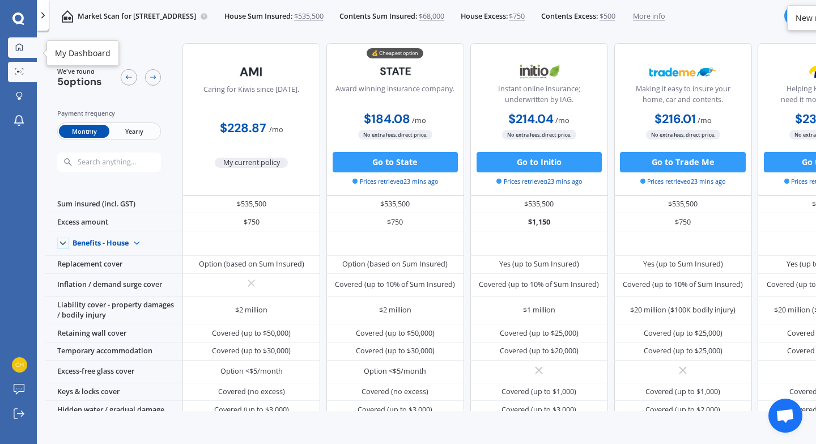
click at [22, 51] on icon at bounding box center [19, 47] width 8 height 8
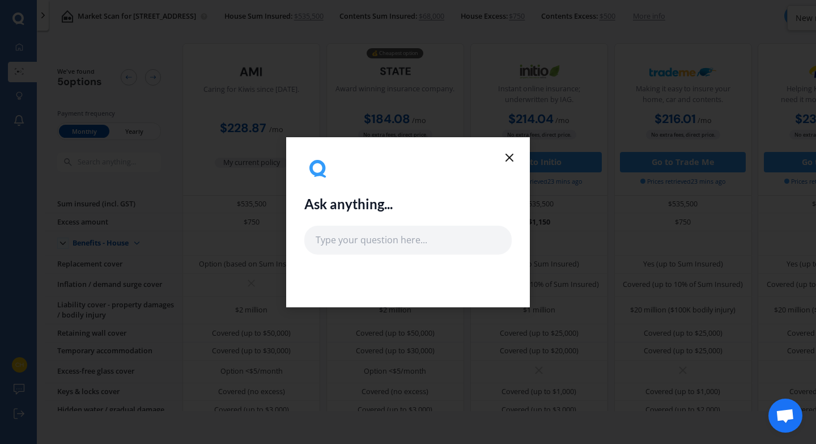
click at [512, 156] on icon at bounding box center [510, 158] width 14 height 14
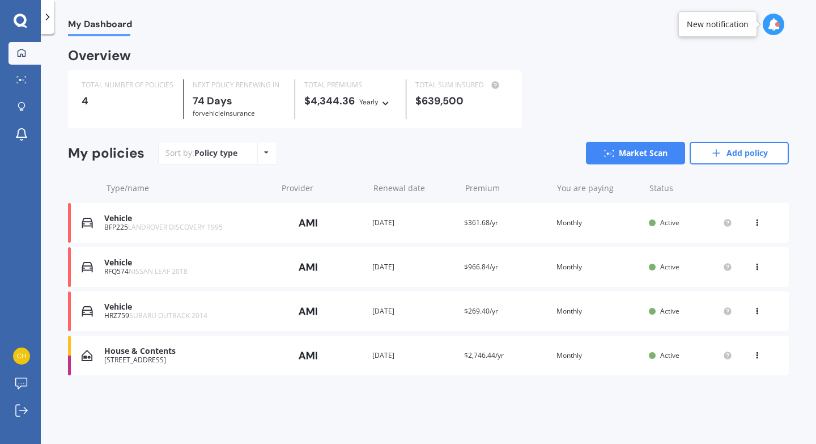
click at [128, 312] on div "Vehicle" at bounding box center [187, 307] width 167 height 10
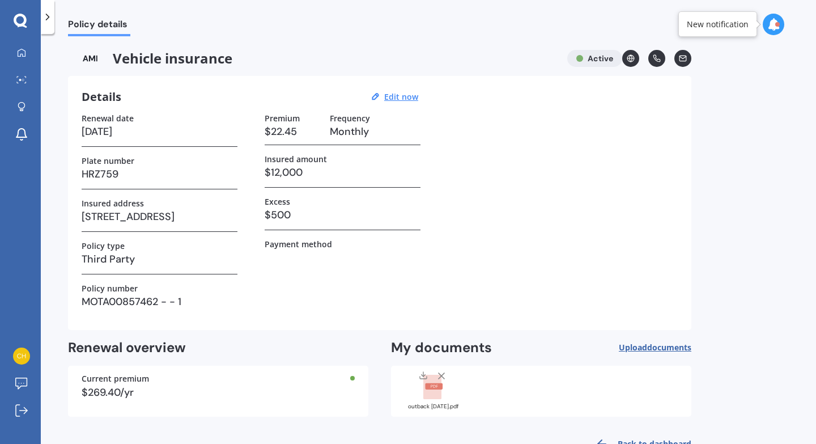
scroll to position [34, 0]
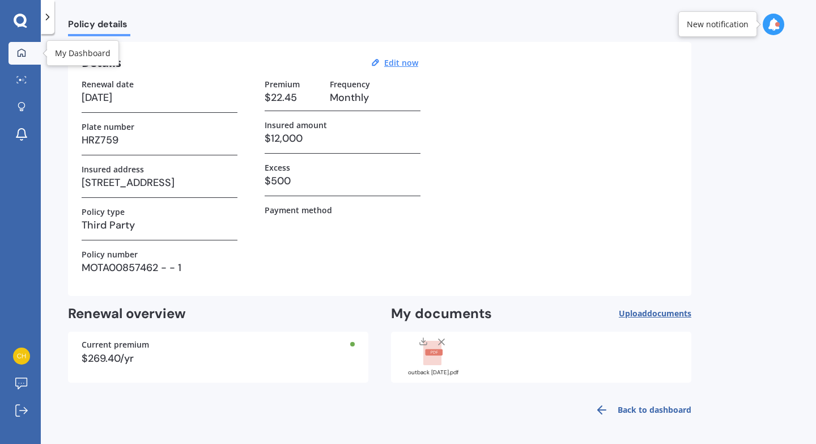
click at [26, 48] on icon at bounding box center [21, 52] width 9 height 9
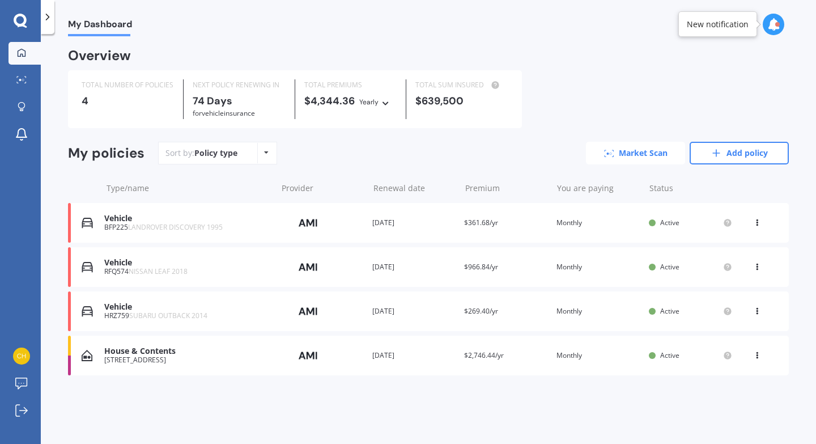
click at [627, 149] on link "Market Scan" at bounding box center [635, 153] width 99 height 23
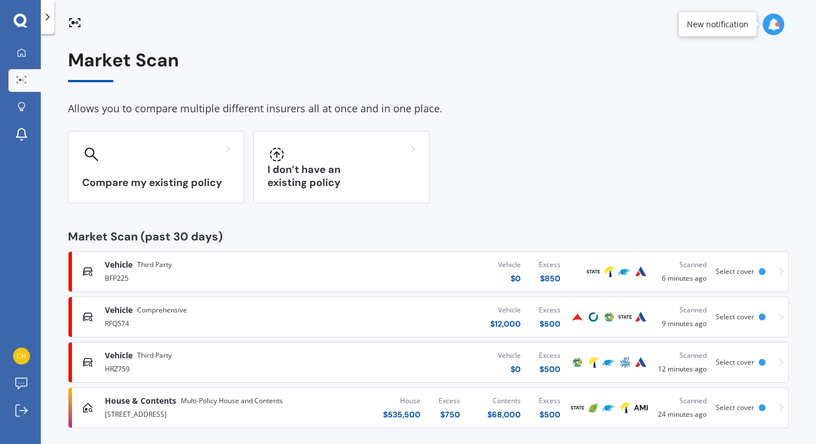
click at [333, 354] on div "Vehicle $ 0 Excess $ 500" at bounding box center [448, 362] width 244 height 34
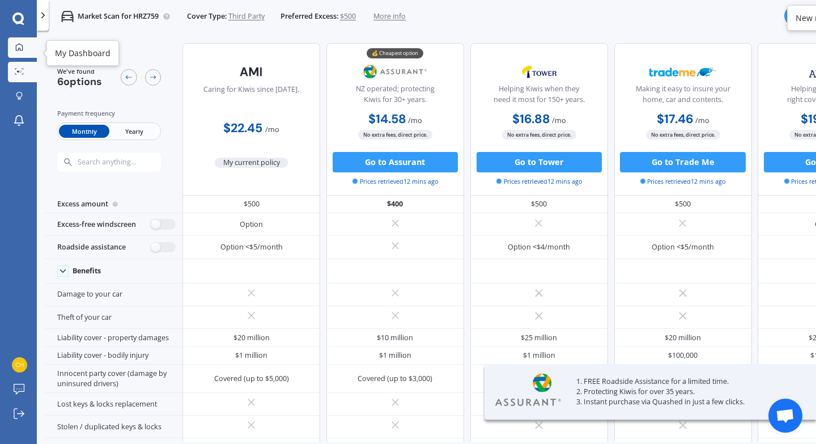
click at [26, 53] on link "My Dashboard" at bounding box center [22, 47] width 29 height 20
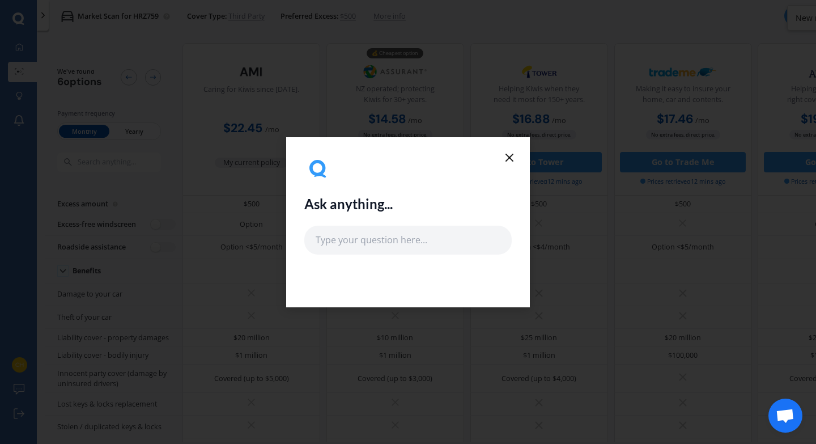
click at [512, 157] on icon at bounding box center [510, 158] width 14 height 14
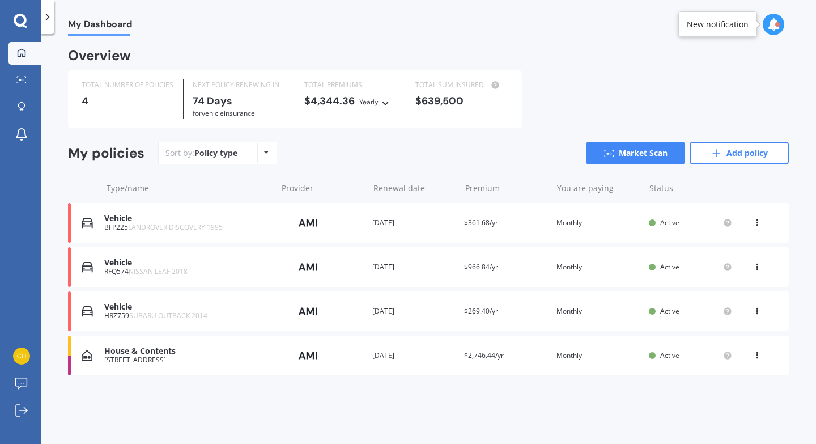
click at [163, 268] on span "NISSAN LEAF 2018" at bounding box center [158, 271] width 59 height 10
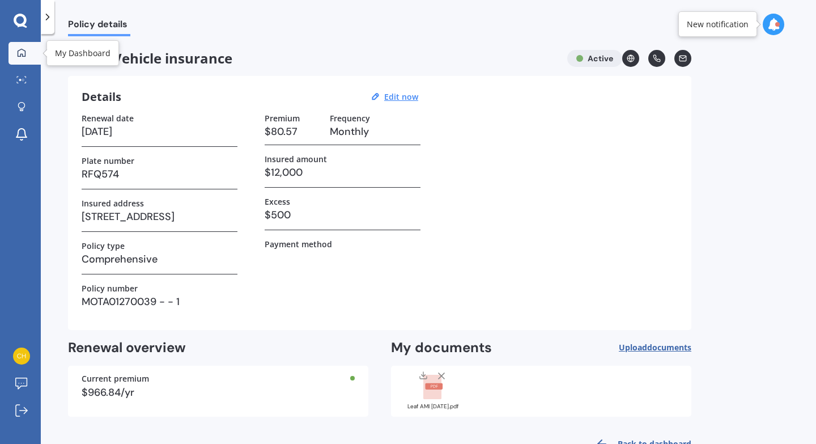
click at [27, 56] on div at bounding box center [21, 53] width 17 height 10
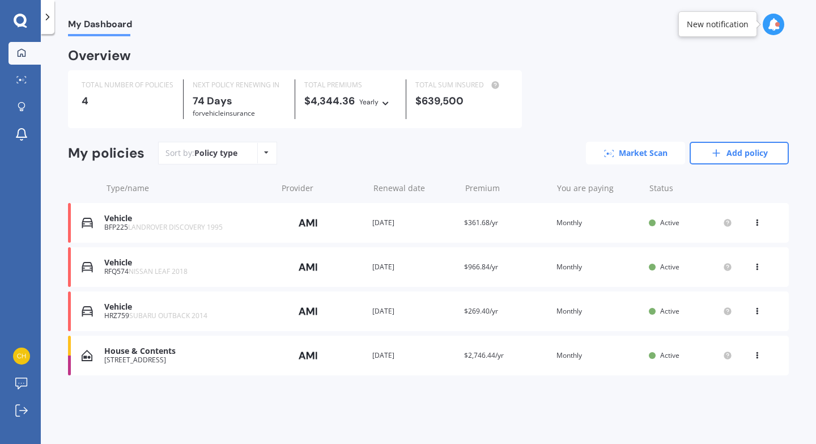
click at [650, 150] on link "Market Scan" at bounding box center [635, 153] width 99 height 23
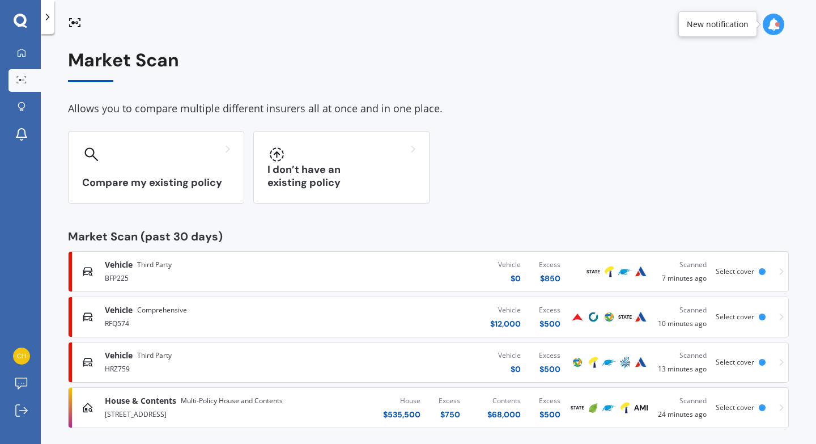
click at [255, 320] on div "RFQ574" at bounding box center [215, 323] width 221 height 14
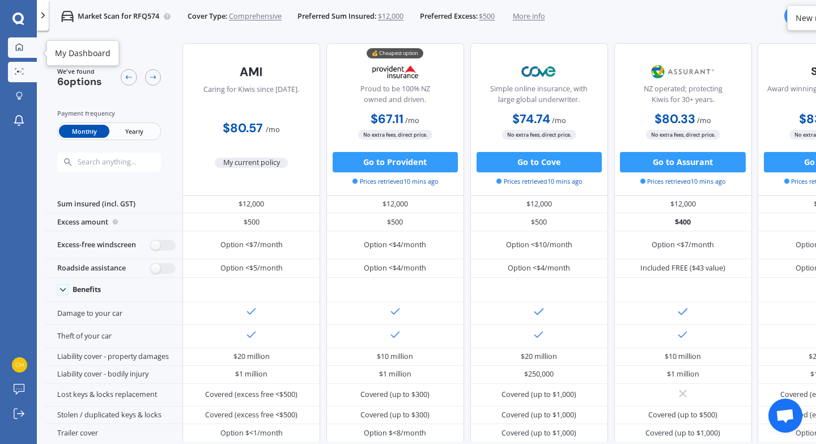
click at [22, 50] on icon at bounding box center [19, 47] width 8 height 8
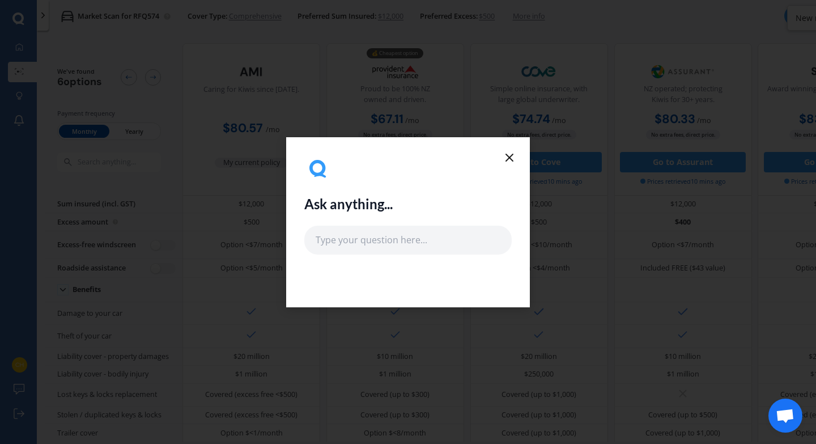
click at [511, 159] on line at bounding box center [509, 157] width 7 height 7
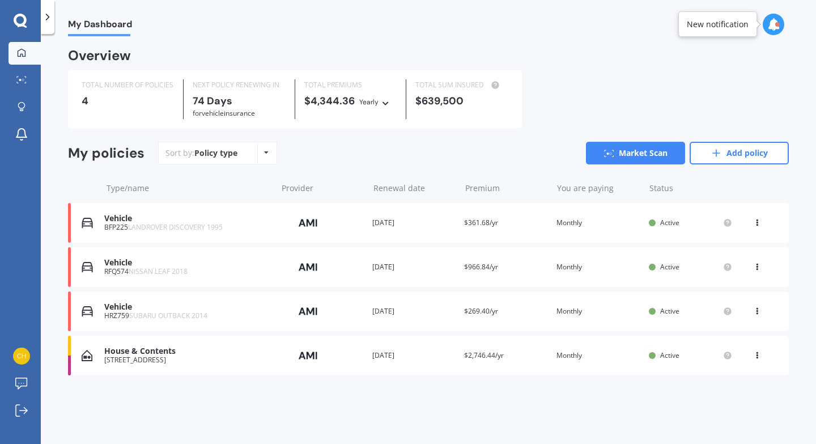
click at [173, 358] on div "[STREET_ADDRESS]" at bounding box center [187, 360] width 167 height 8
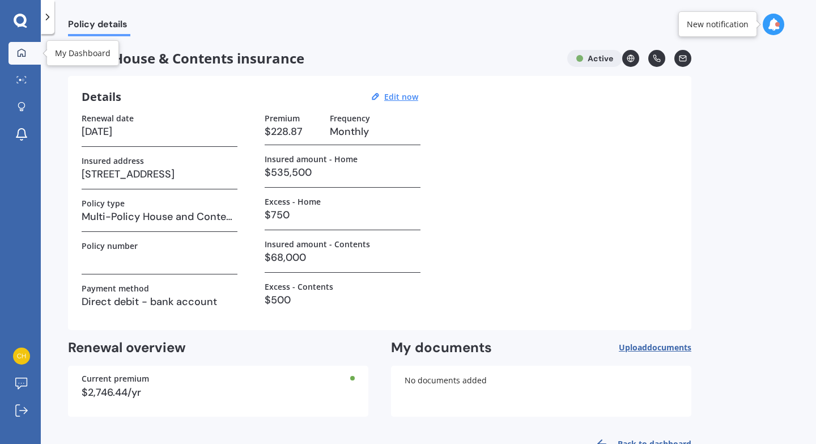
click at [31, 54] on link "My Dashboard" at bounding box center [25, 53] width 32 height 23
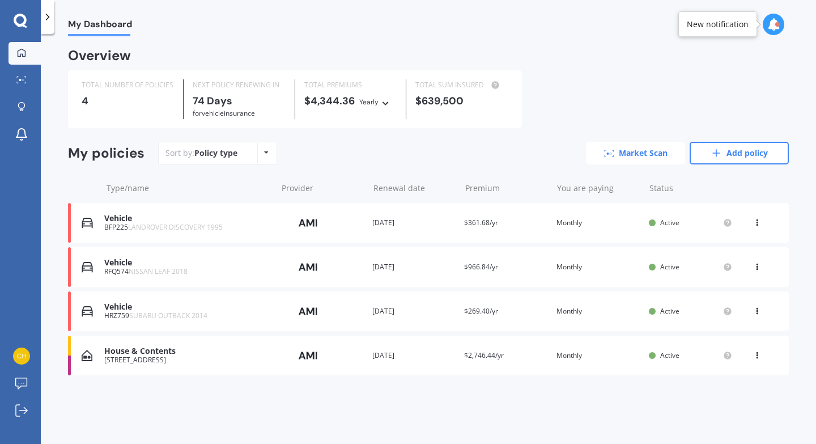
click at [642, 153] on link "Market Scan" at bounding box center [635, 153] width 99 height 23
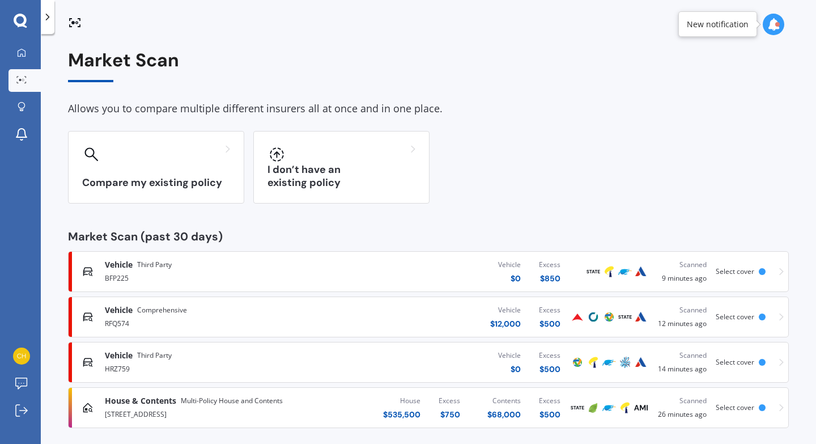
scroll to position [9, 0]
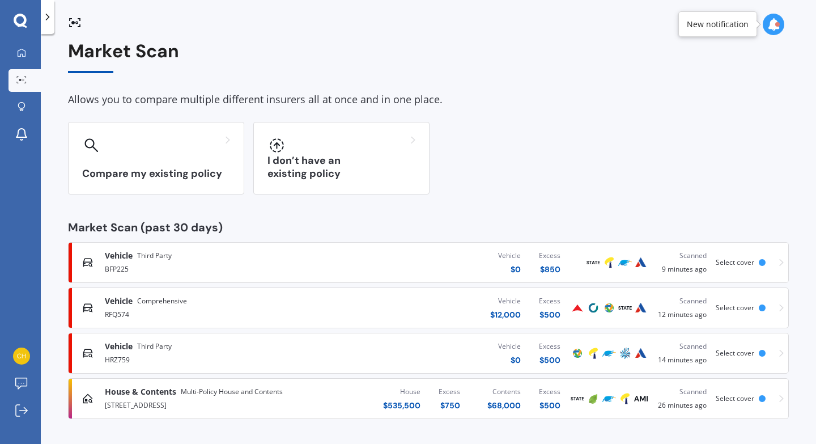
click at [249, 403] on div "[STREET_ADDRESS]" at bounding box center [215, 404] width 221 height 14
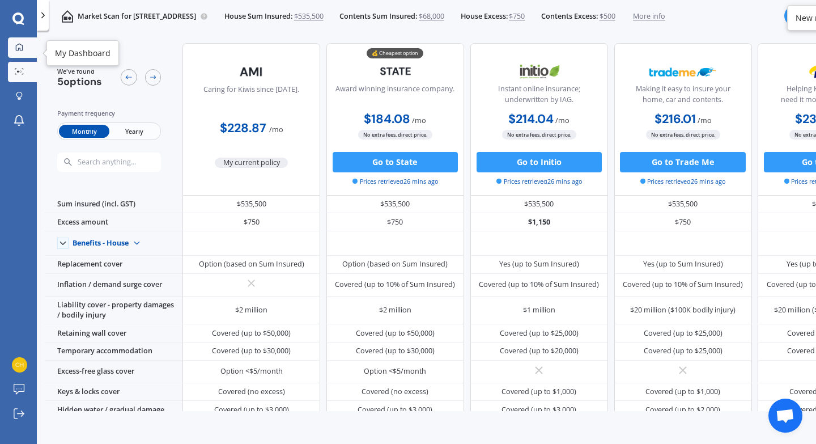
click at [20, 52] on div at bounding box center [19, 48] width 15 height 10
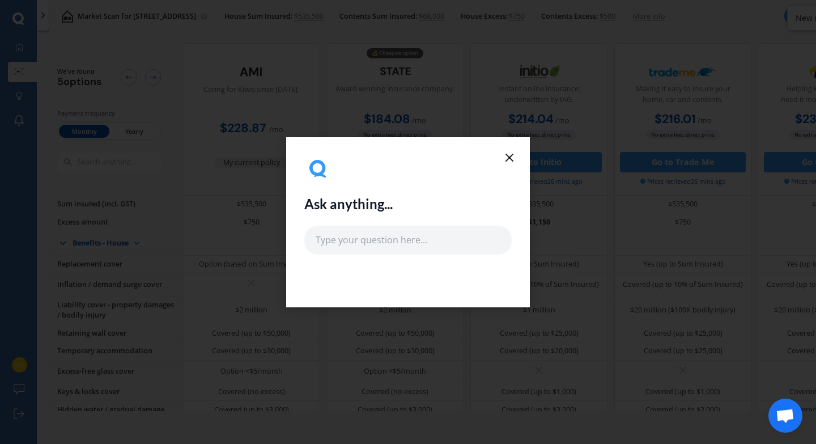
click at [510, 160] on icon at bounding box center [510, 158] width 14 height 14
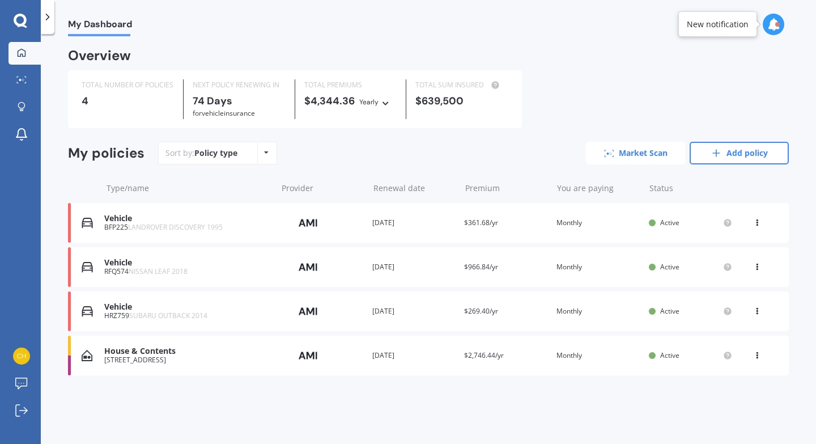
click at [639, 149] on link "Market Scan" at bounding box center [635, 153] width 99 height 23
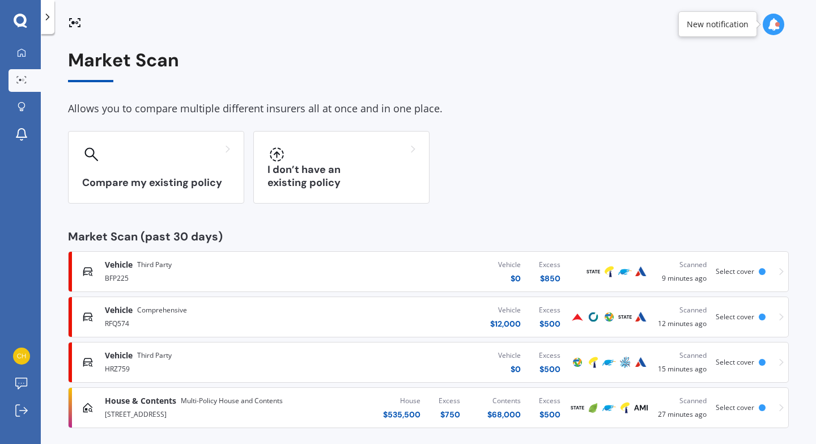
click at [381, 275] on div "Vehicle $ 0 Excess $ 850" at bounding box center [448, 272] width 244 height 34
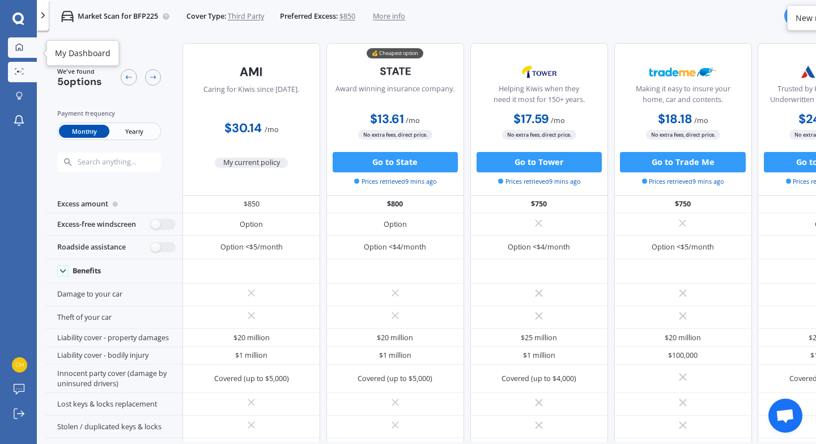
click at [22, 49] on icon at bounding box center [19, 47] width 8 height 8
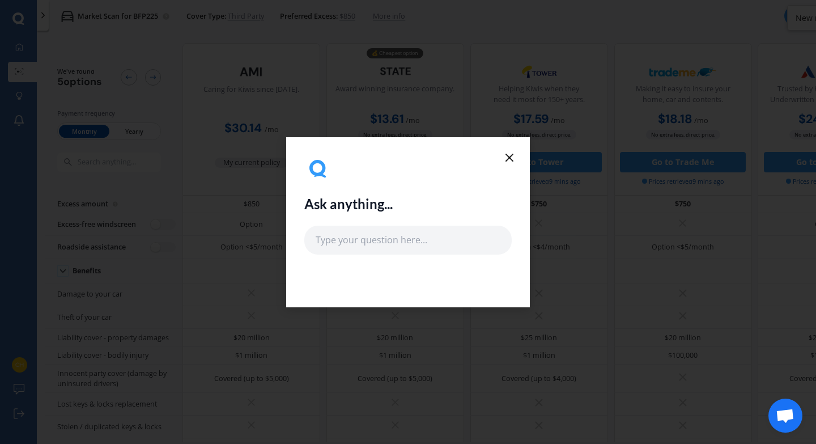
click at [506, 155] on icon at bounding box center [510, 158] width 14 height 14
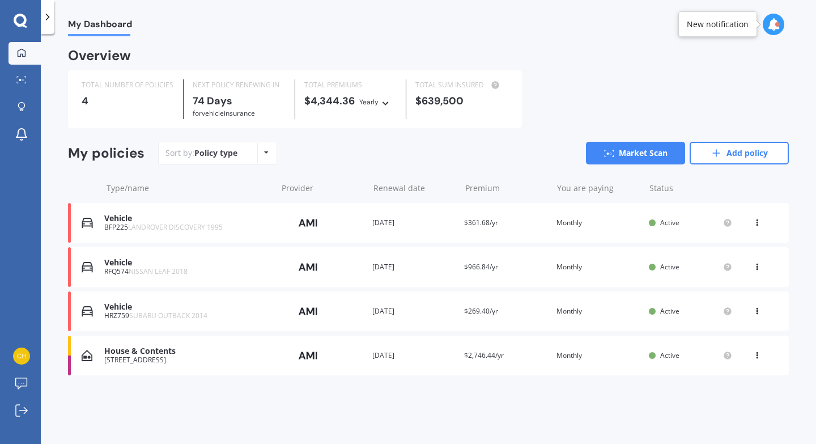
click at [173, 313] on span "SUBARU OUTBACK 2014" at bounding box center [168, 316] width 78 height 10
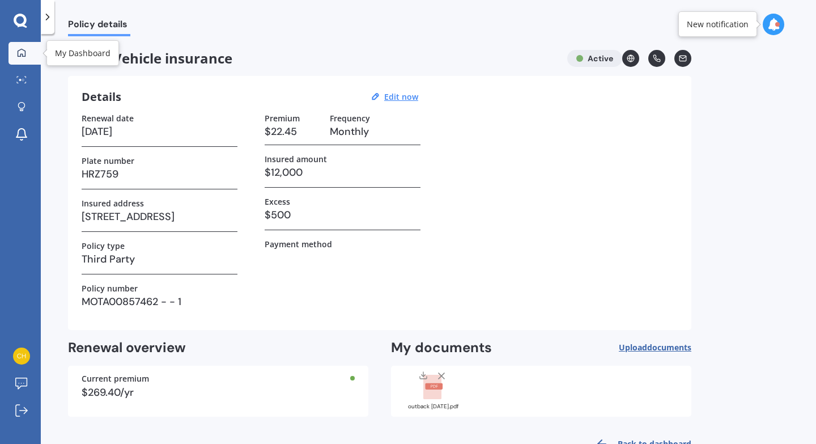
click at [20, 61] on link "My Dashboard" at bounding box center [25, 53] width 32 height 23
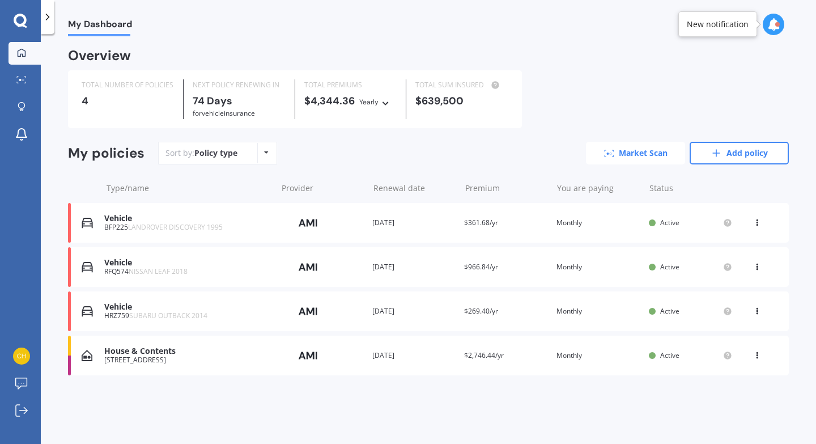
click at [604, 162] on link "Market Scan" at bounding box center [635, 153] width 99 height 23
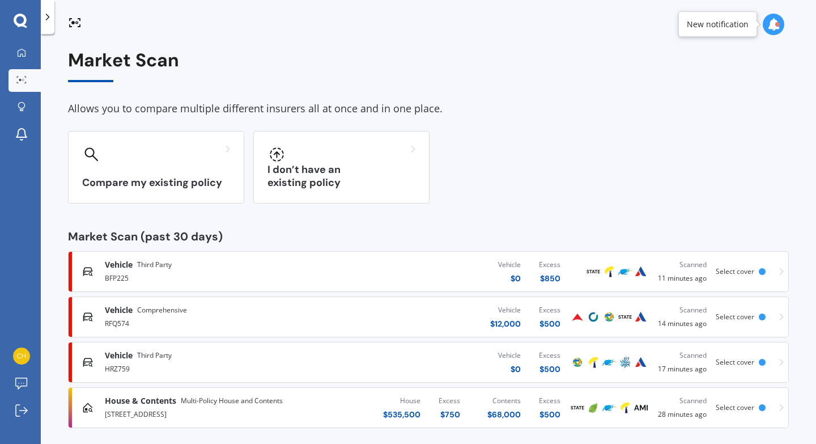
click at [277, 353] on div "Vehicle Third Party" at bounding box center [215, 355] width 221 height 11
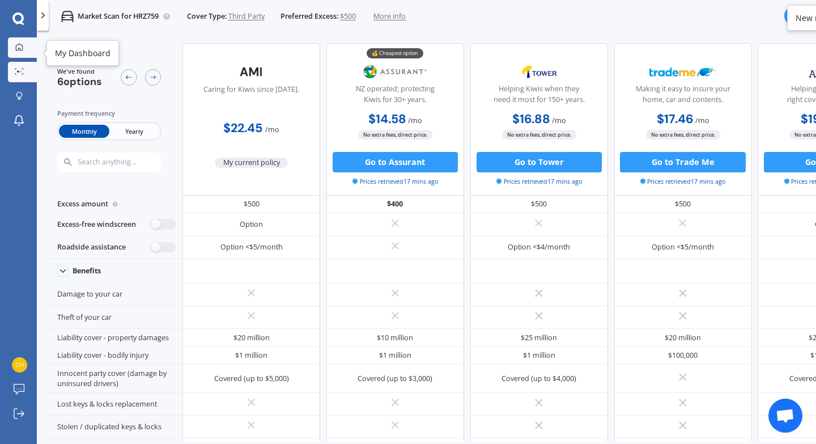
click at [18, 54] on link "My Dashboard" at bounding box center [22, 47] width 29 height 20
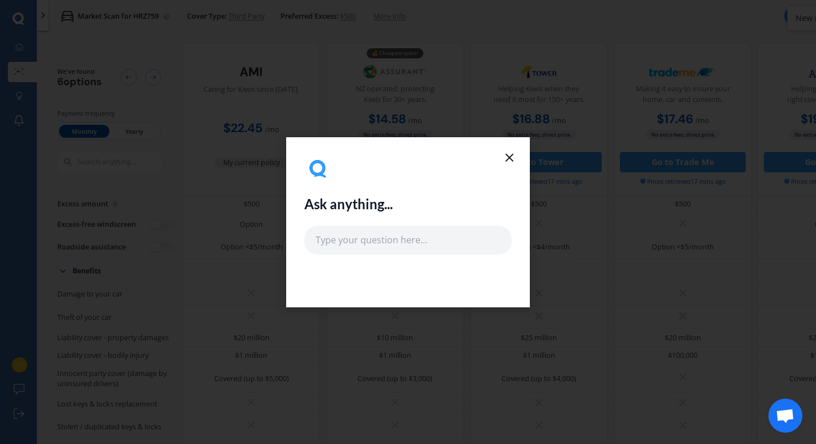
click at [512, 160] on line at bounding box center [509, 157] width 7 height 7
